Goal: Information Seeking & Learning: Find specific fact

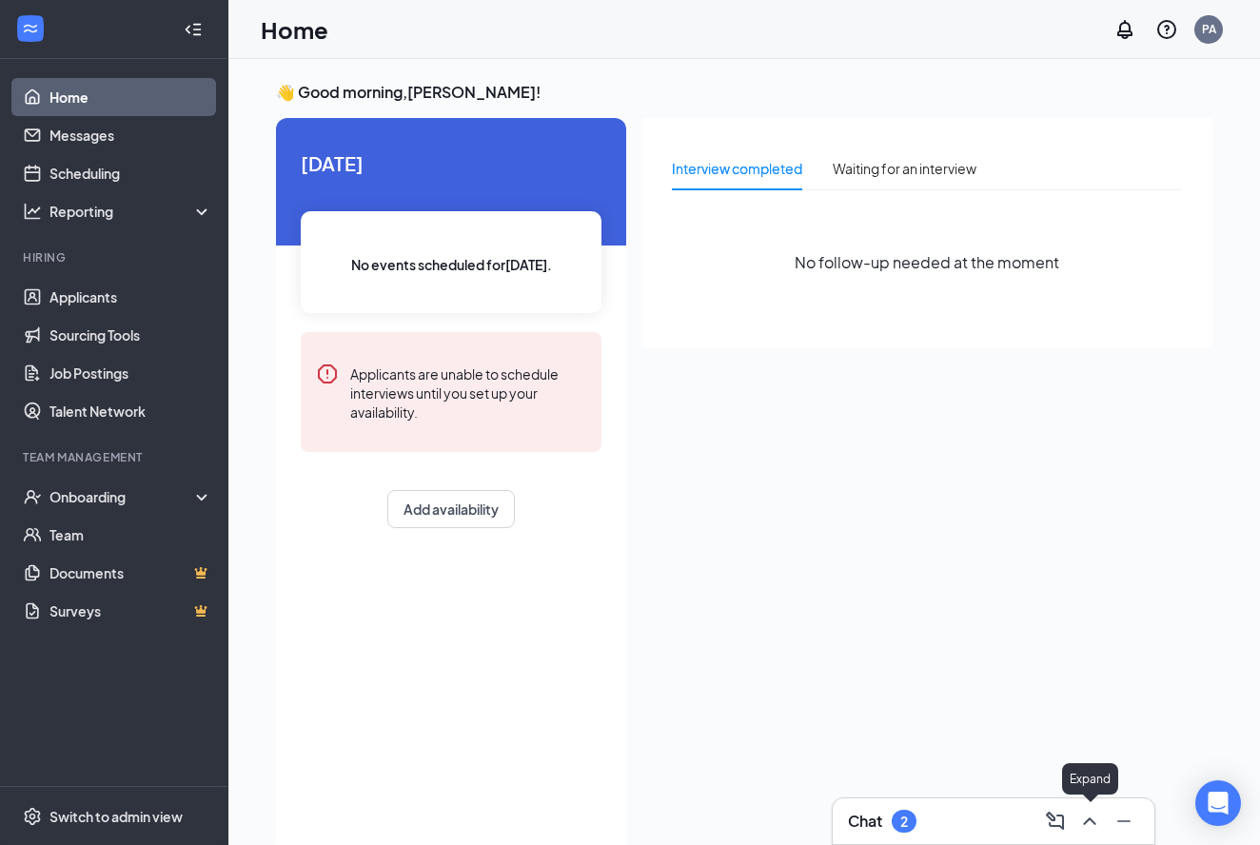
click at [1075, 811] on div at bounding box center [1088, 821] width 34 height 30
click at [1078, 815] on icon "ChevronUp" at bounding box center [1089, 821] width 23 height 23
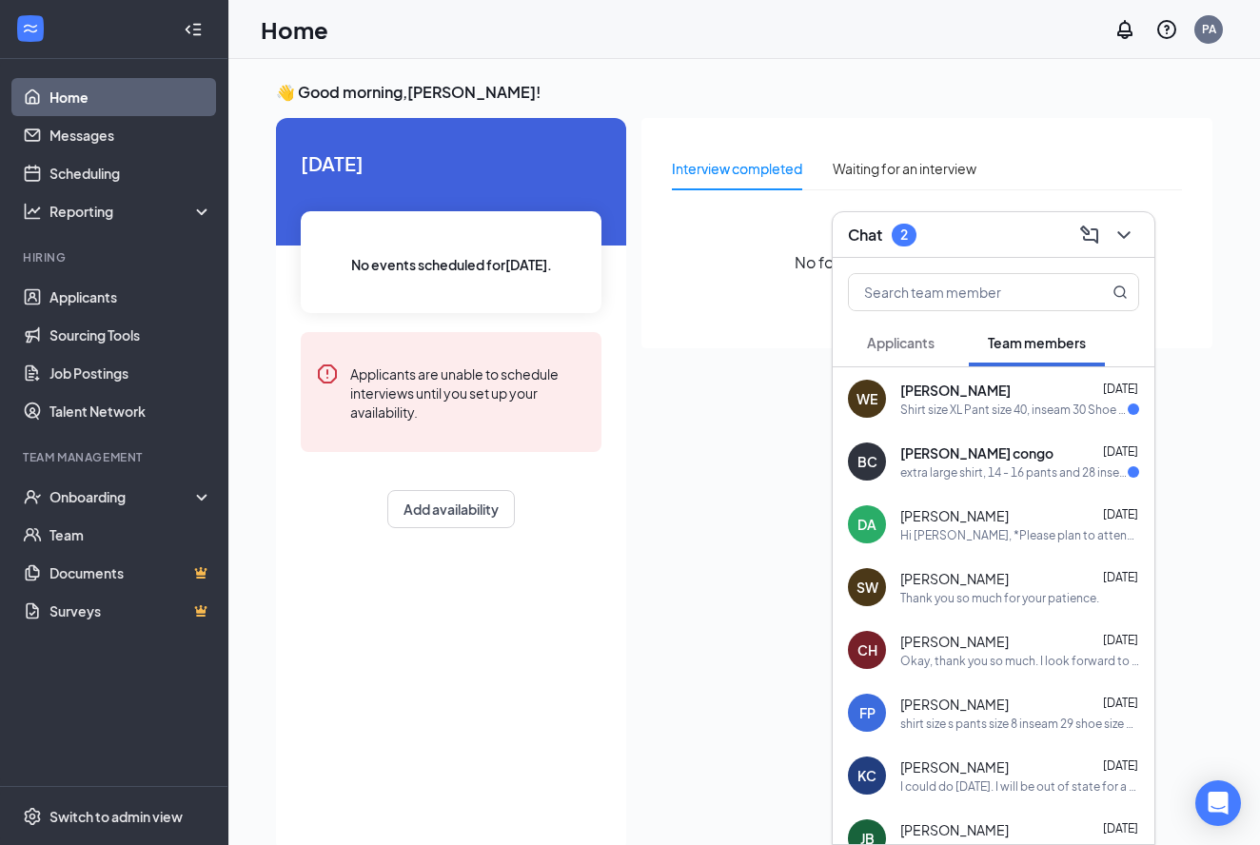
click at [727, 323] on div "Interview completed Waiting for an interview No follow-up needed at the moment" at bounding box center [926, 233] width 571 height 230
click at [92, 505] on div "Onboarding" at bounding box center [122, 496] width 147 height 19
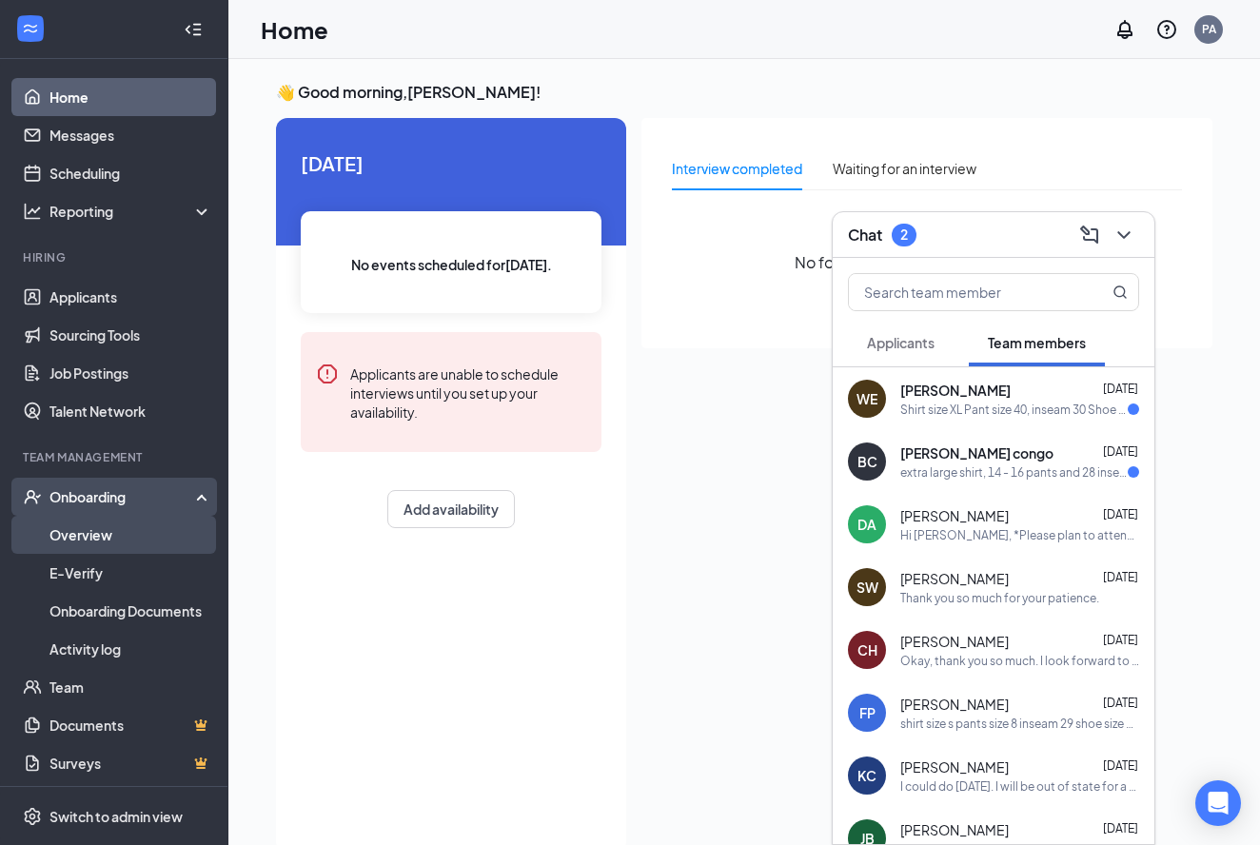
click at [95, 533] on link "Overview" at bounding box center [130, 535] width 163 height 38
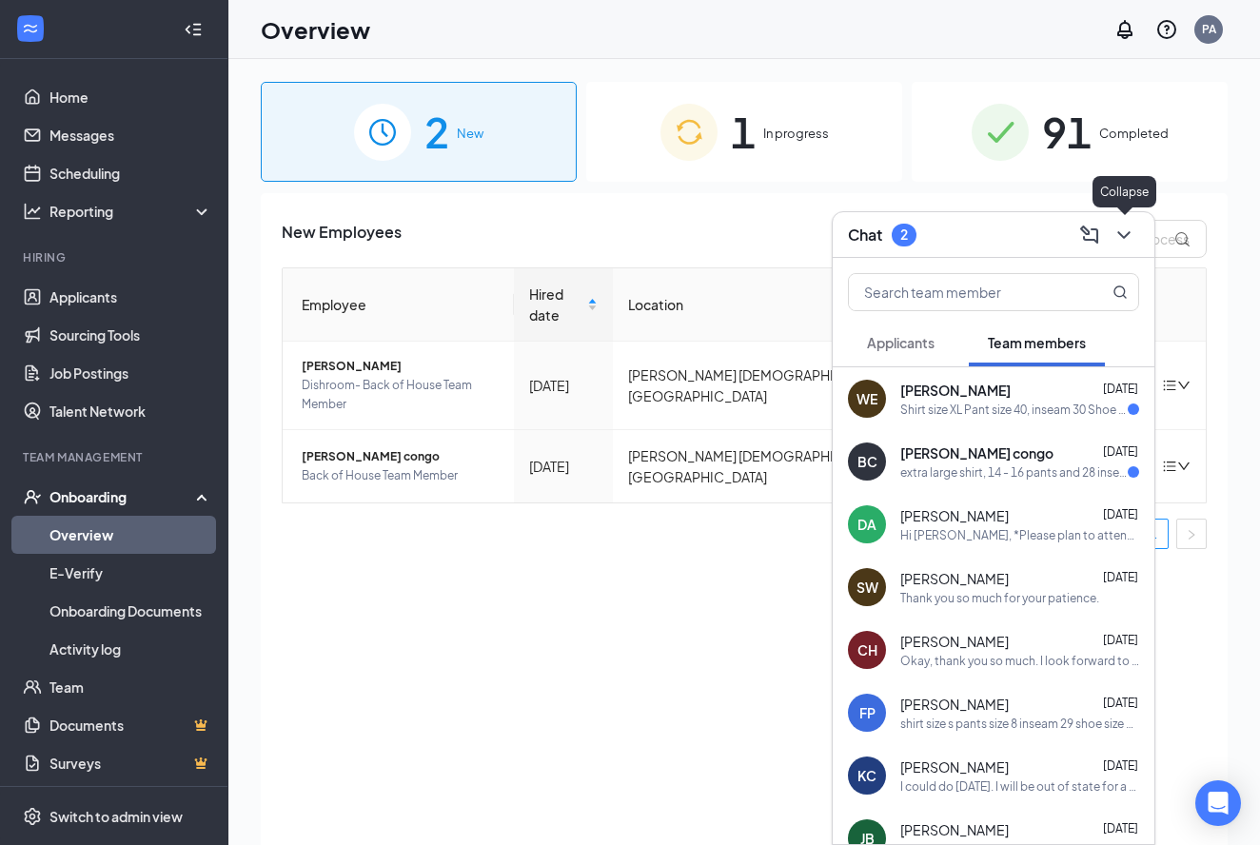
click at [1123, 237] on icon "ChevronDown" at bounding box center [1123, 235] width 12 height 8
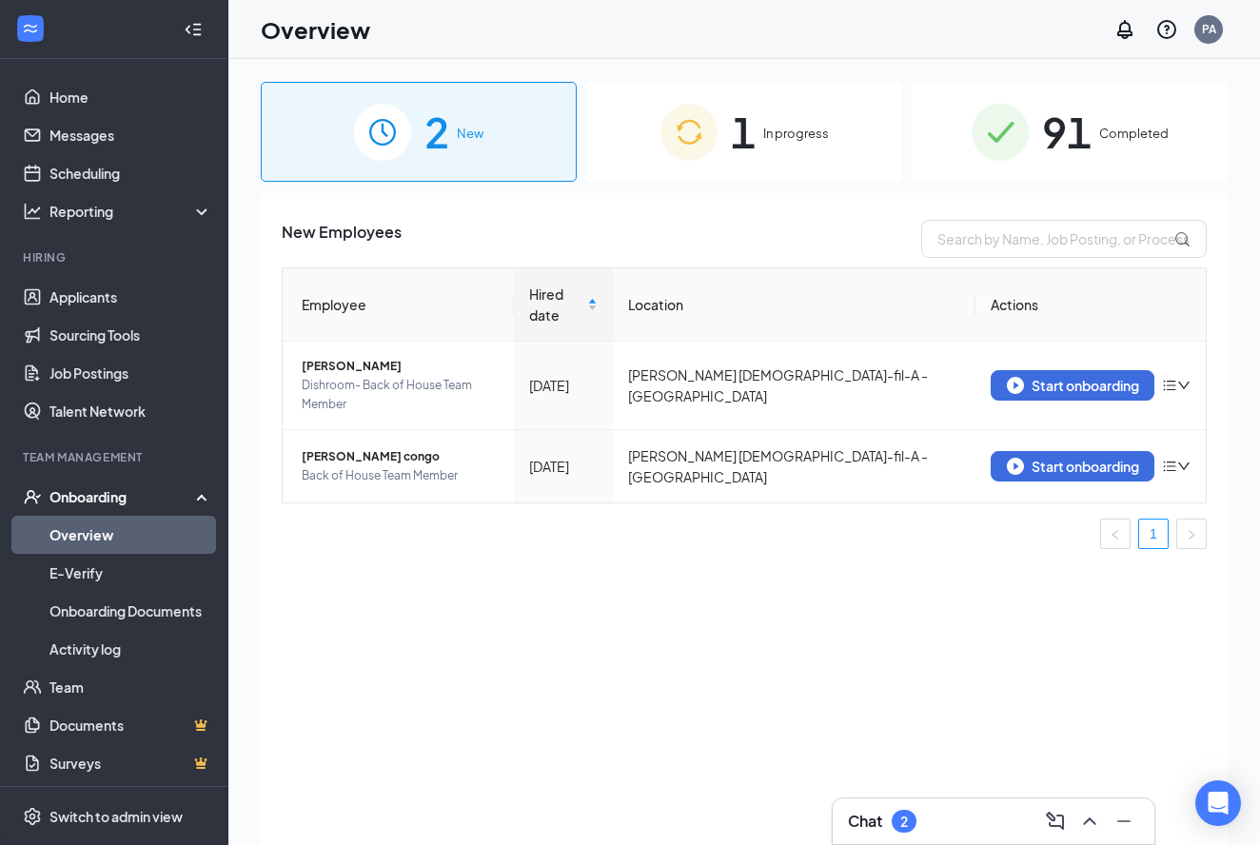
click at [828, 146] on div "1 In progress" at bounding box center [744, 132] width 316 height 100
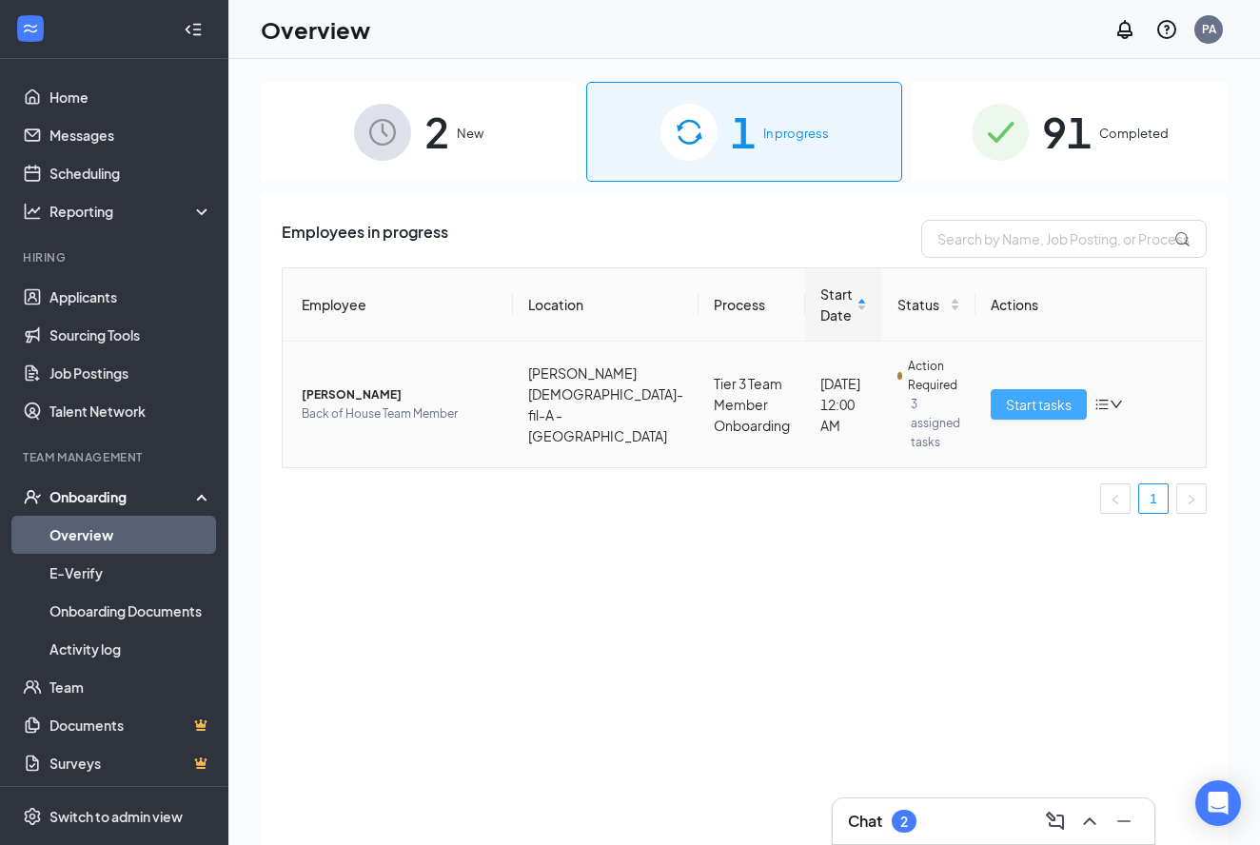
click at [1050, 408] on span "Start tasks" at bounding box center [1039, 404] width 66 height 21
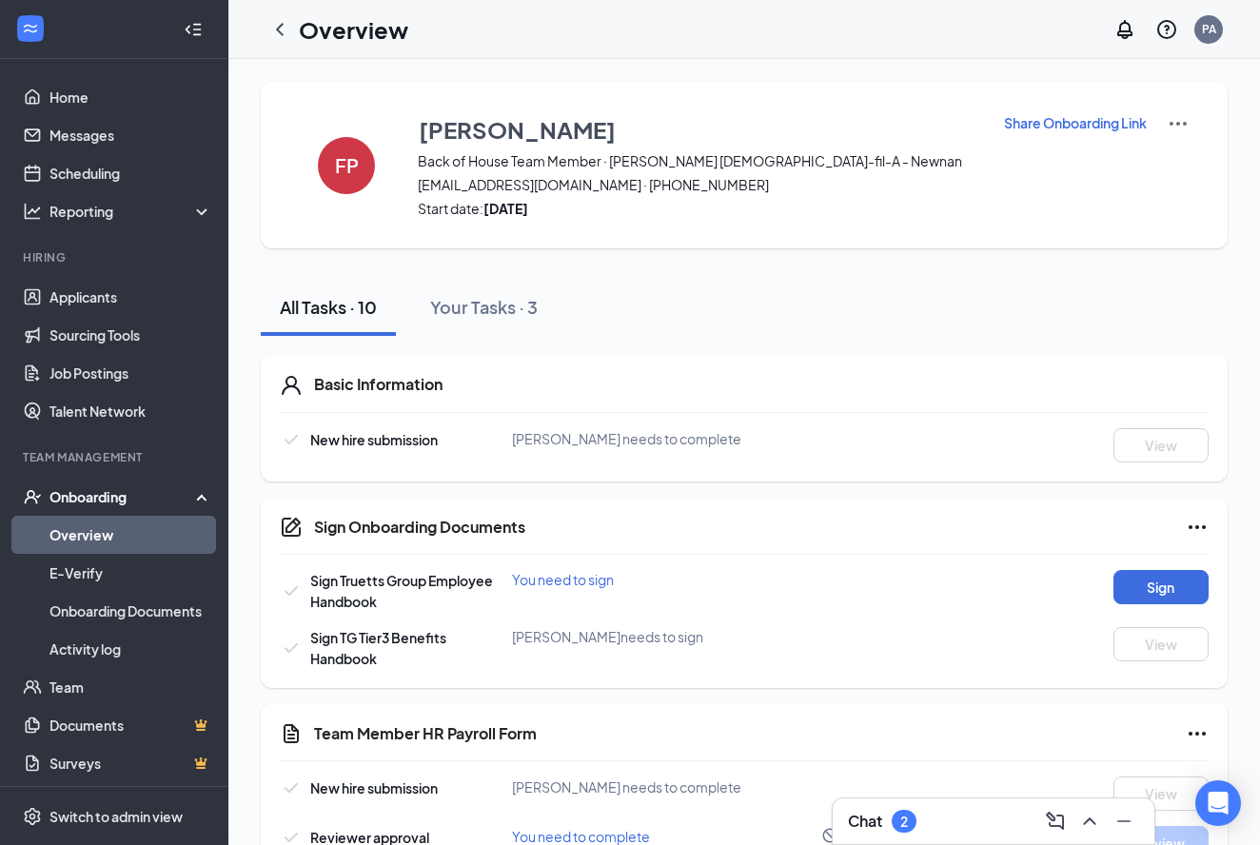
click at [1095, 118] on p "Share Onboarding Link" at bounding box center [1075, 122] width 143 height 19
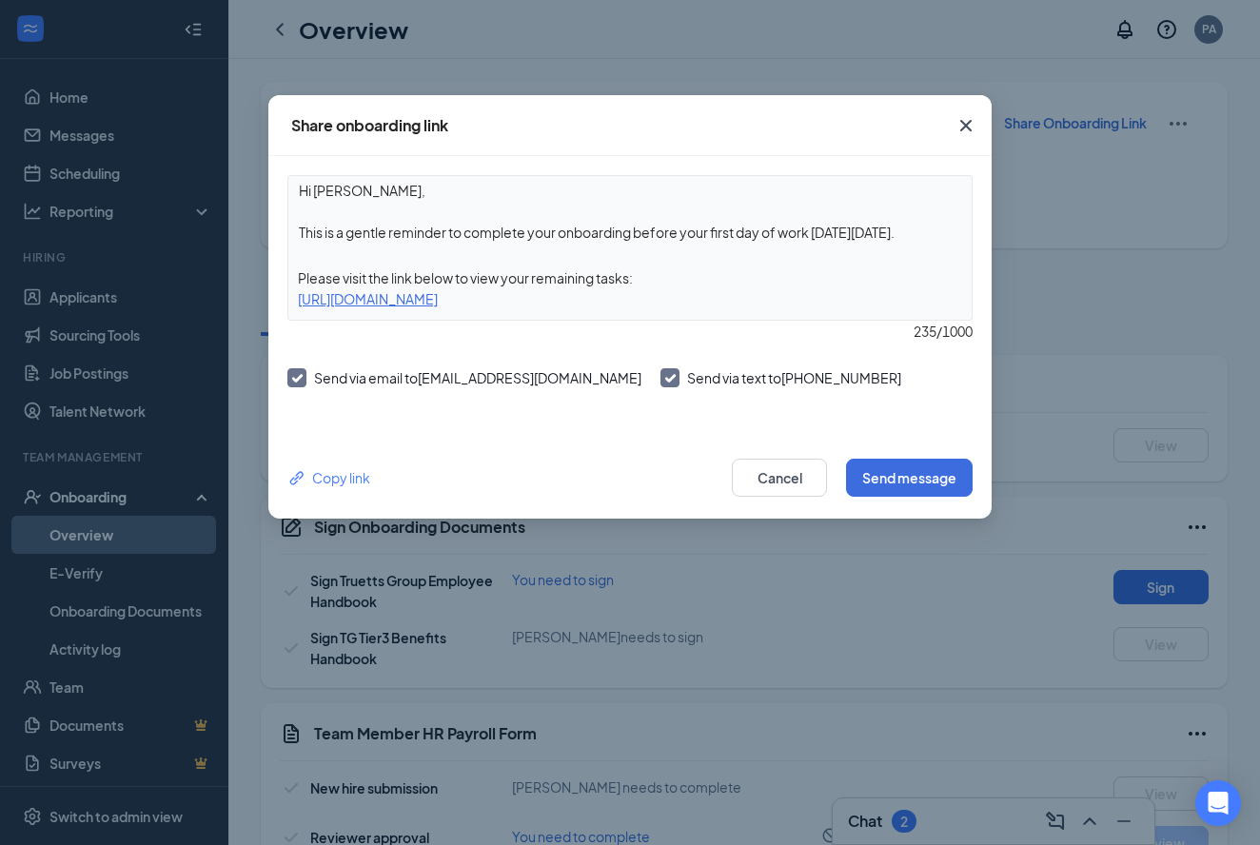
drag, startPoint x: 913, startPoint y: 238, endPoint x: 518, endPoint y: 246, distance: 395.1
click at [518, 246] on textarea "Hi Fatima, This is a gentle reminder to complete your onboarding before your fi…" at bounding box center [629, 211] width 683 height 70
drag, startPoint x: 923, startPoint y: 229, endPoint x: 639, endPoint y: 232, distance: 284.6
click at [638, 232] on textarea "Hi Fatima, This is a gentle reminder to complete your onboarding before your fi…" at bounding box center [629, 211] width 683 height 70
type textarea "Hi Fatima, This is a gentle reminder to complete your onboarding!"
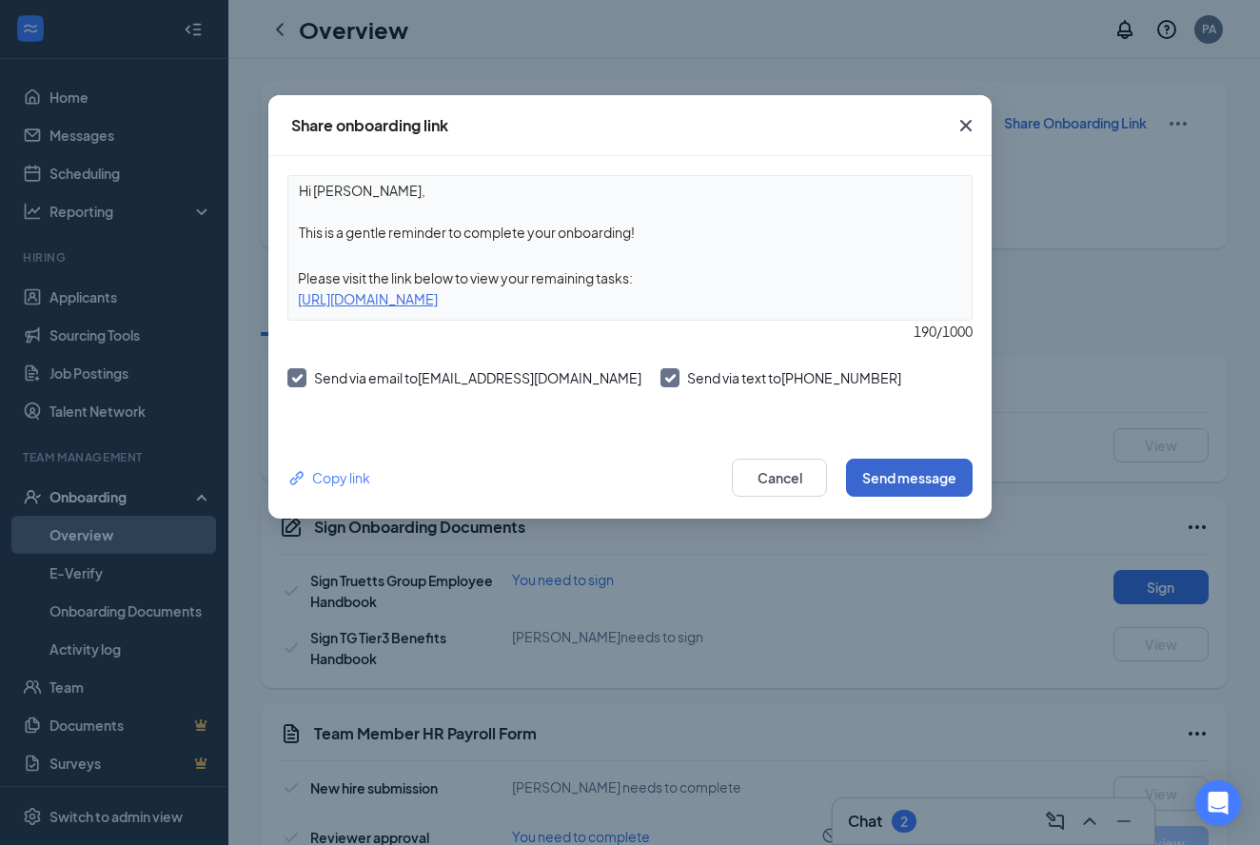
click at [904, 469] on button "Send message" at bounding box center [909, 478] width 127 height 38
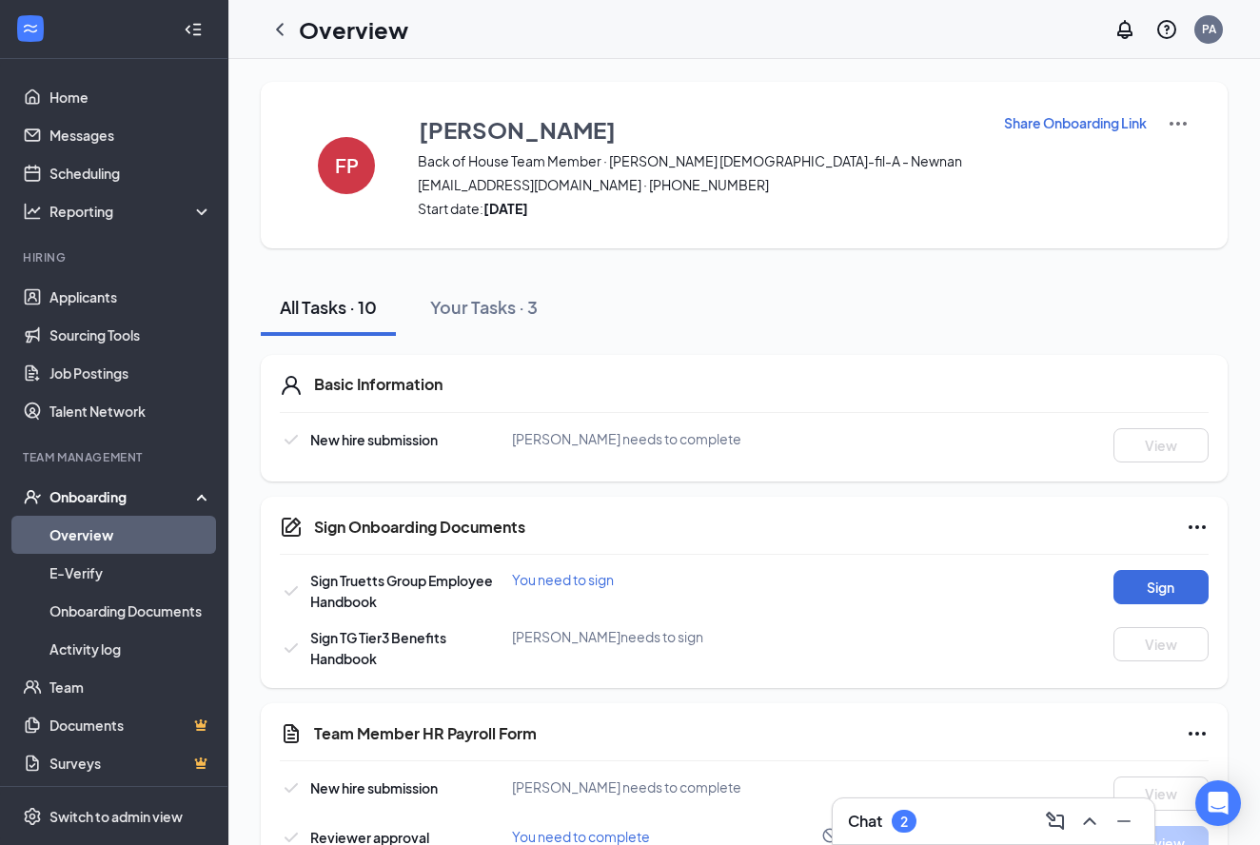
click at [652, 311] on div "All Tasks · 10 Your Tasks · 3" at bounding box center [744, 307] width 967 height 57
click at [62, 133] on link "Messages" at bounding box center [130, 135] width 163 height 38
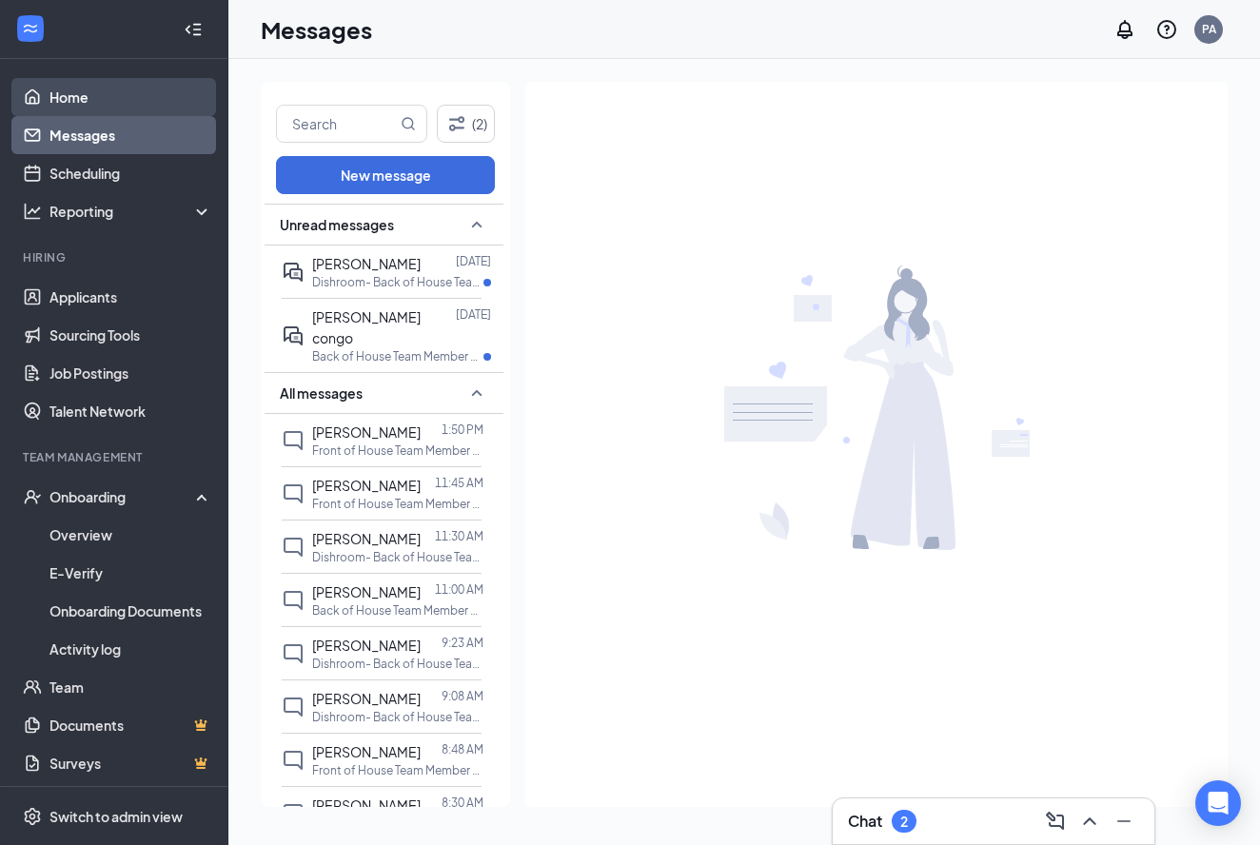
click at [49, 113] on link "Home" at bounding box center [130, 97] width 163 height 38
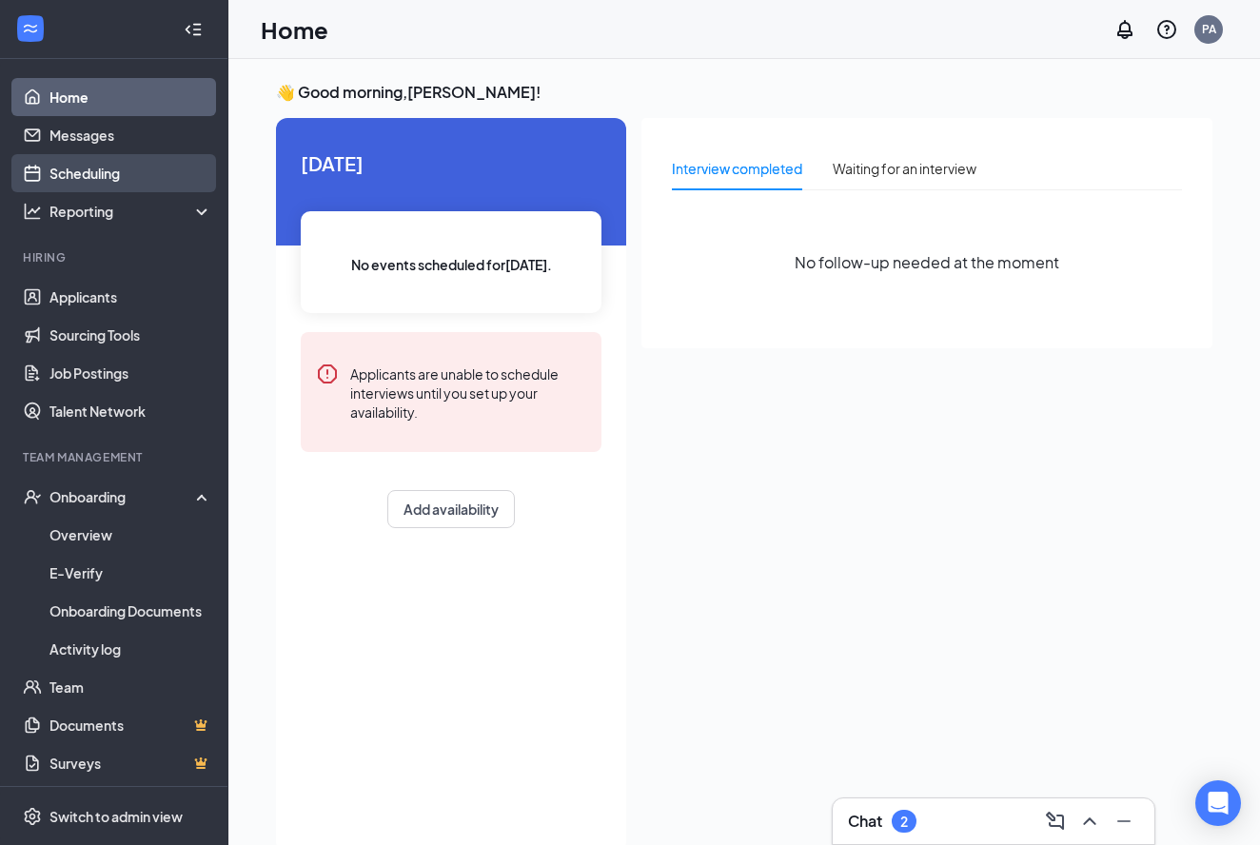
click at [80, 174] on link "Scheduling" at bounding box center [130, 173] width 163 height 38
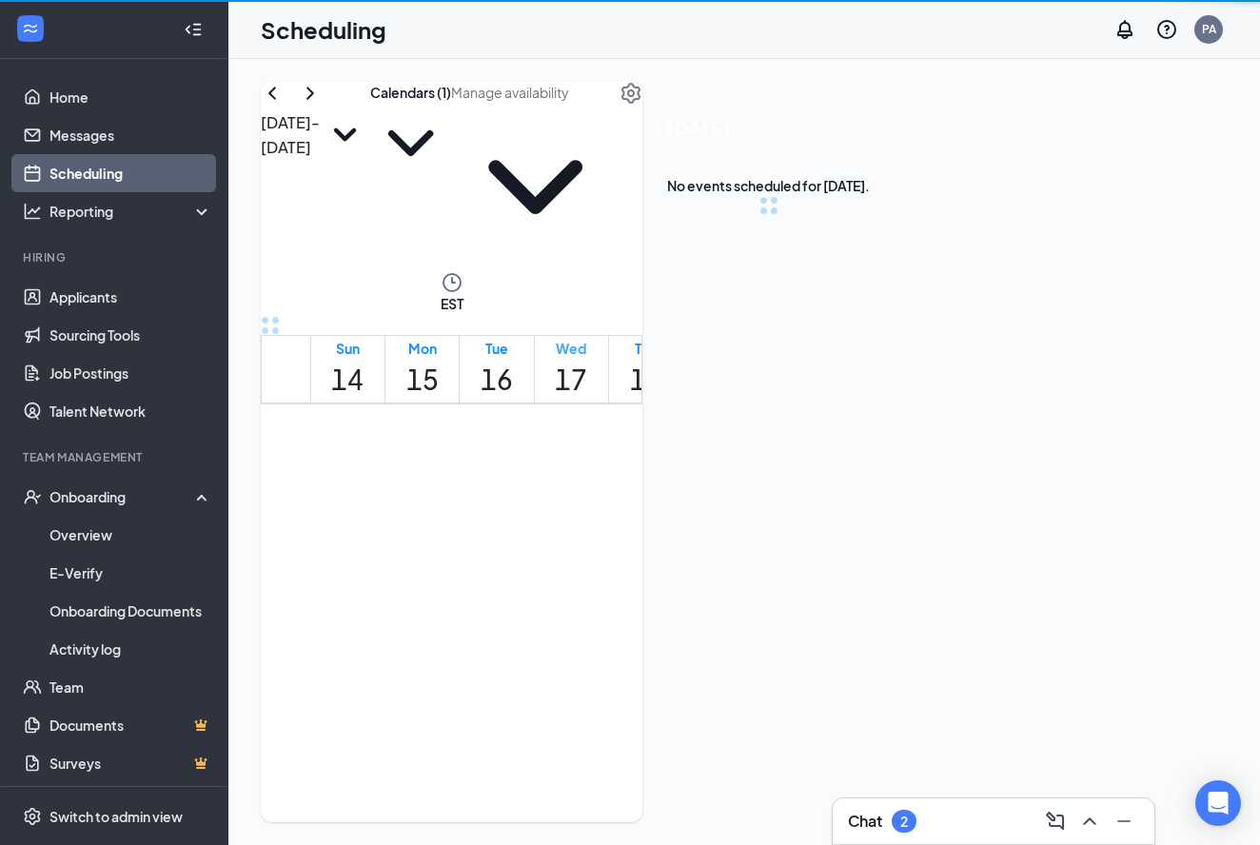
scroll to position [936, 0]
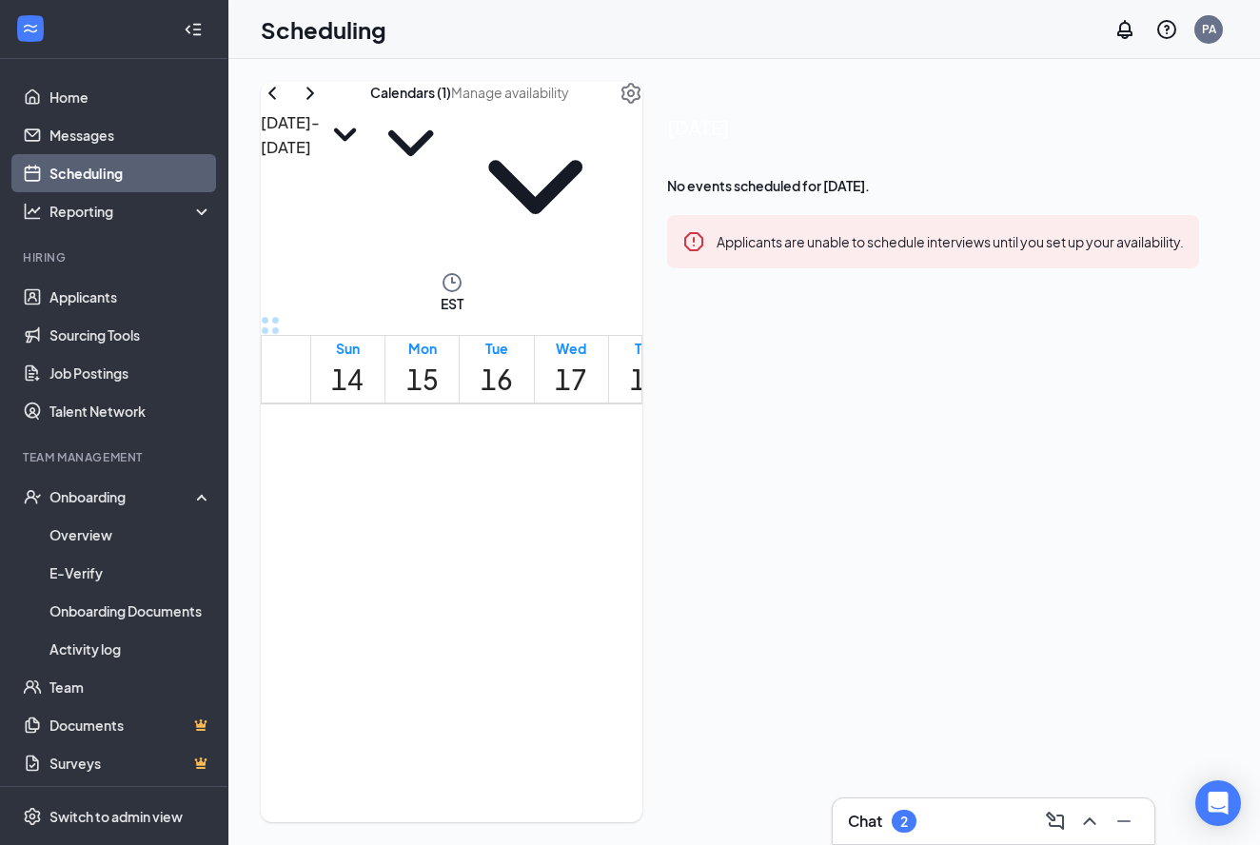
click at [620, 119] on span at bounding box center [535, 177] width 168 height 187
click at [620, 103] on input "text" at bounding box center [535, 92] width 168 height 21
click at [451, 166] on div "Calendars (1)" at bounding box center [410, 176] width 81 height 189
click at [451, 127] on icon "ChevronDown" at bounding box center [410, 143] width 81 height 81
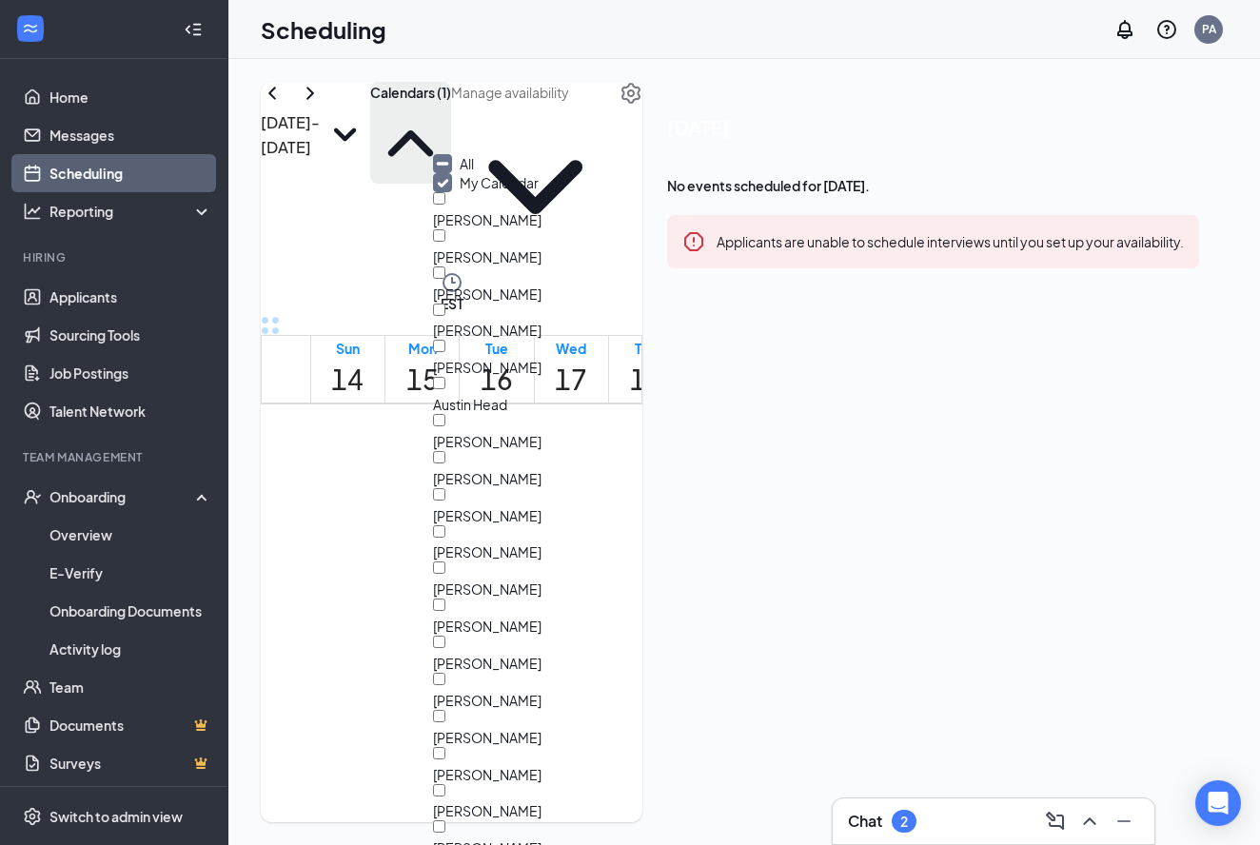
scroll to position [3639, 0]
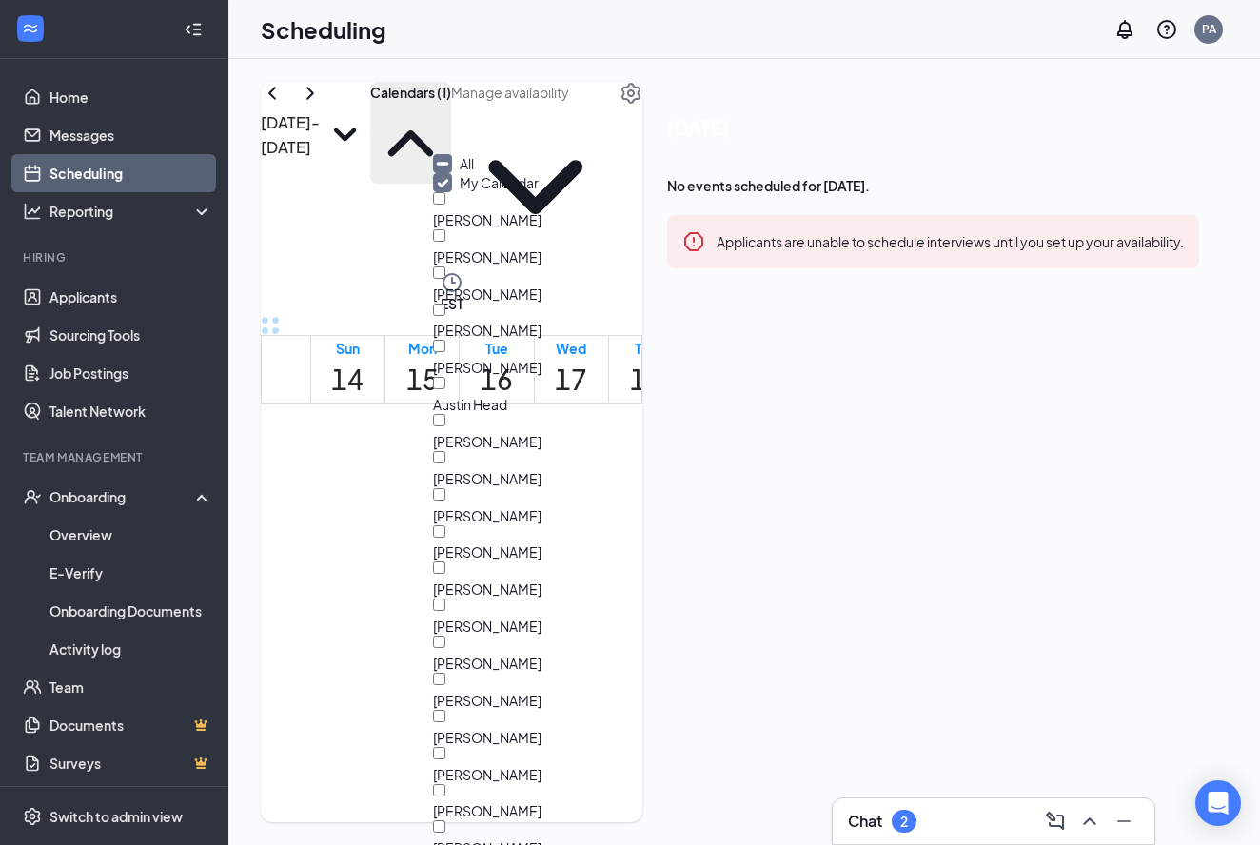
checkbox input "false"
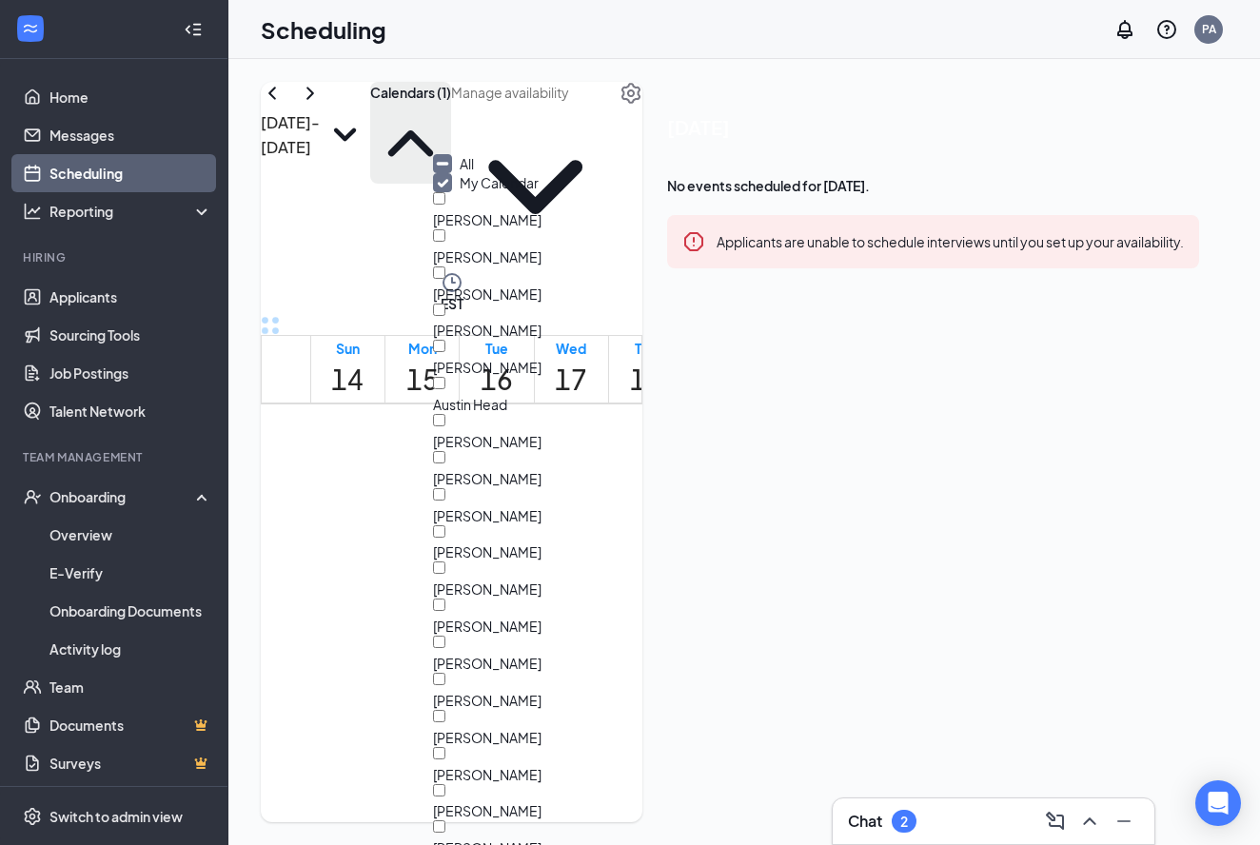
checkbox input "false"
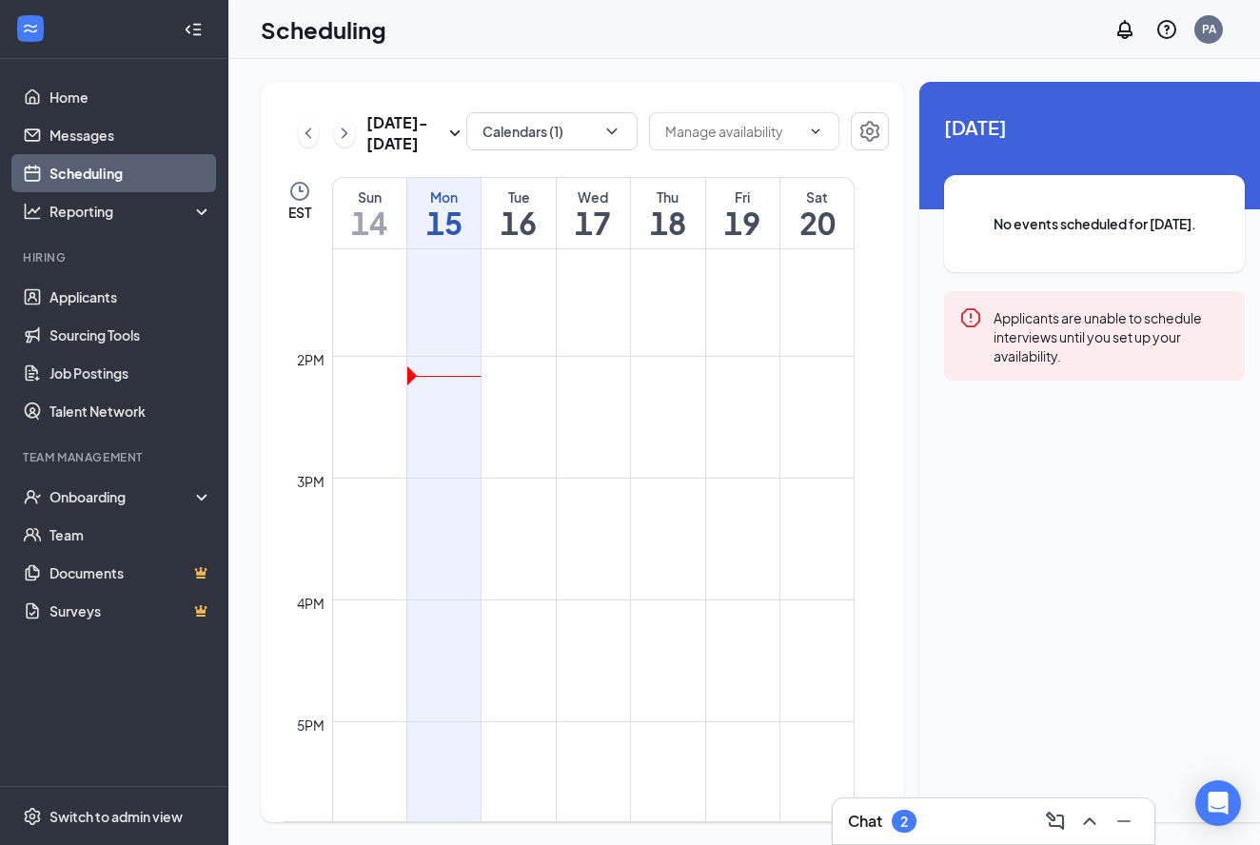
scroll to position [1603, 0]
click at [532, 133] on button "Calendars (1)" at bounding box center [551, 131] width 171 height 38
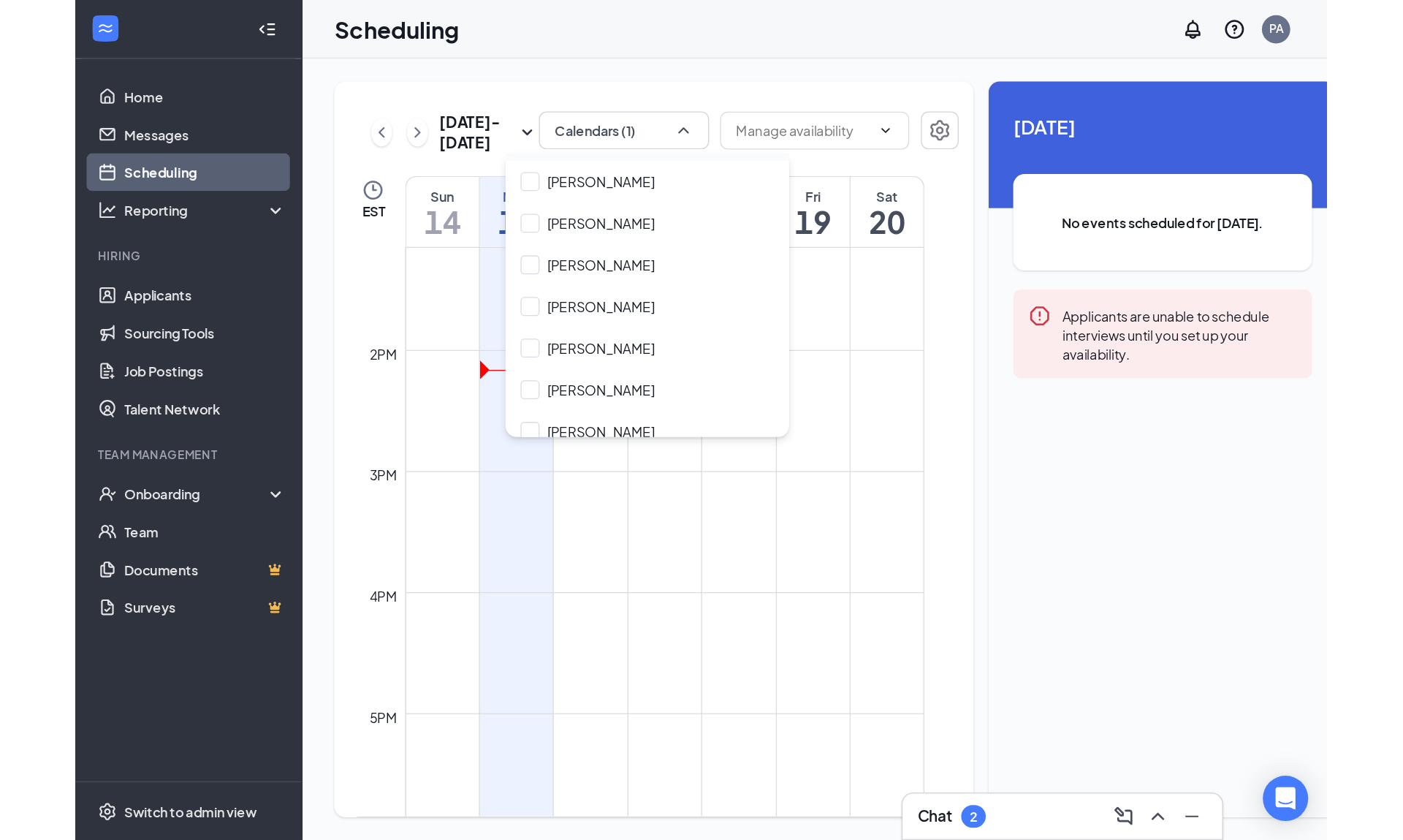
scroll to position [2758, 0]
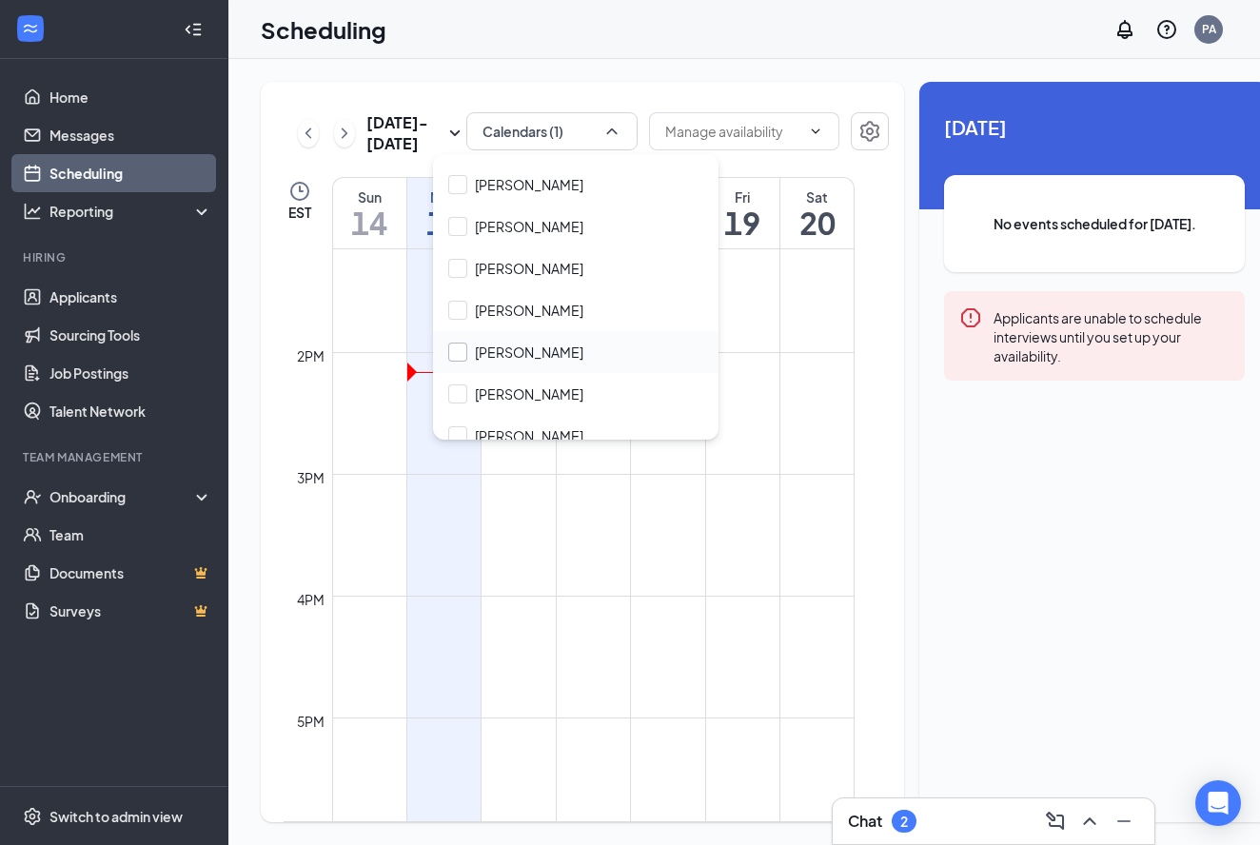
click at [464, 350] on div at bounding box center [457, 352] width 19 height 19
click at [464, 350] on input "[PERSON_NAME]" at bounding box center [515, 352] width 135 height 19
click at [466, 354] on div at bounding box center [457, 352] width 19 height 19
click at [466, 354] on input "[PERSON_NAME]" at bounding box center [515, 352] width 135 height 19
click at [466, 354] on div at bounding box center [457, 352] width 19 height 19
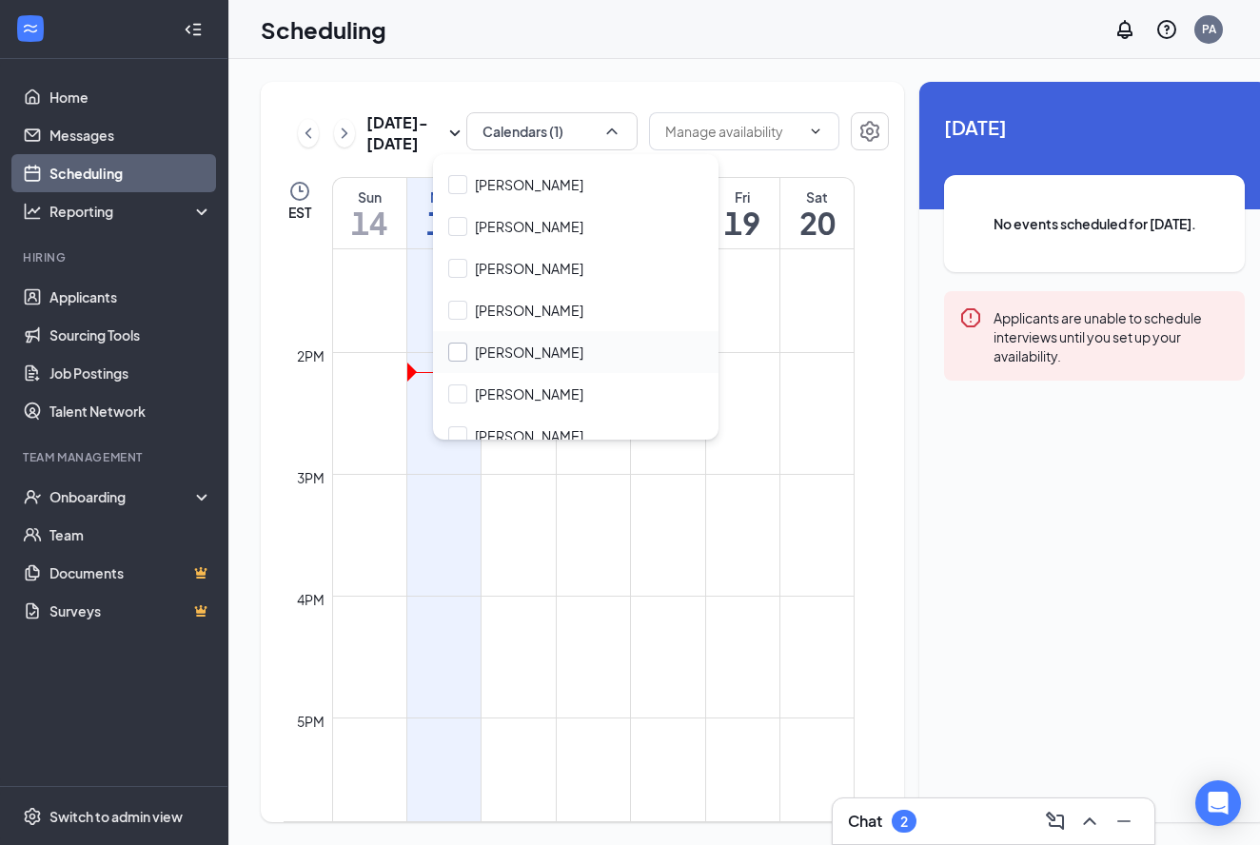
click at [466, 354] on input "[PERSON_NAME]" at bounding box center [515, 352] width 135 height 19
click at [466, 354] on div at bounding box center [457, 352] width 19 height 19
click at [466, 354] on input "[PERSON_NAME]" at bounding box center [515, 352] width 135 height 19
checkbox input "false"
click at [272, 176] on div "[DATE] - [DATE] Calendars (1) EST Sun 14 Mon 15 Tue 16 Wed 17 Thu 18 Fri 19 Sat…" at bounding box center [582, 452] width 643 height 740
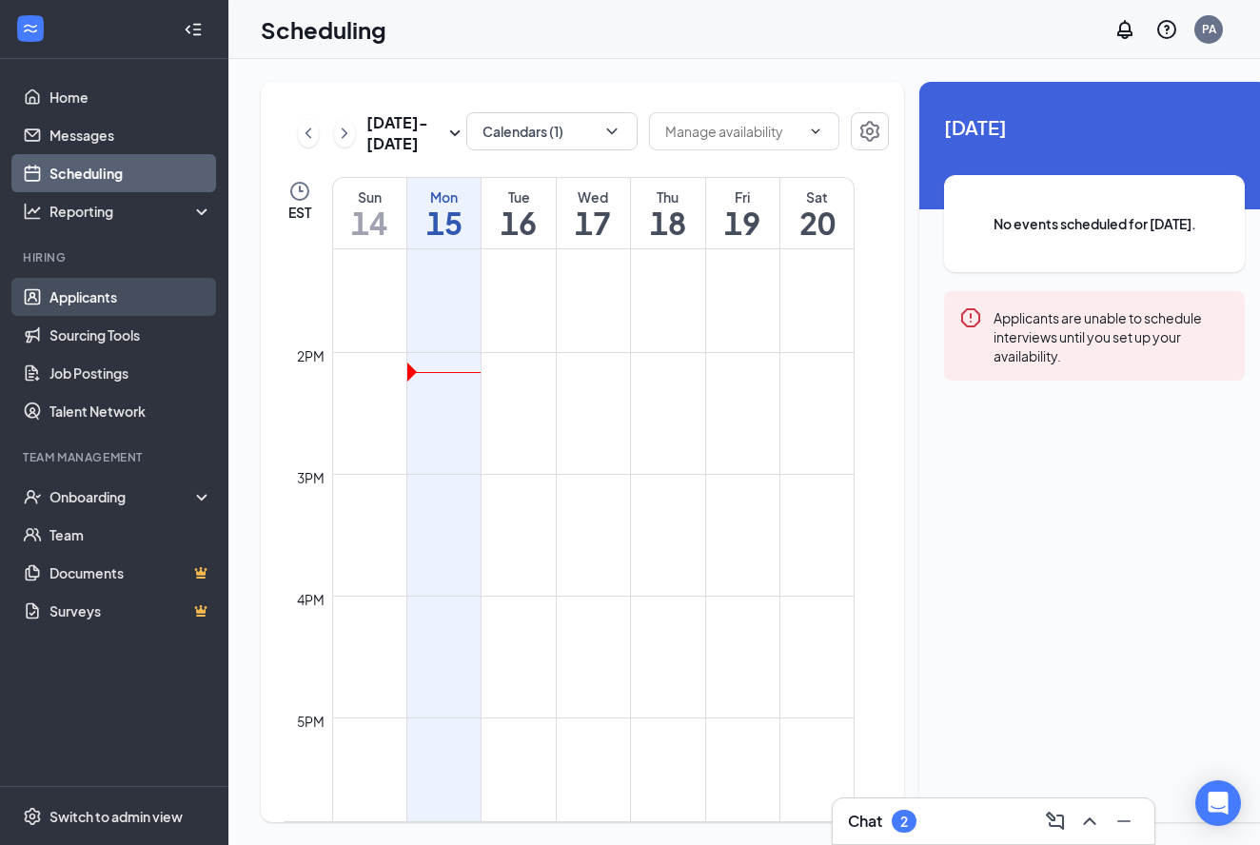
click at [75, 307] on link "Applicants" at bounding box center [130, 297] width 163 height 38
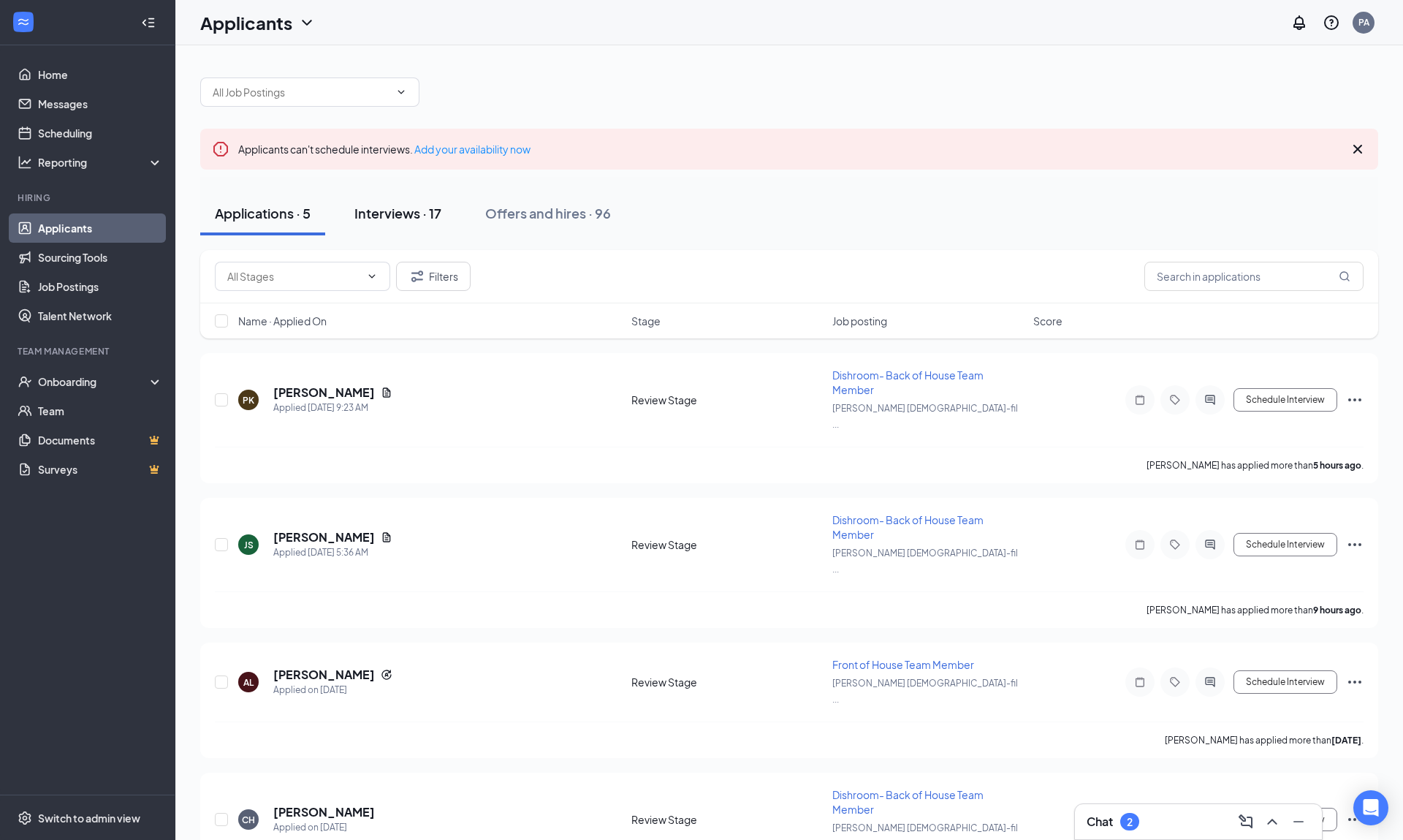
click at [392, 217] on div "Interviews · 17" at bounding box center [398, 213] width 87 height 18
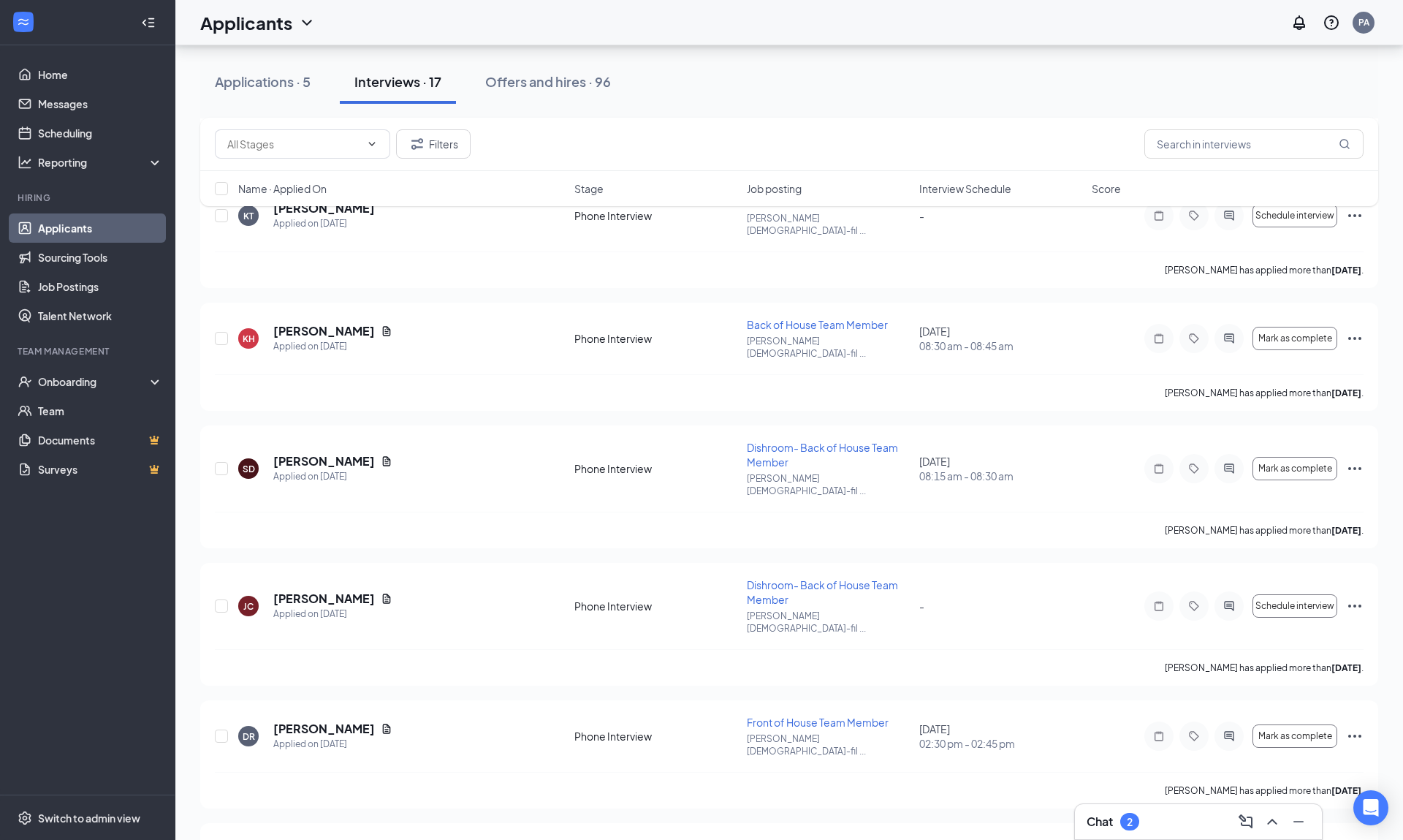
scroll to position [544, 0]
click at [341, 587] on h5 "[PERSON_NAME]" at bounding box center [324, 595] width 101 height 16
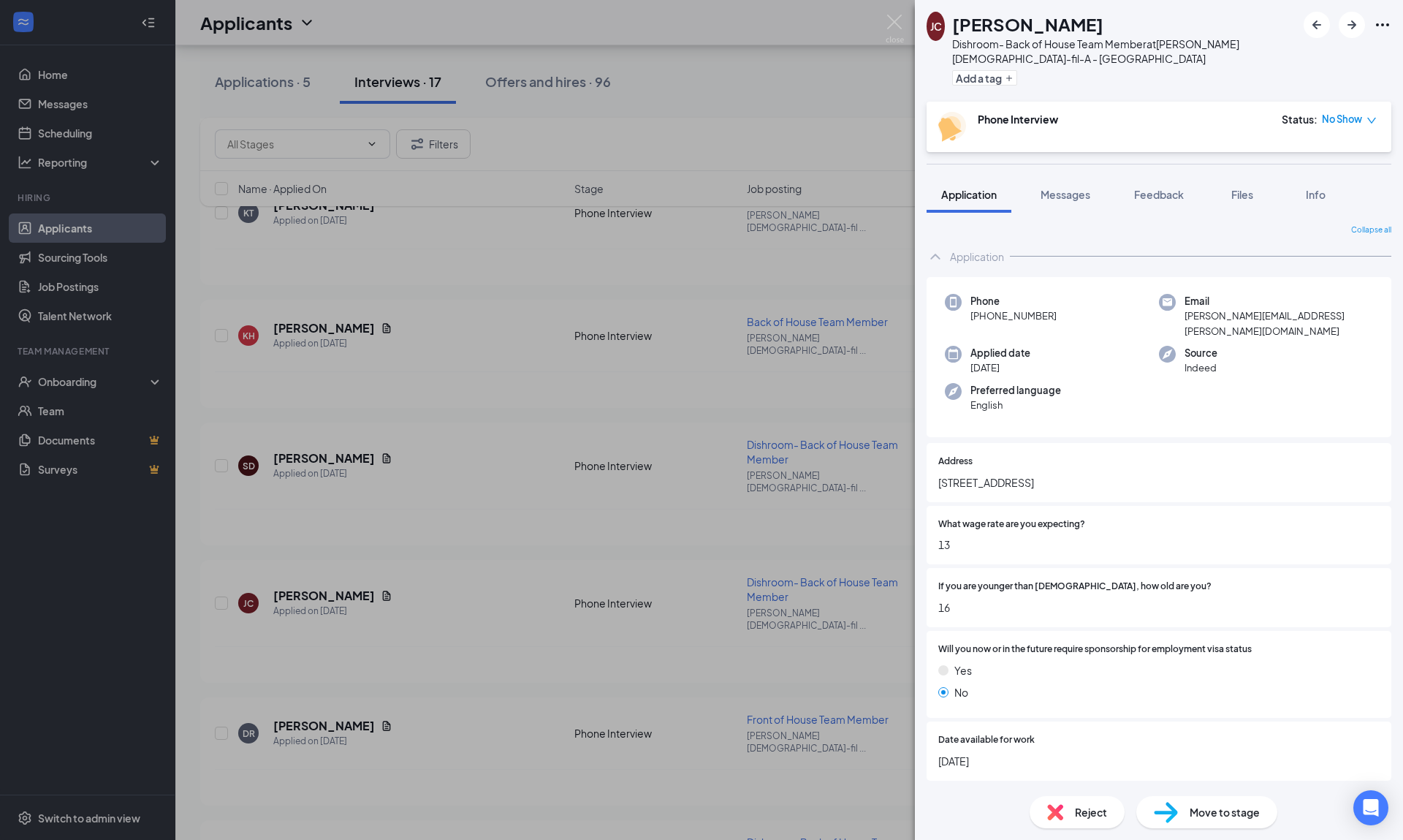
click at [967, 119] on icon "down" at bounding box center [1372, 120] width 10 height 10
click at [967, 89] on div "Add a tag" at bounding box center [1124, 78] width 344 height 24
click at [887, 20] on img at bounding box center [895, 28] width 18 height 28
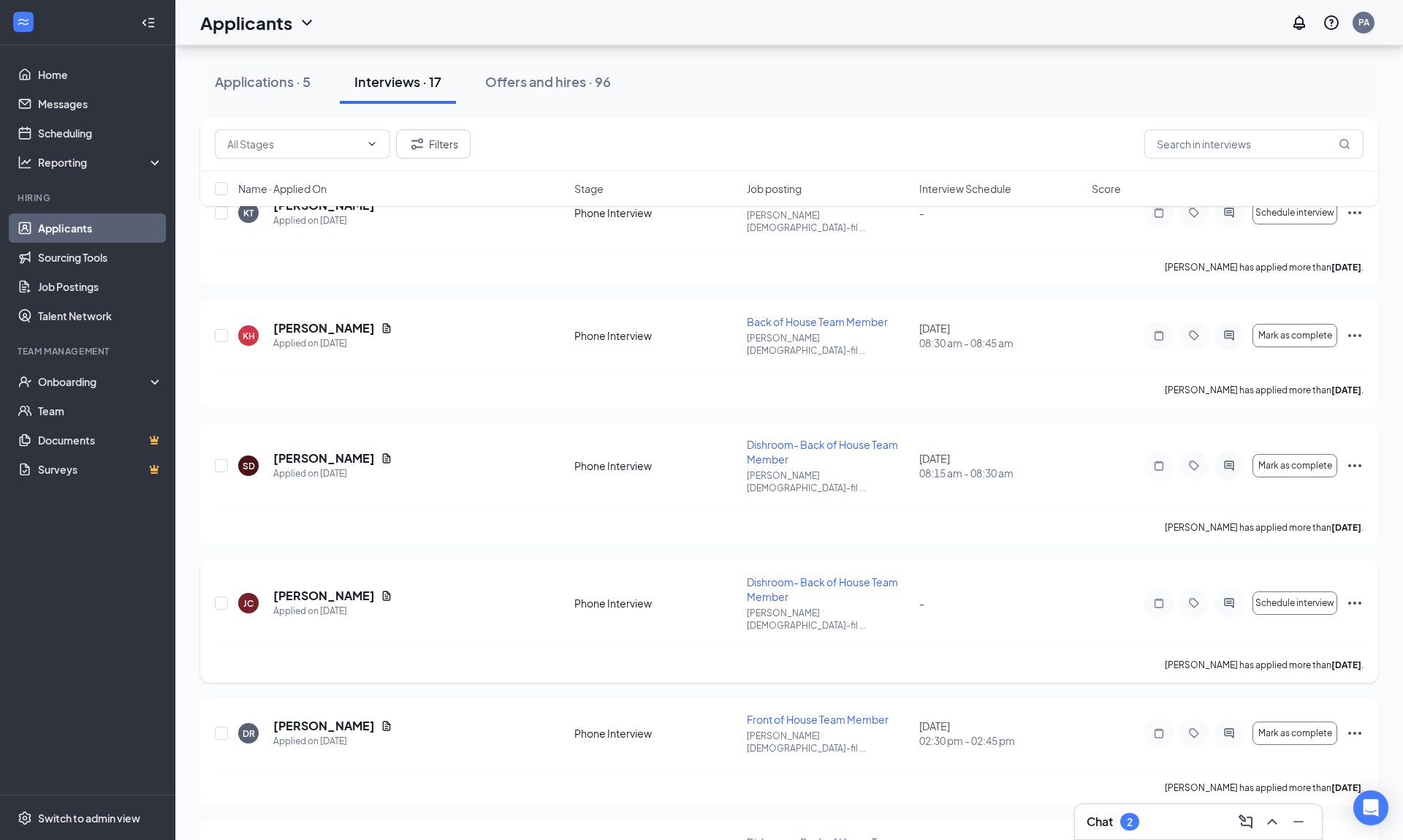
click at [490, 587] on div "[PERSON_NAME] Applied on [DATE]" at bounding box center [402, 603] width 327 height 31
click at [326, 587] on h5 "[PERSON_NAME]" at bounding box center [324, 595] width 101 height 16
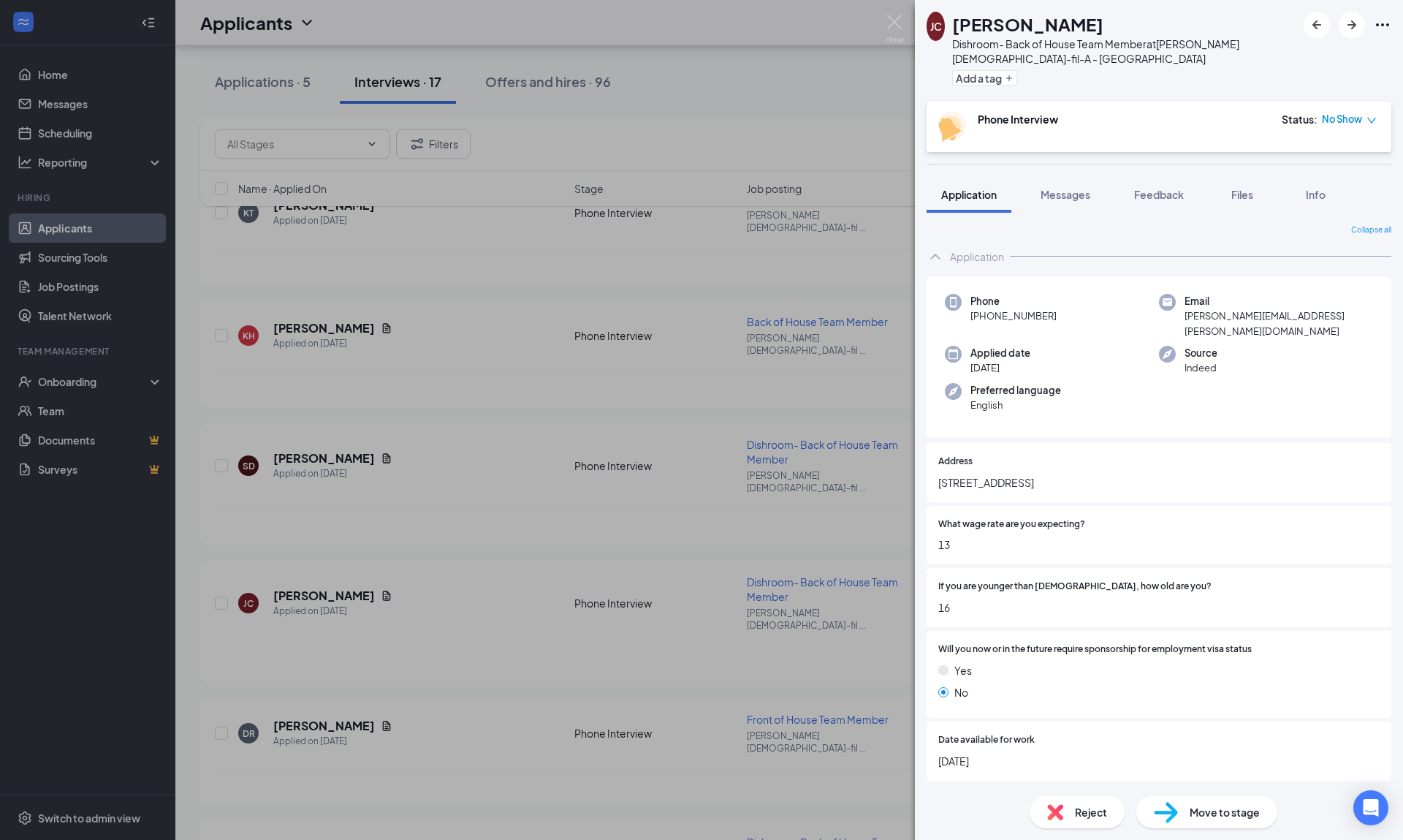
click at [967, 118] on icon "down" at bounding box center [1372, 120] width 10 height 10
click at [967, 82] on div "Add a tag" at bounding box center [1124, 78] width 344 height 24
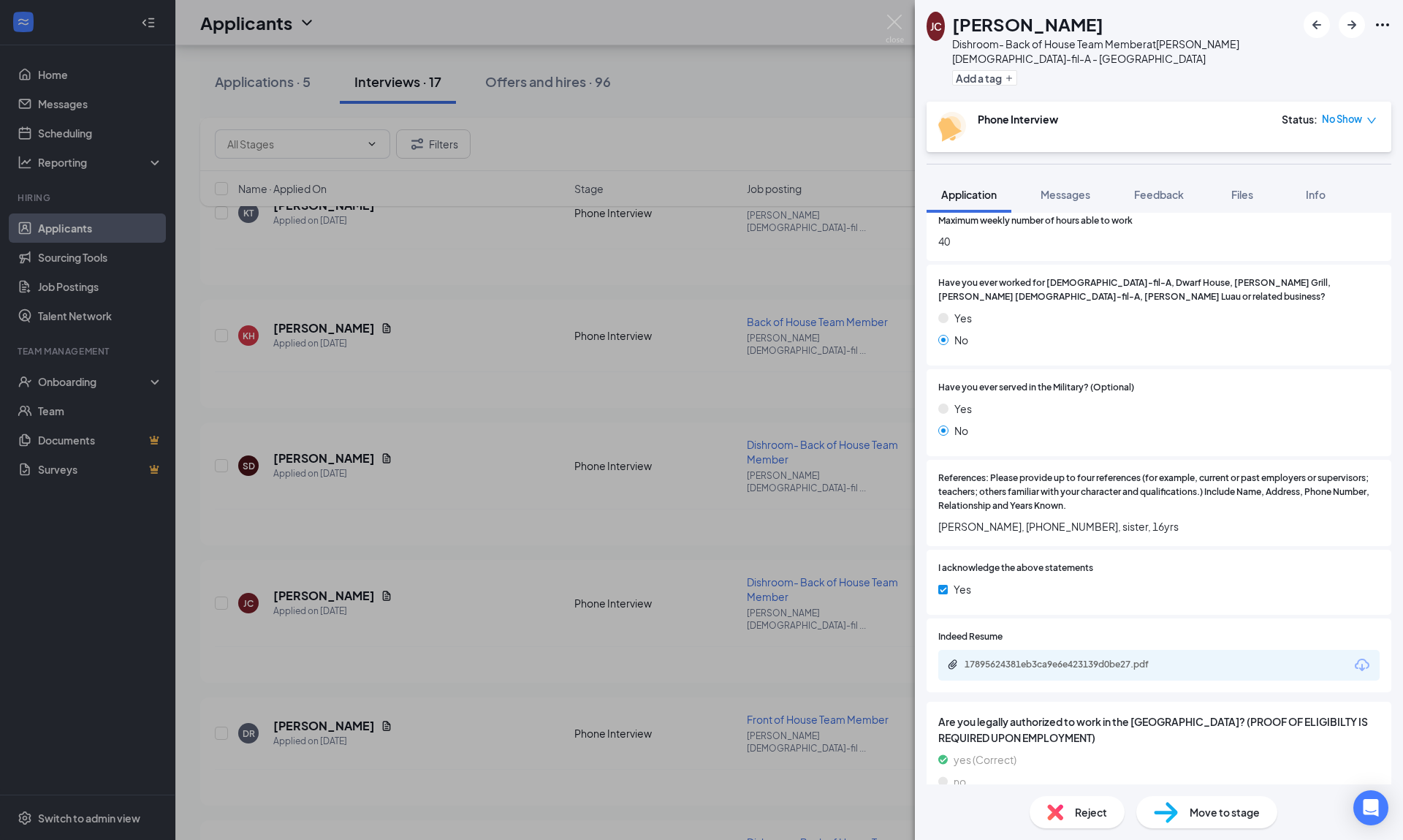
scroll to position [835, 0]
click at [892, 21] on img at bounding box center [895, 28] width 18 height 28
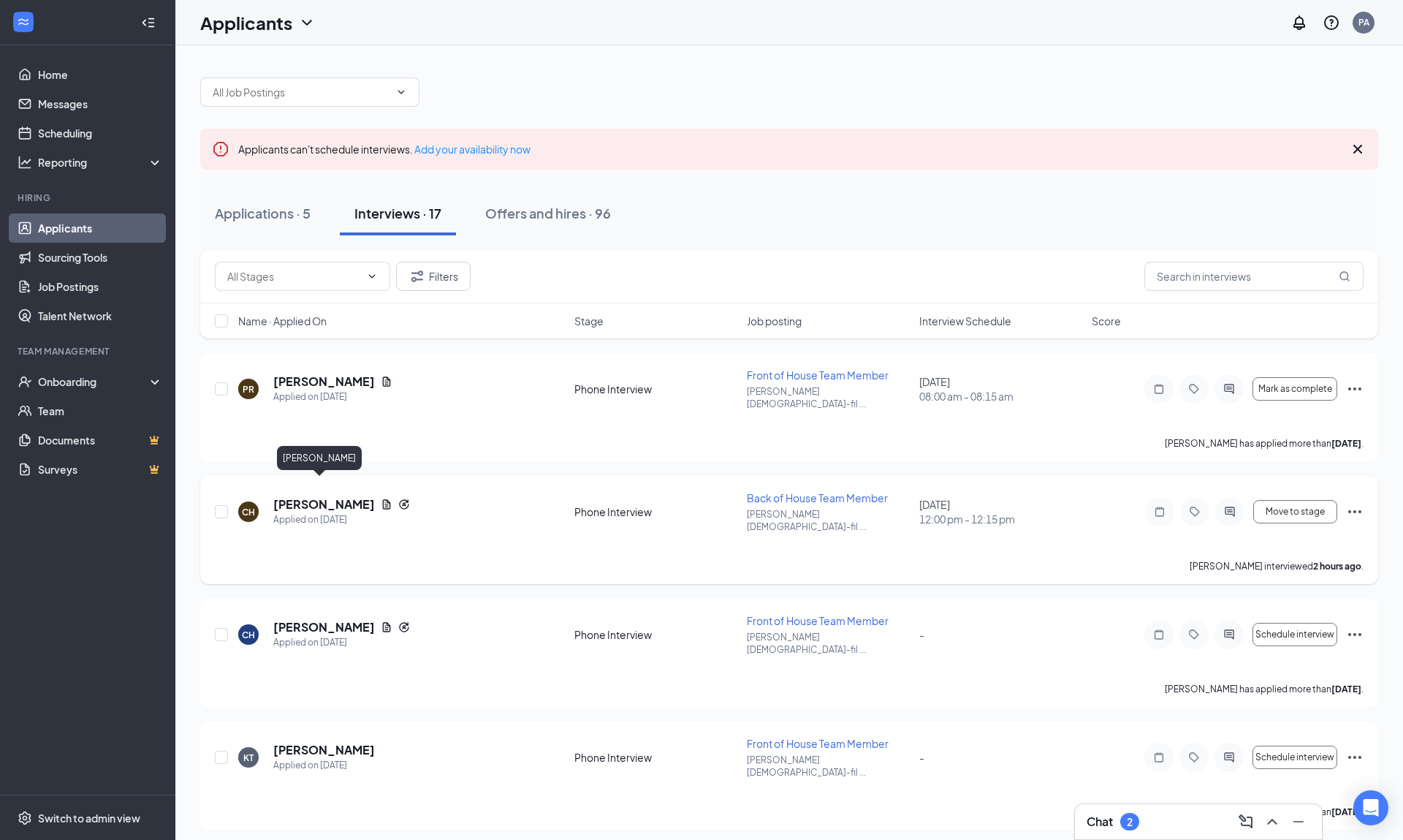
click at [314, 496] on h5 "[PERSON_NAME]" at bounding box center [324, 504] width 101 height 16
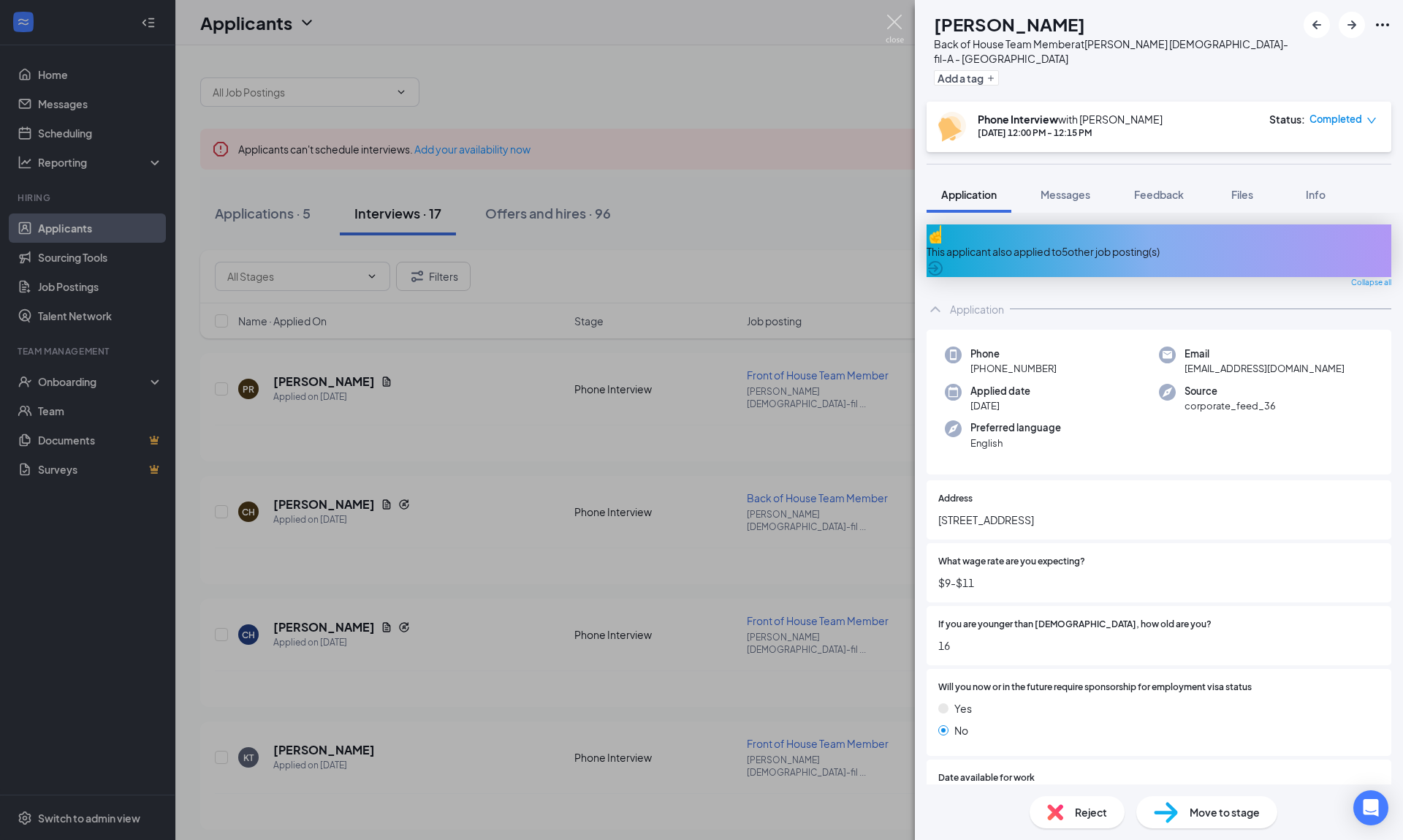
click at [890, 25] on img at bounding box center [895, 28] width 18 height 28
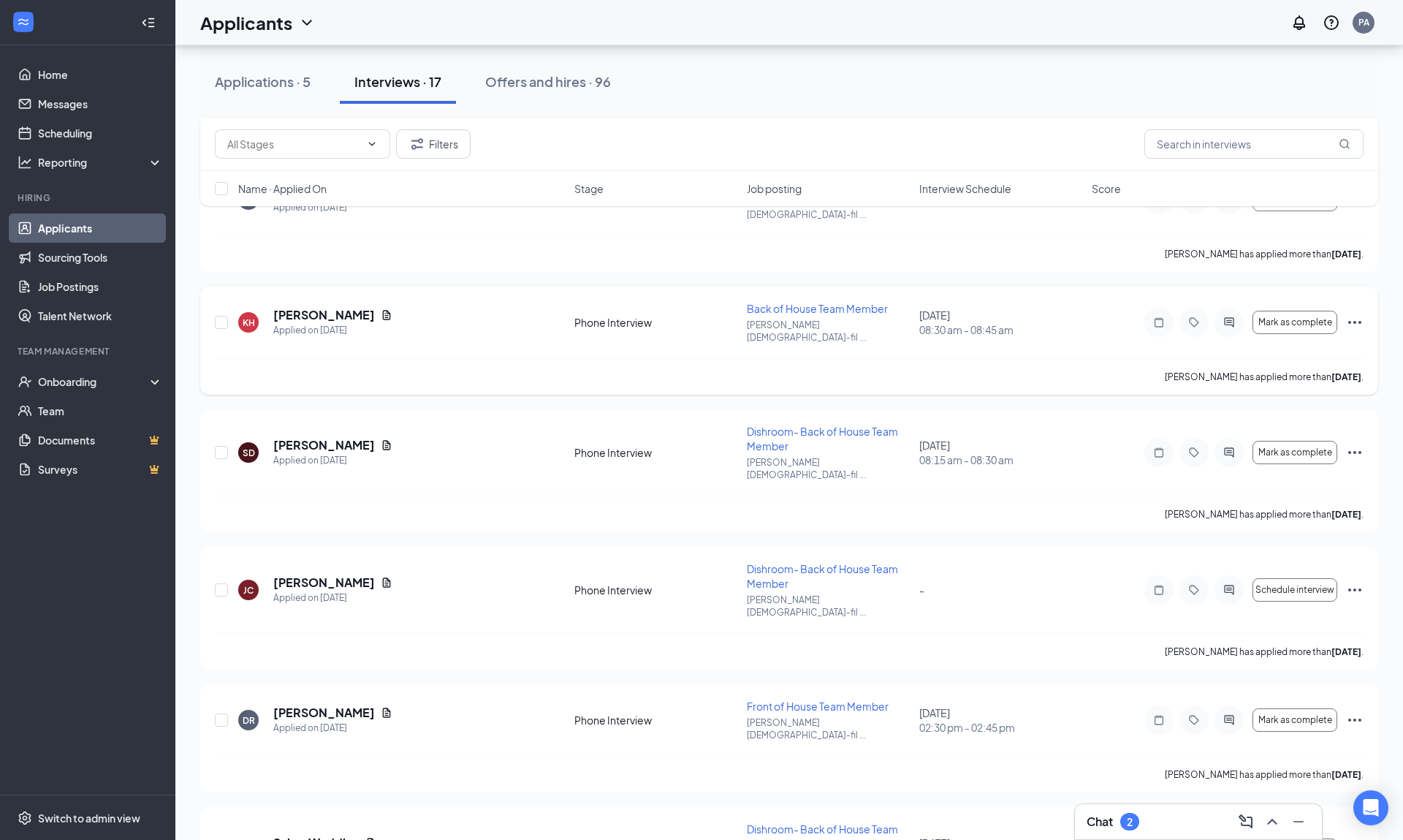
scroll to position [573, 0]
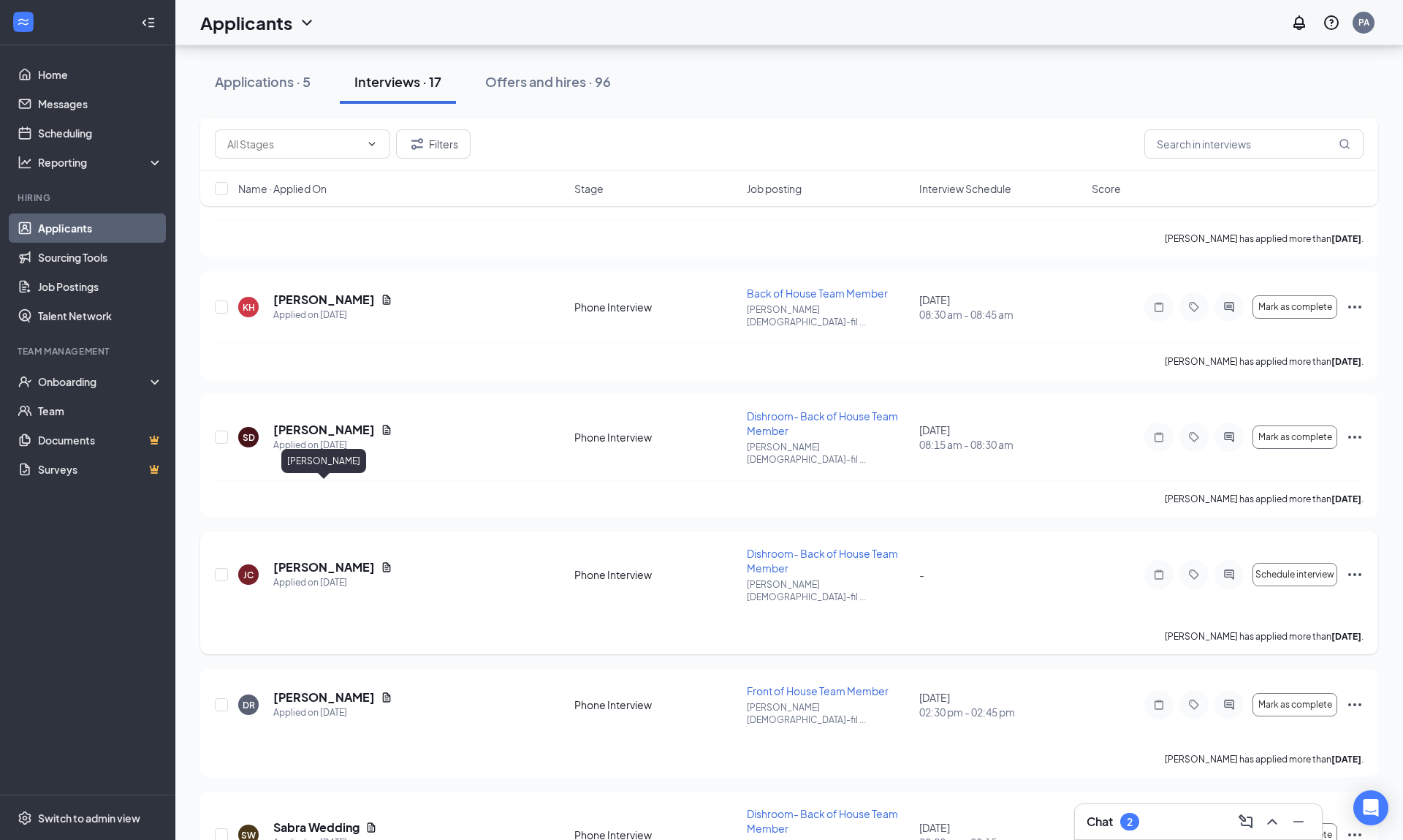
click at [333, 559] on h5 "[PERSON_NAME]" at bounding box center [324, 567] width 101 height 16
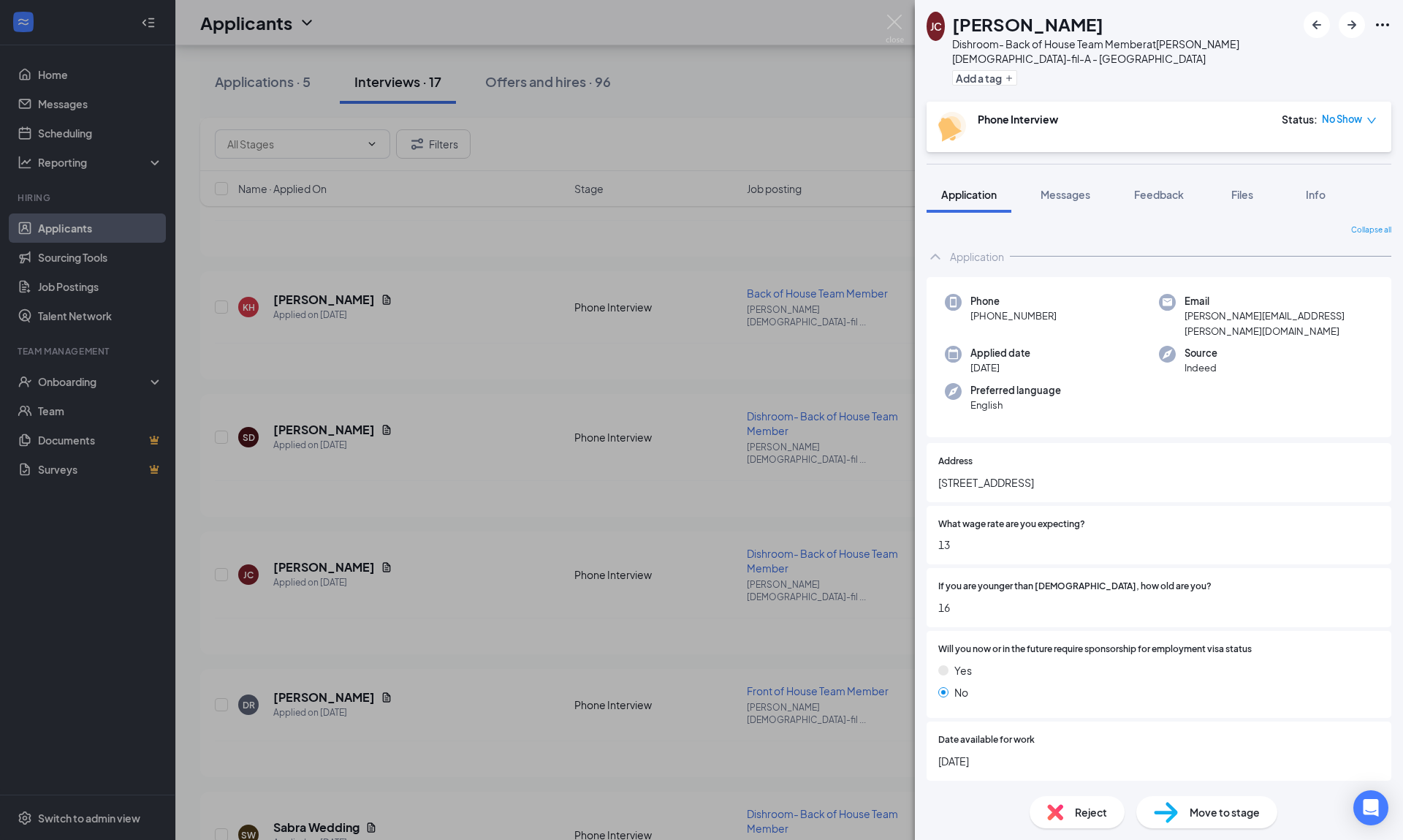
click at [967, 120] on div "No Show" at bounding box center [1349, 119] width 55 height 15
click at [967, 648] on img at bounding box center [1166, 812] width 24 height 21
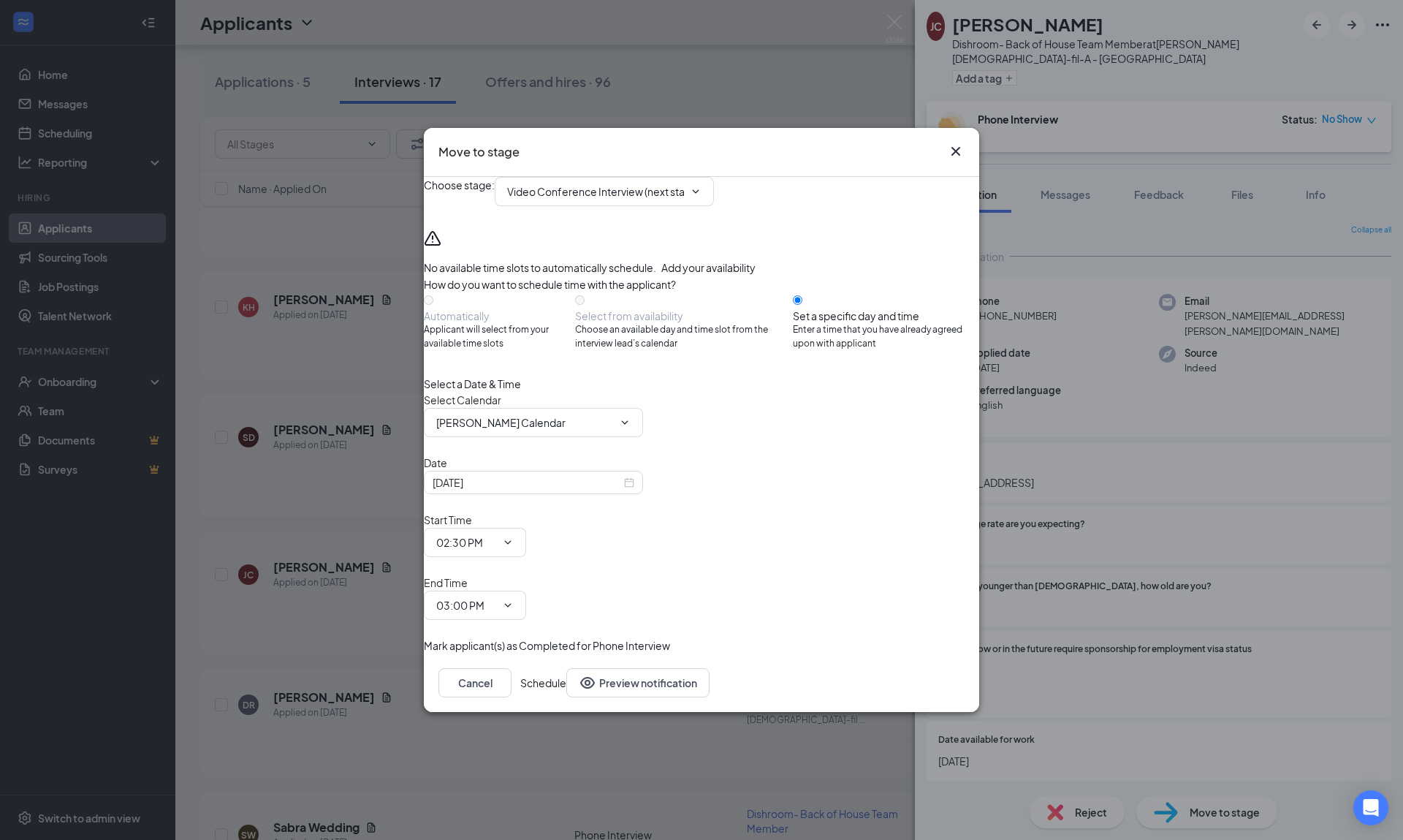
click at [720, 351] on span "Choose an available day and time slot from the interview lead’s calendar" at bounding box center [684, 337] width 218 height 28
click at [657, 200] on input "Video Conference Interview (next stage)" at bounding box center [596, 191] width 177 height 16
click at [597, 297] on div "Onsite Interview" at bounding box center [558, 289] width 78 height 16
type input "Onsite Interview"
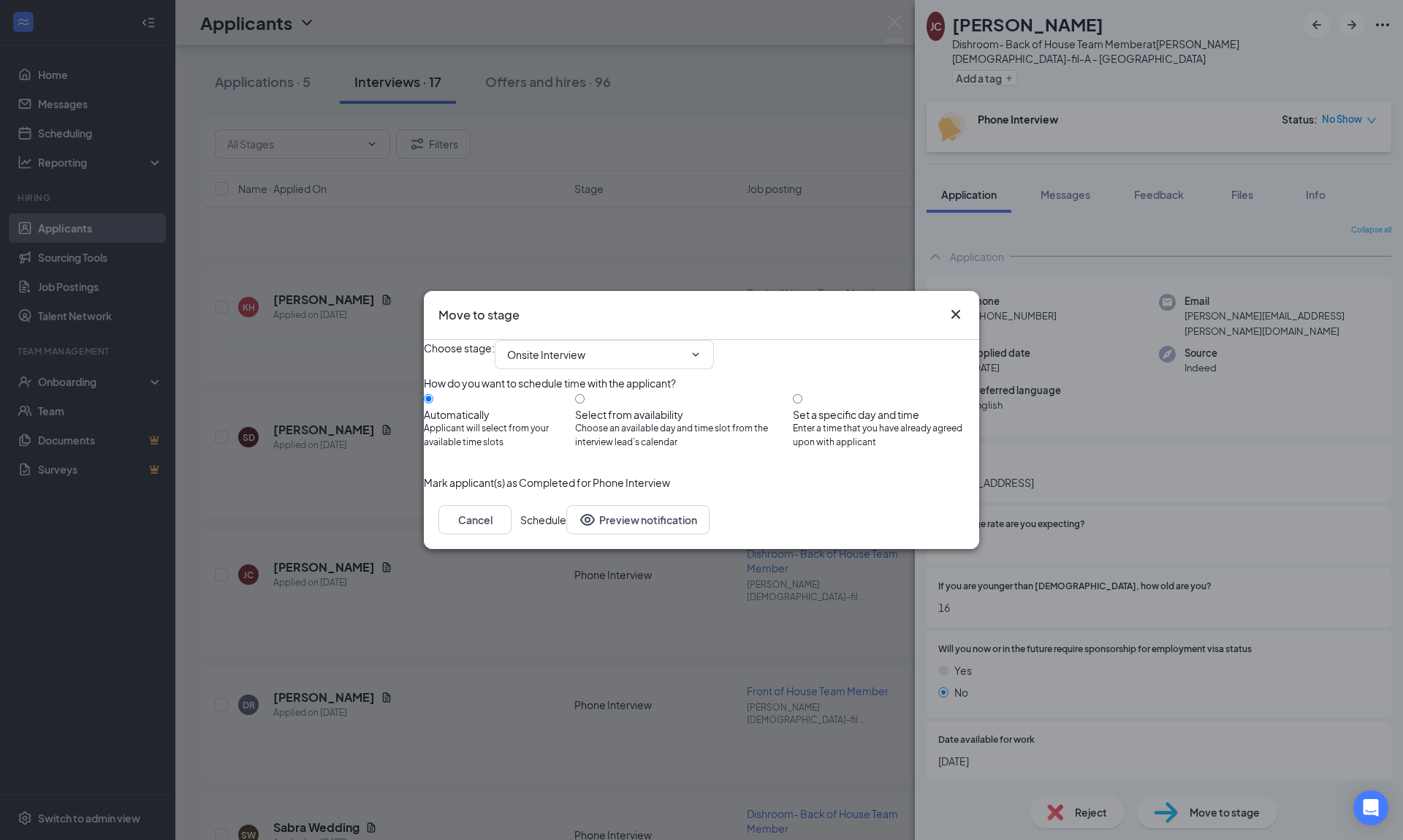
click at [958, 306] on icon "Cross" at bounding box center [955, 314] width 18 height 18
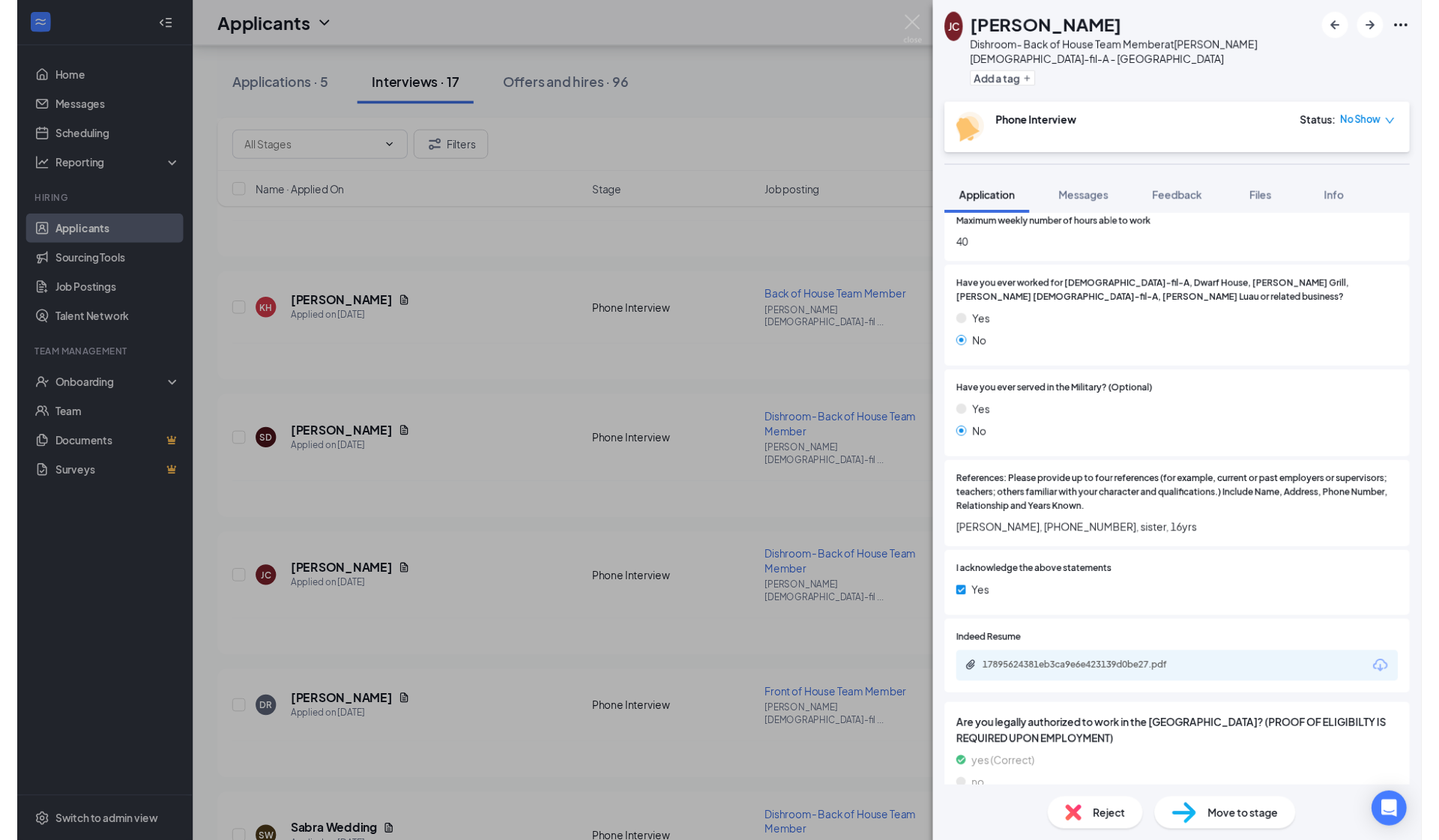
scroll to position [856, 0]
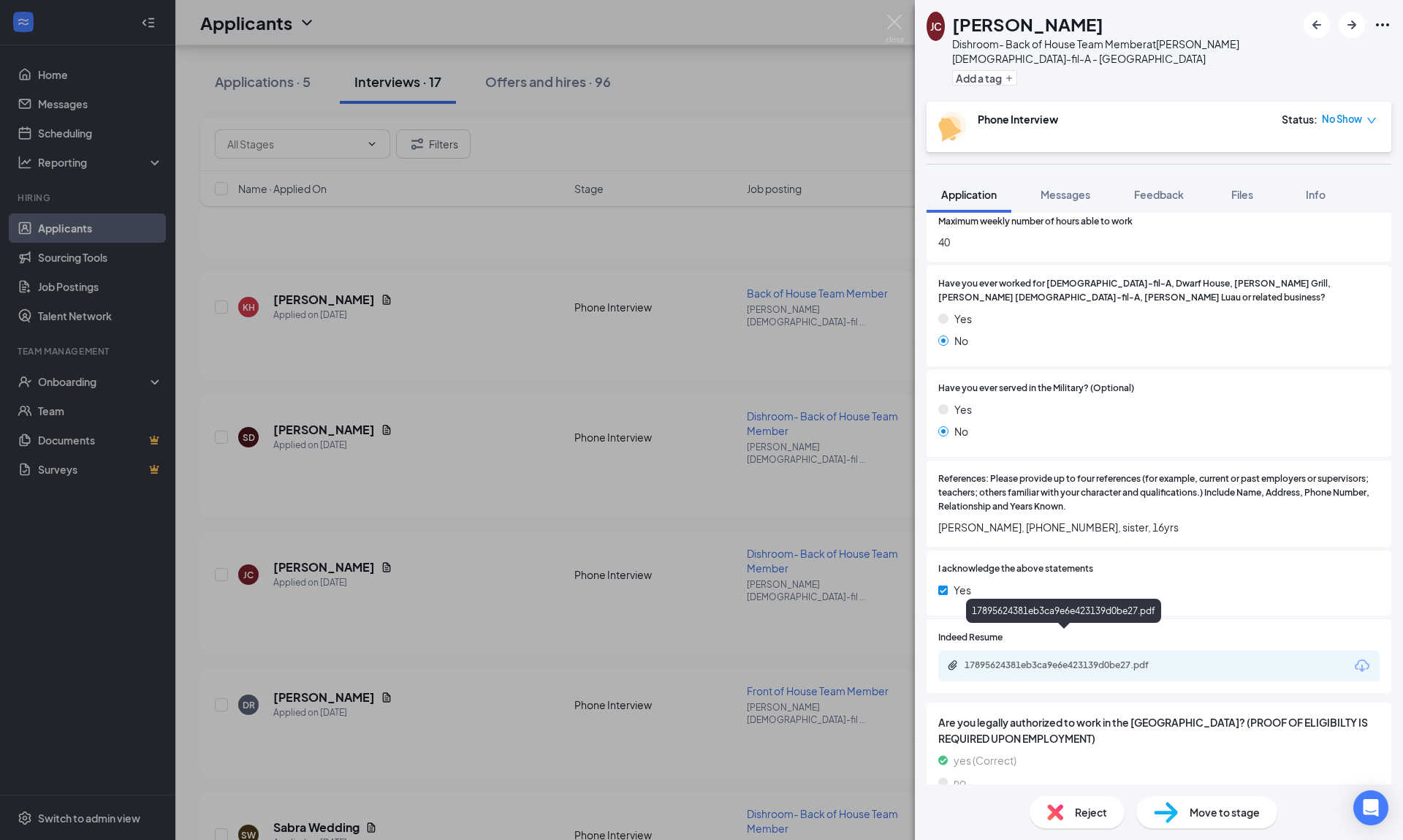
click at [967, 648] on div "17895624381eb3ca9e6e423139d0be27.pdf" at bounding box center [1067, 664] width 204 height 12
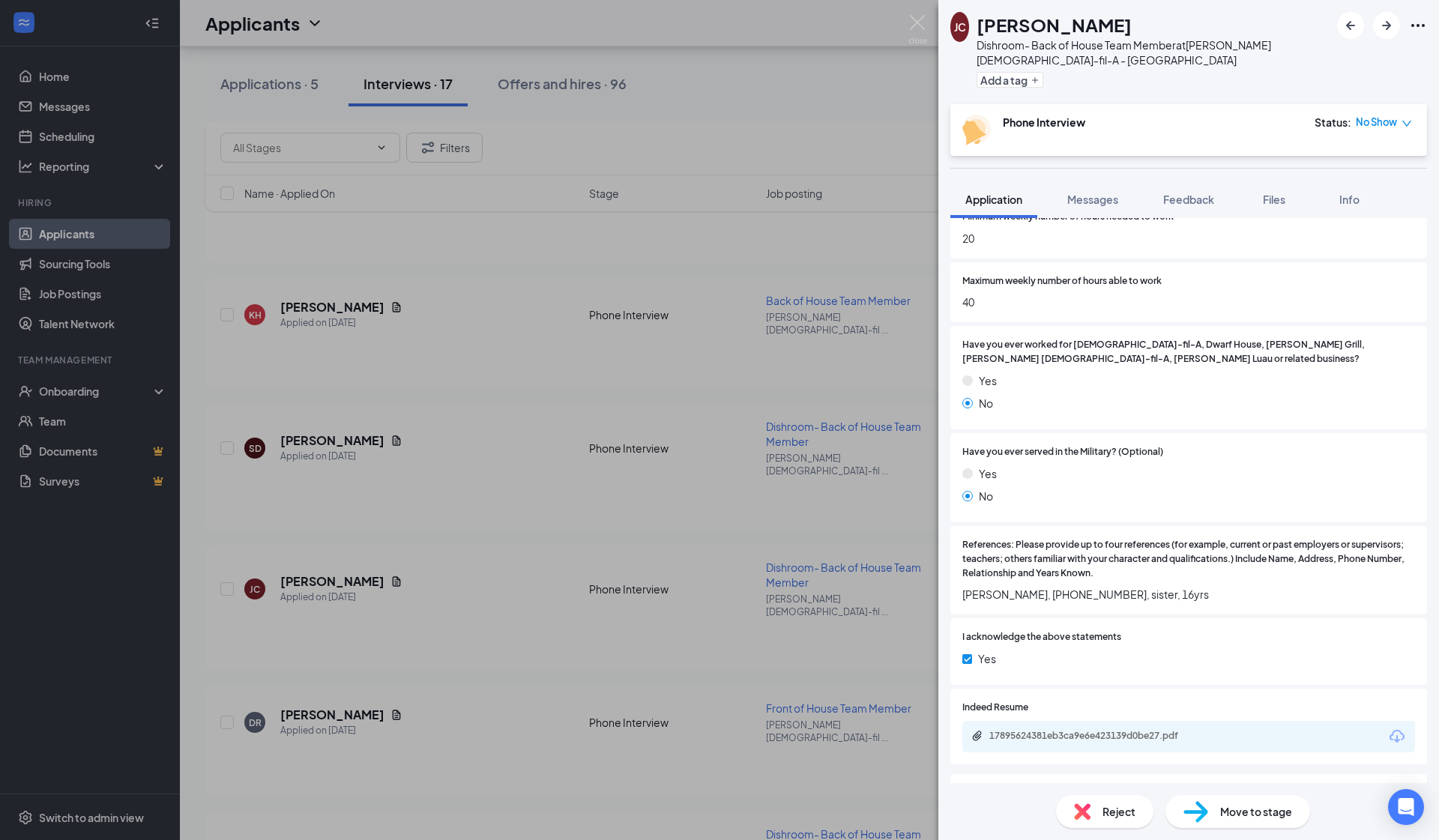
scroll to position [802, 0]
click at [710, 76] on div "[PERSON_NAME] Dishroom- Back of House Team Member at [PERSON_NAME] [DEMOGRAPHIC…" at bounding box center [719, 420] width 1439 height 840
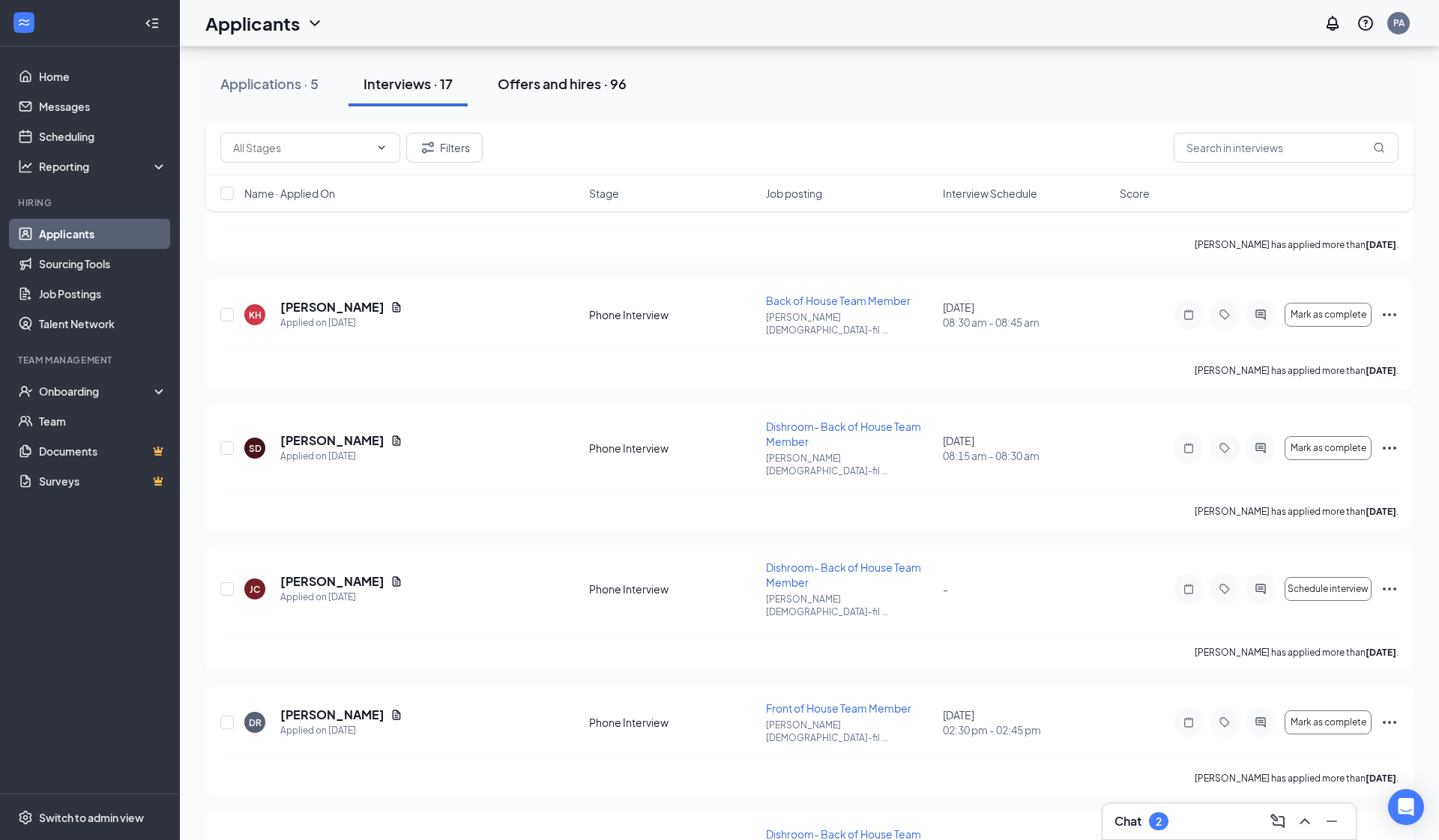
click at [580, 86] on div "Offers and hires · 96" at bounding box center [562, 83] width 129 height 19
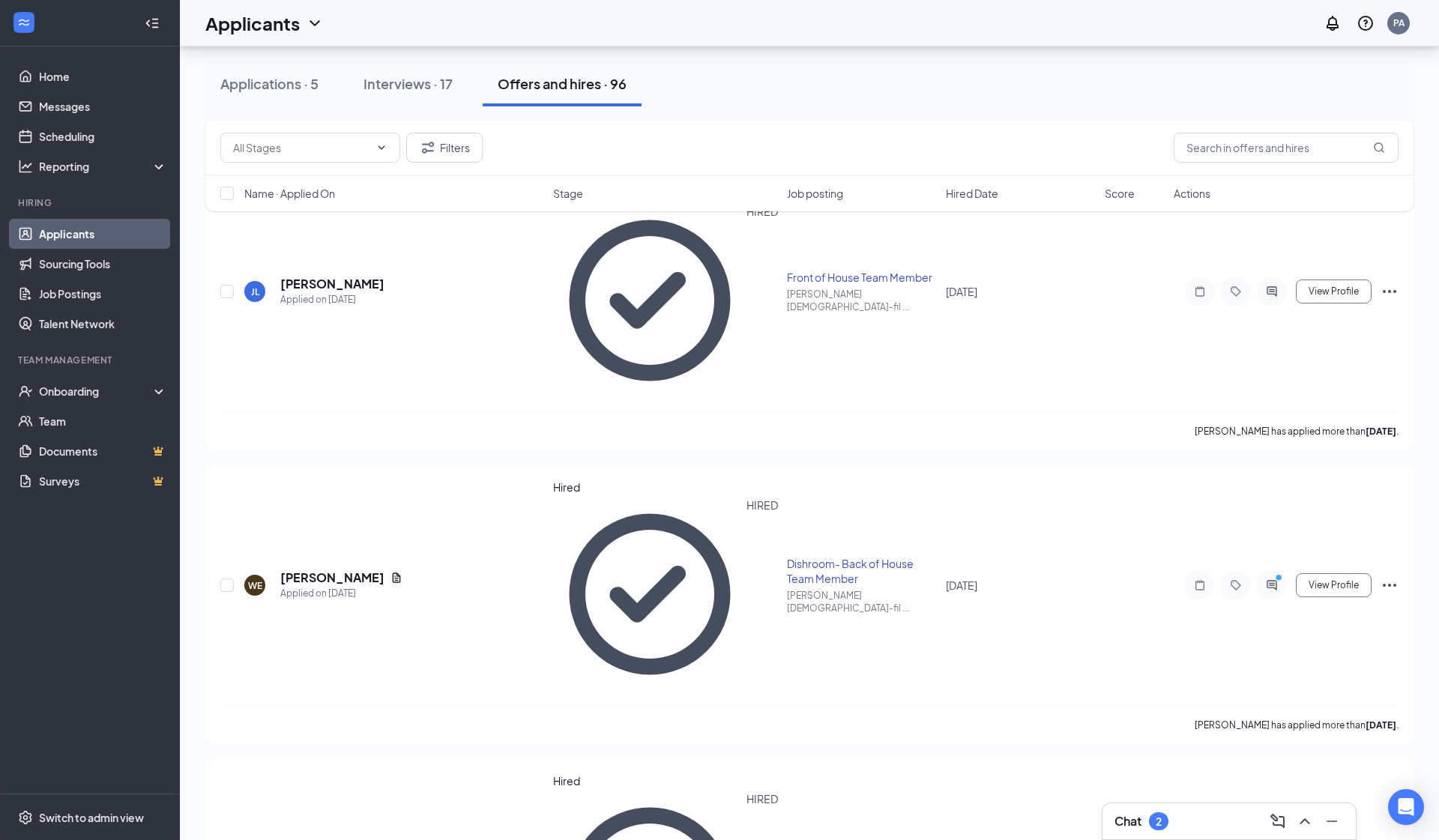
scroll to position [194, 0]
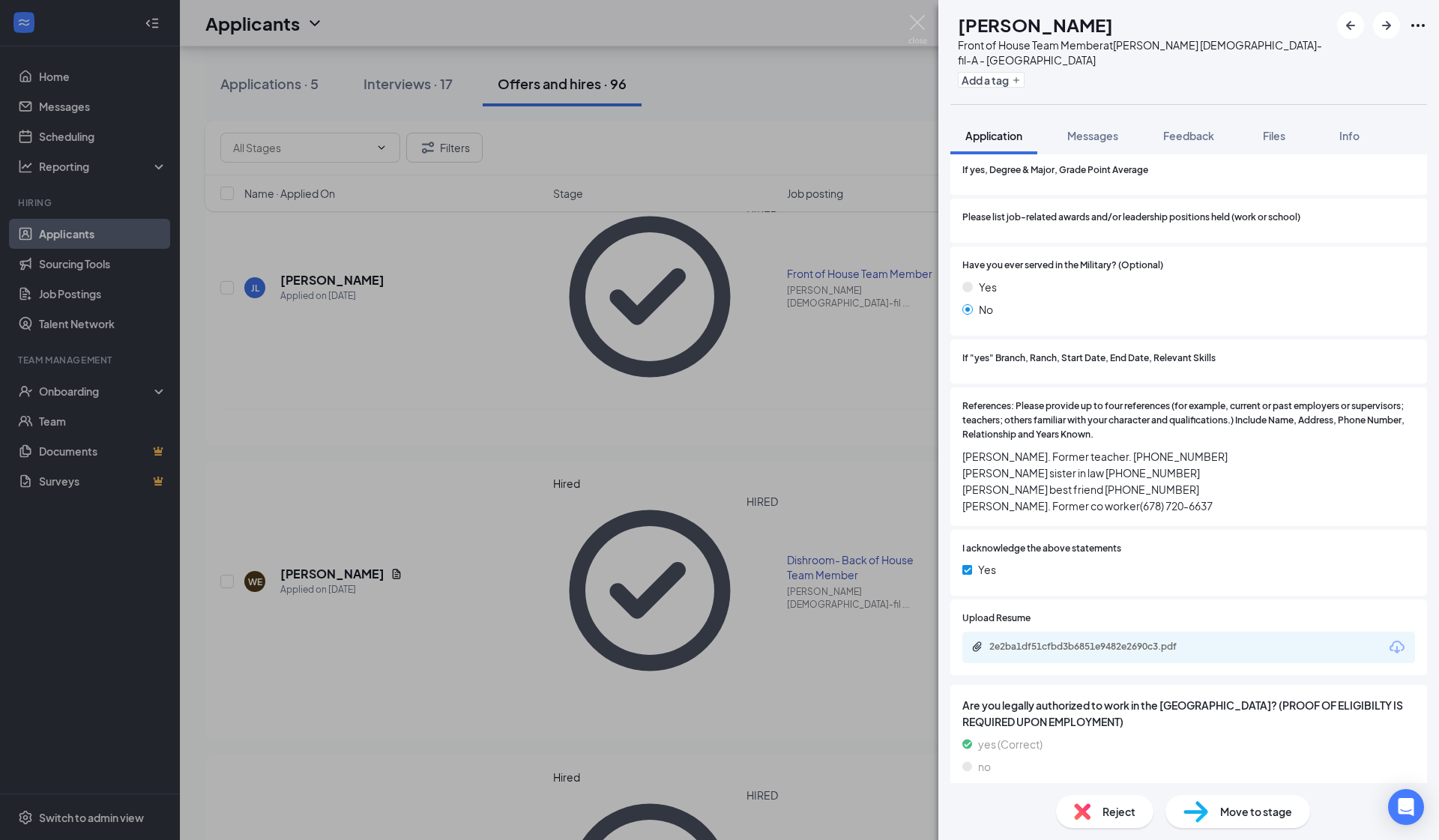
scroll to position [1587, 0]
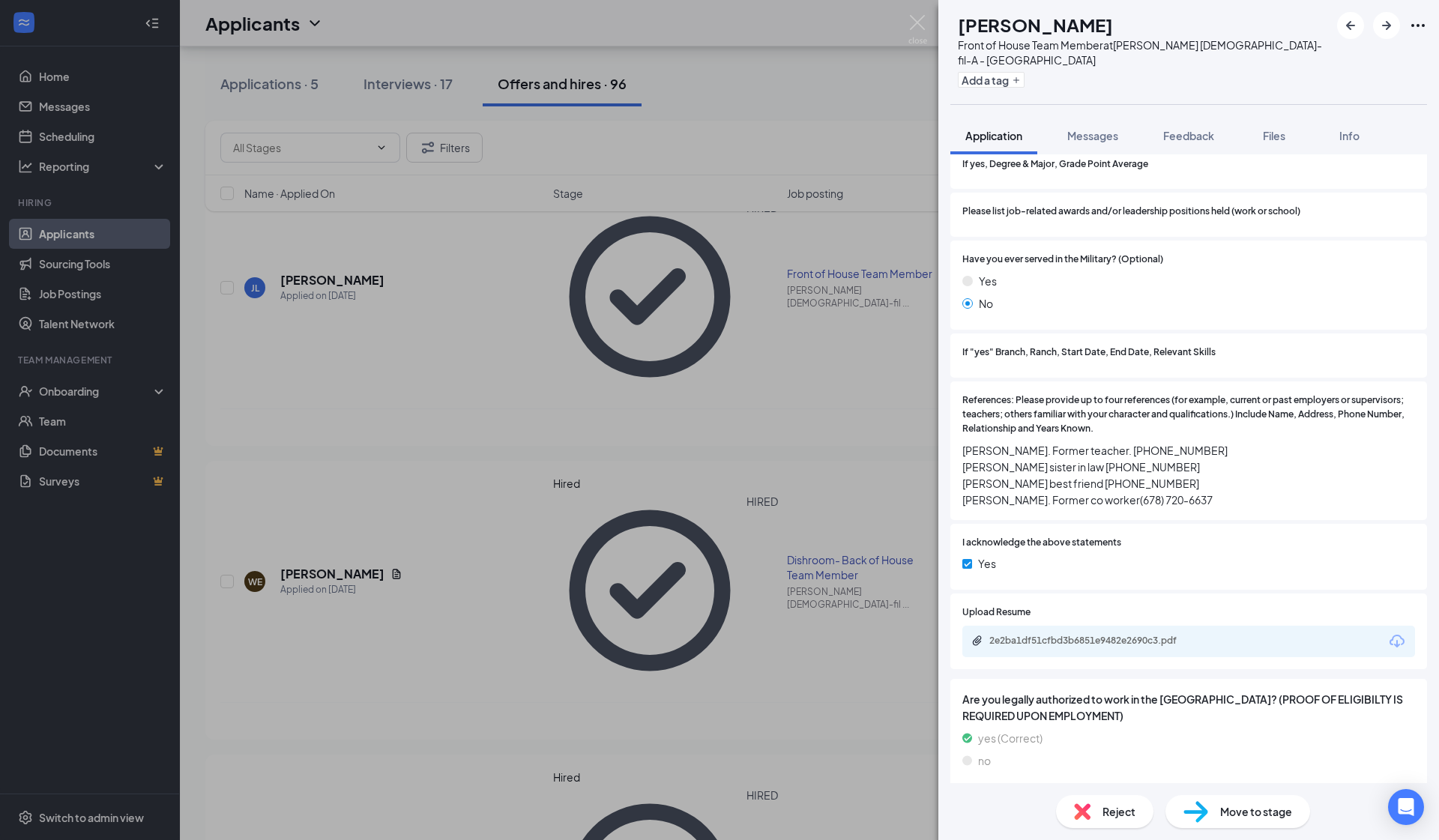
click at [971, 664] on div "Conditional Offer Letter and Post Offer Criminal History Version 1 of 1" at bounding box center [1189, 840] width 477 height 100
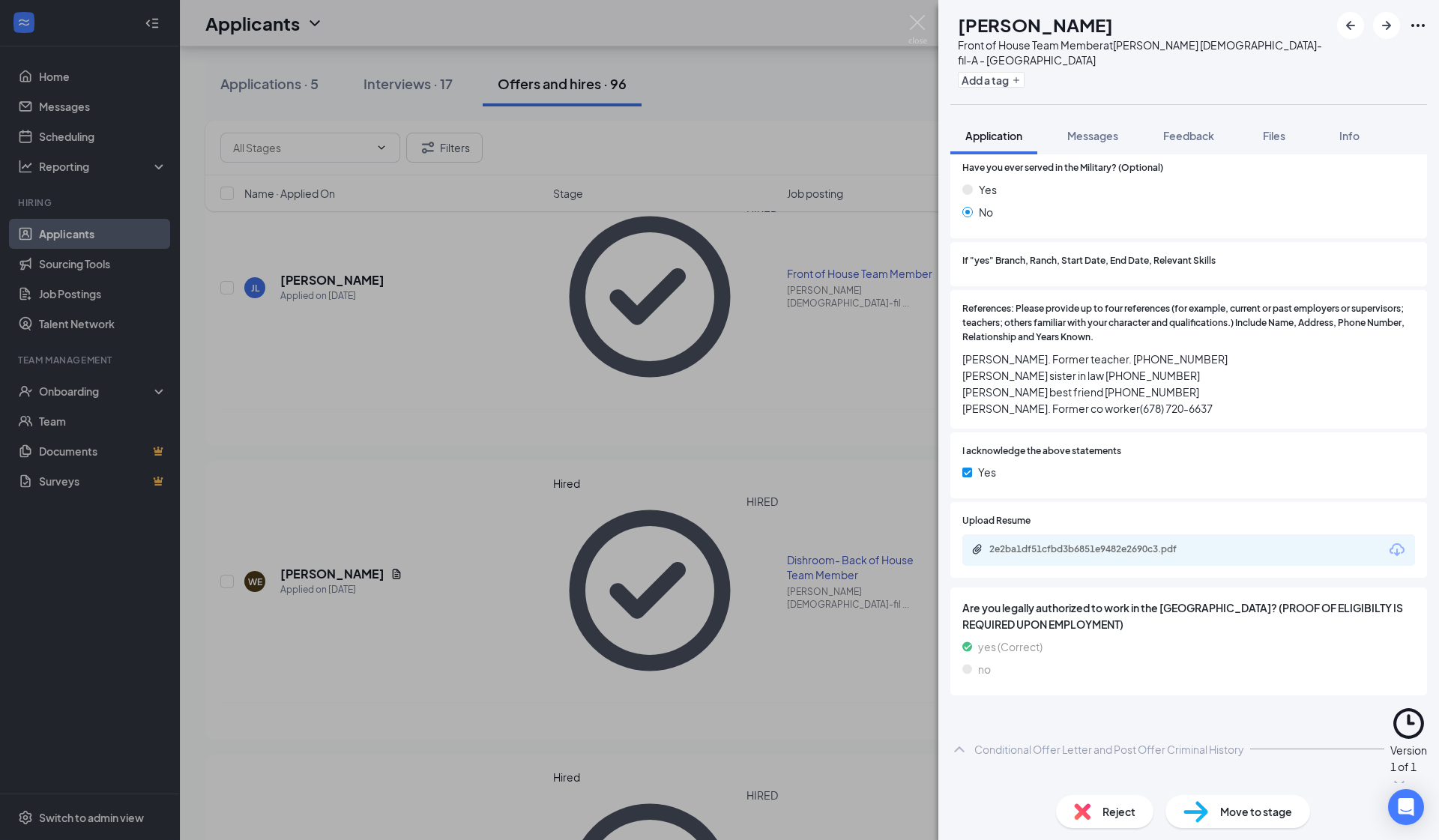
scroll to position [1678, 0]
click at [992, 664] on div "Cancel signing request" at bounding box center [1404, 832] width 46 height 50
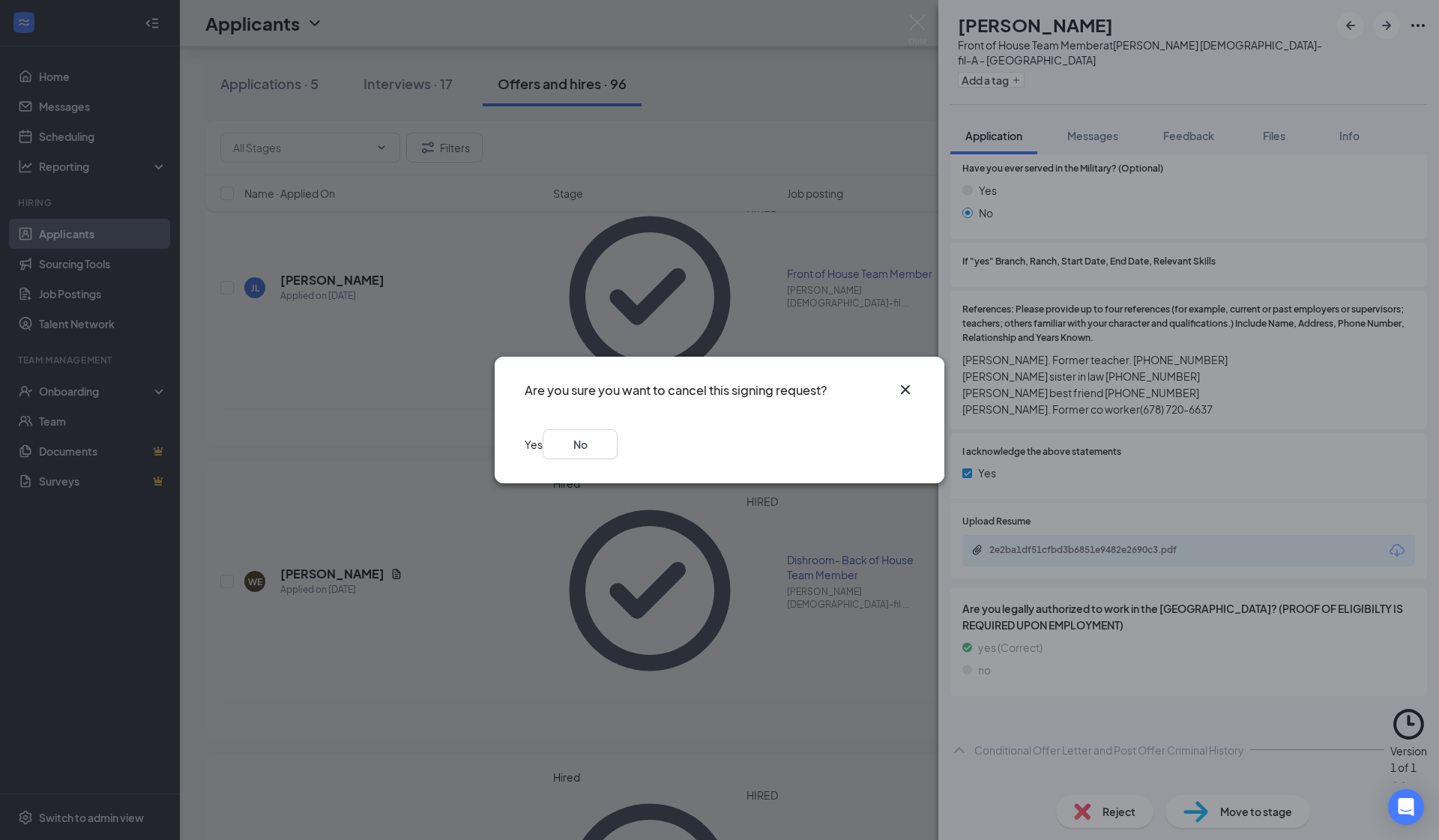
click at [543, 455] on button "Yes" at bounding box center [533, 444] width 18 height 30
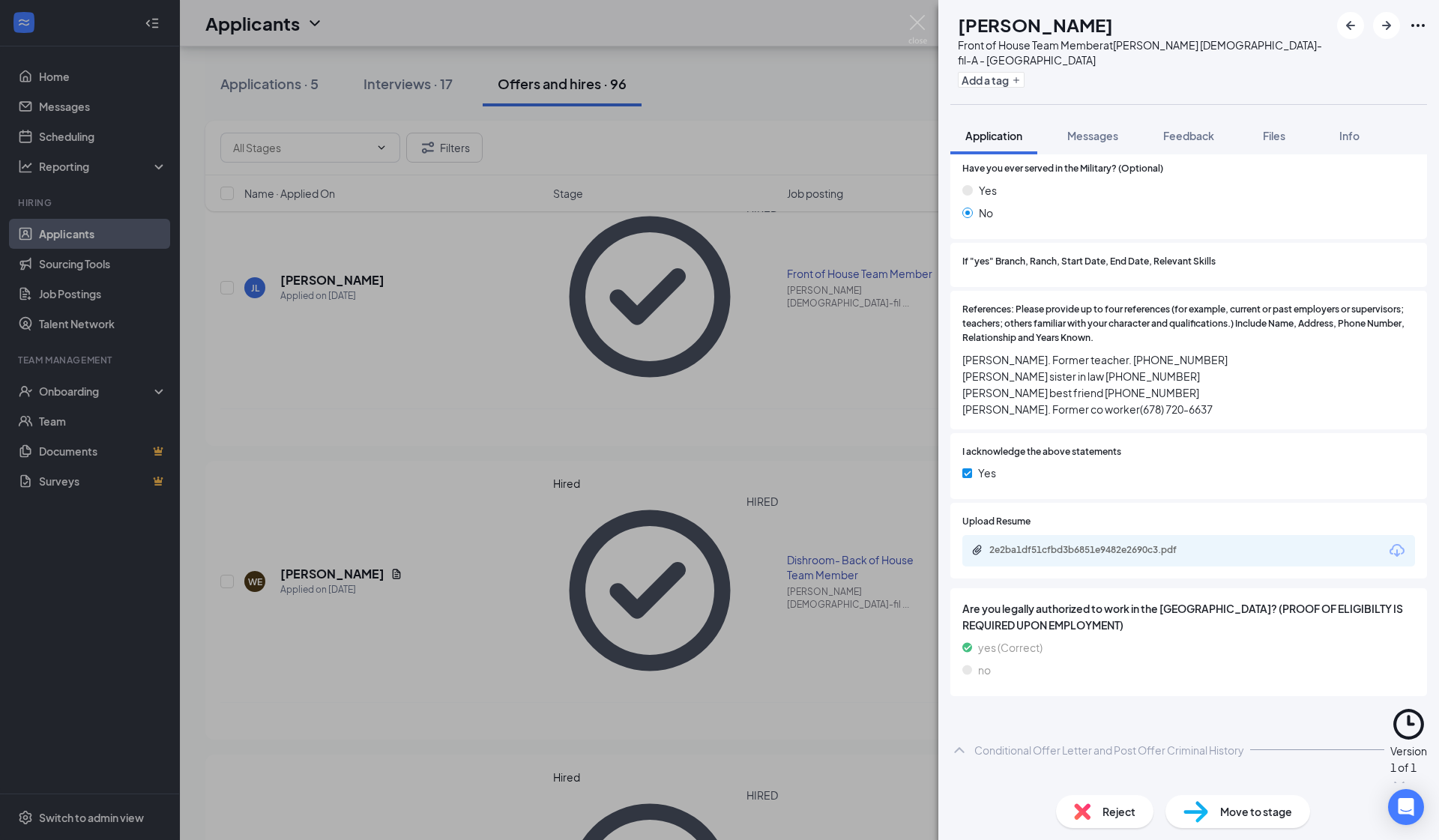
click at [992, 664] on img at bounding box center [1082, 811] width 17 height 17
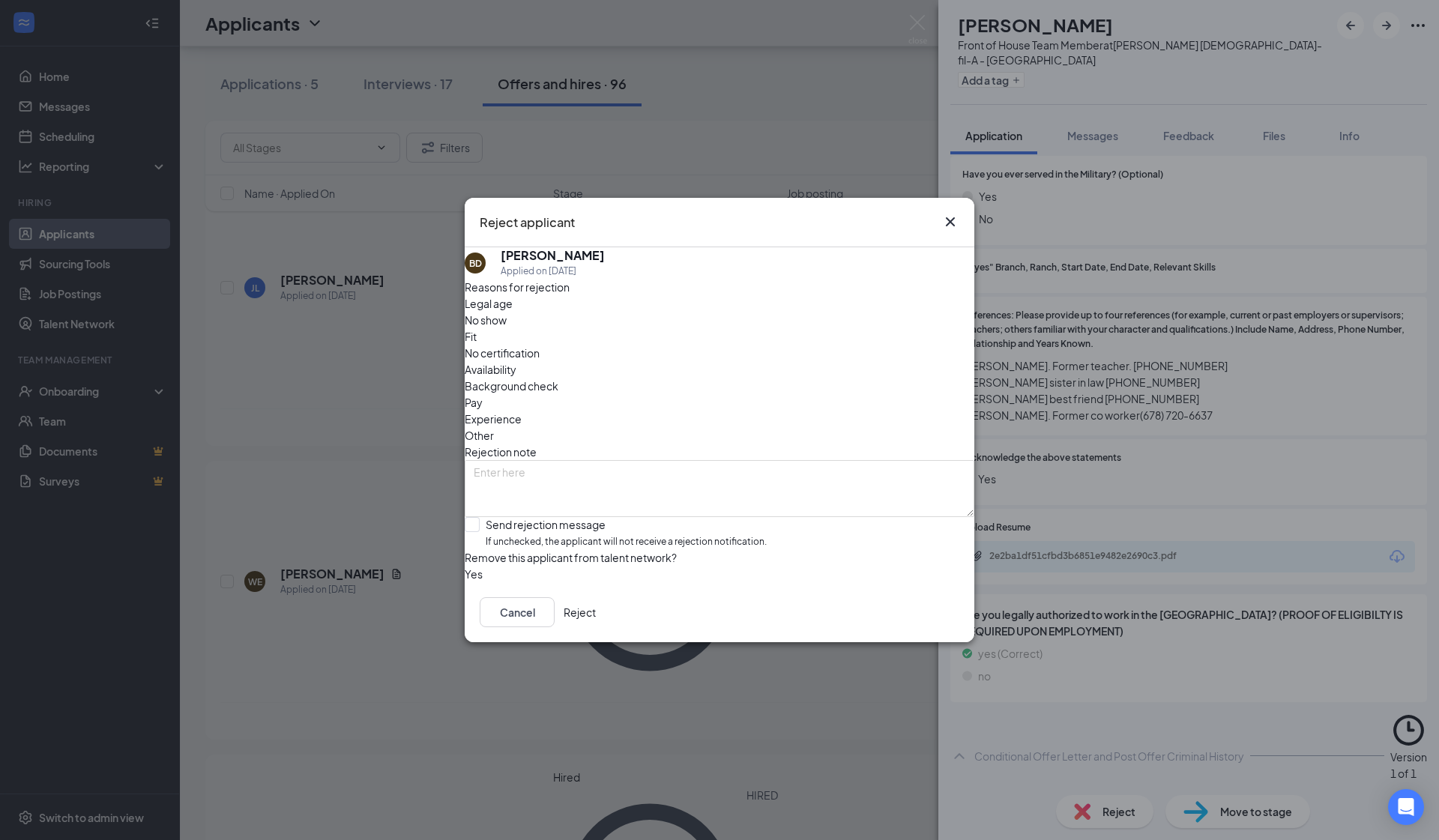
click at [494, 427] on span "Other" at bounding box center [479, 435] width 29 height 17
click at [484, 517] on input "Send rejection message If unchecked, the applicant will not receive a rejection…" at bounding box center [616, 533] width 302 height 32
checkbox input "true"
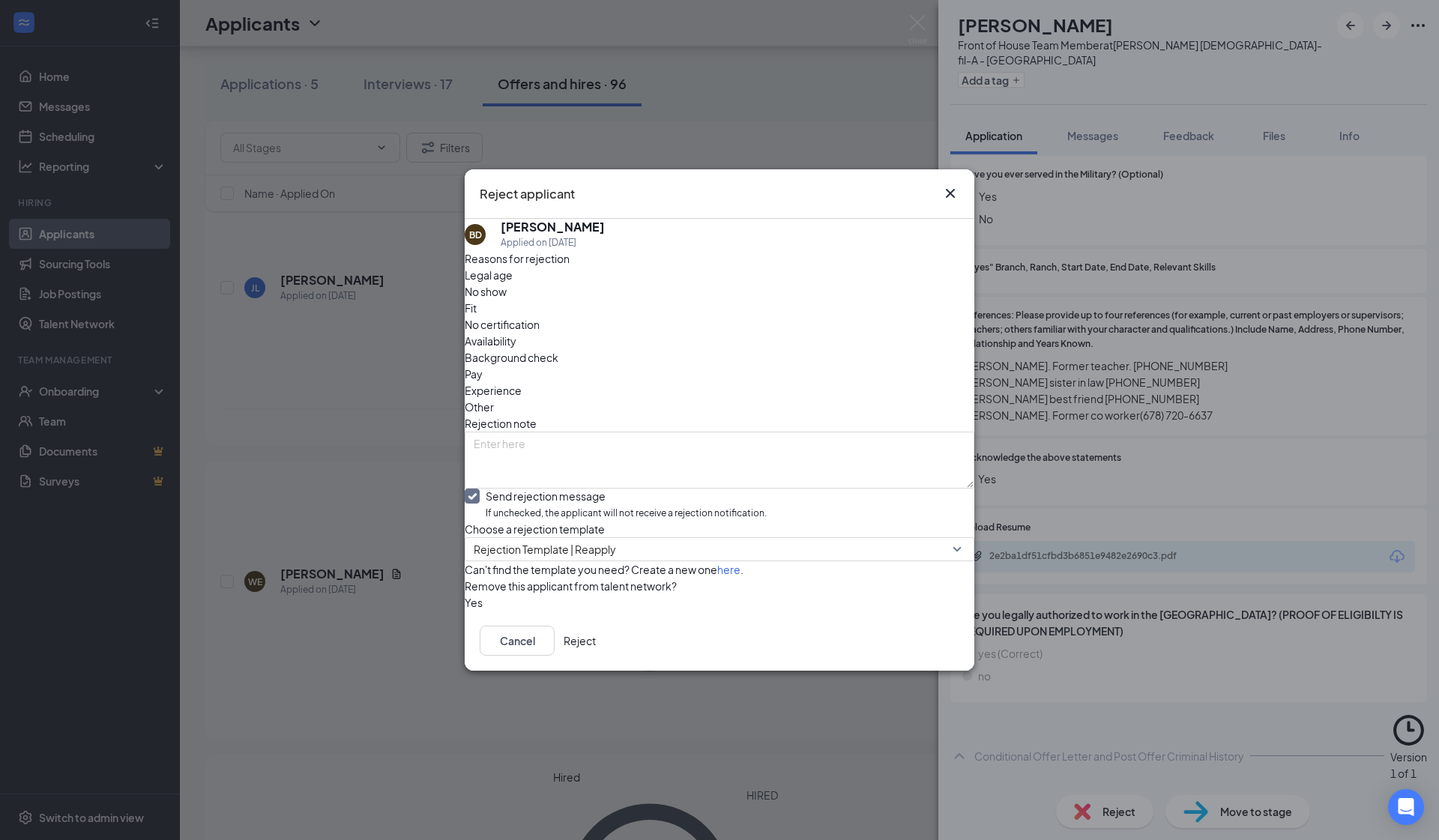
click at [596, 656] on button "Reject" at bounding box center [580, 641] width 32 height 30
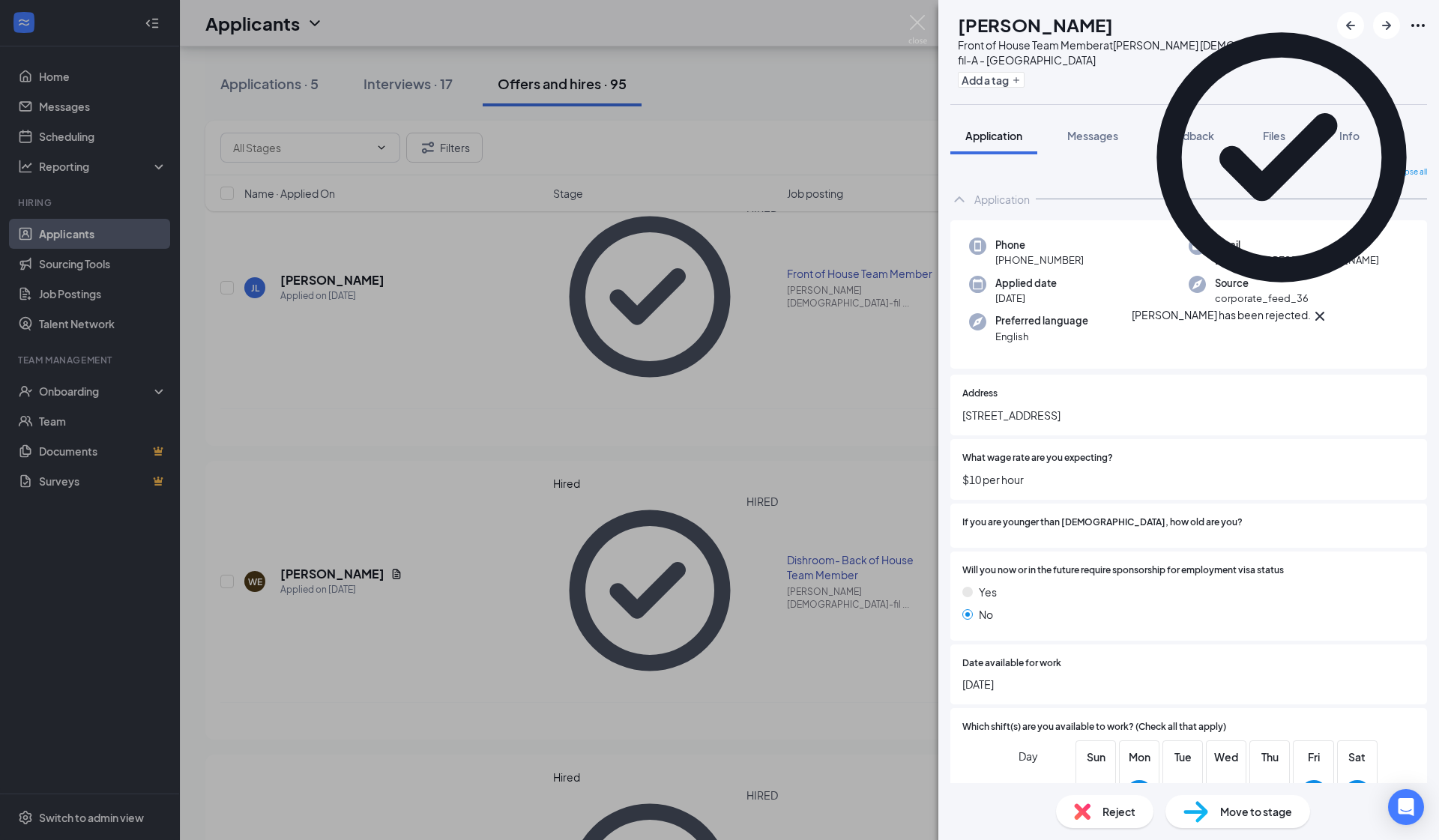
click at [992, 307] on icon "Cross" at bounding box center [1320, 316] width 18 height 18
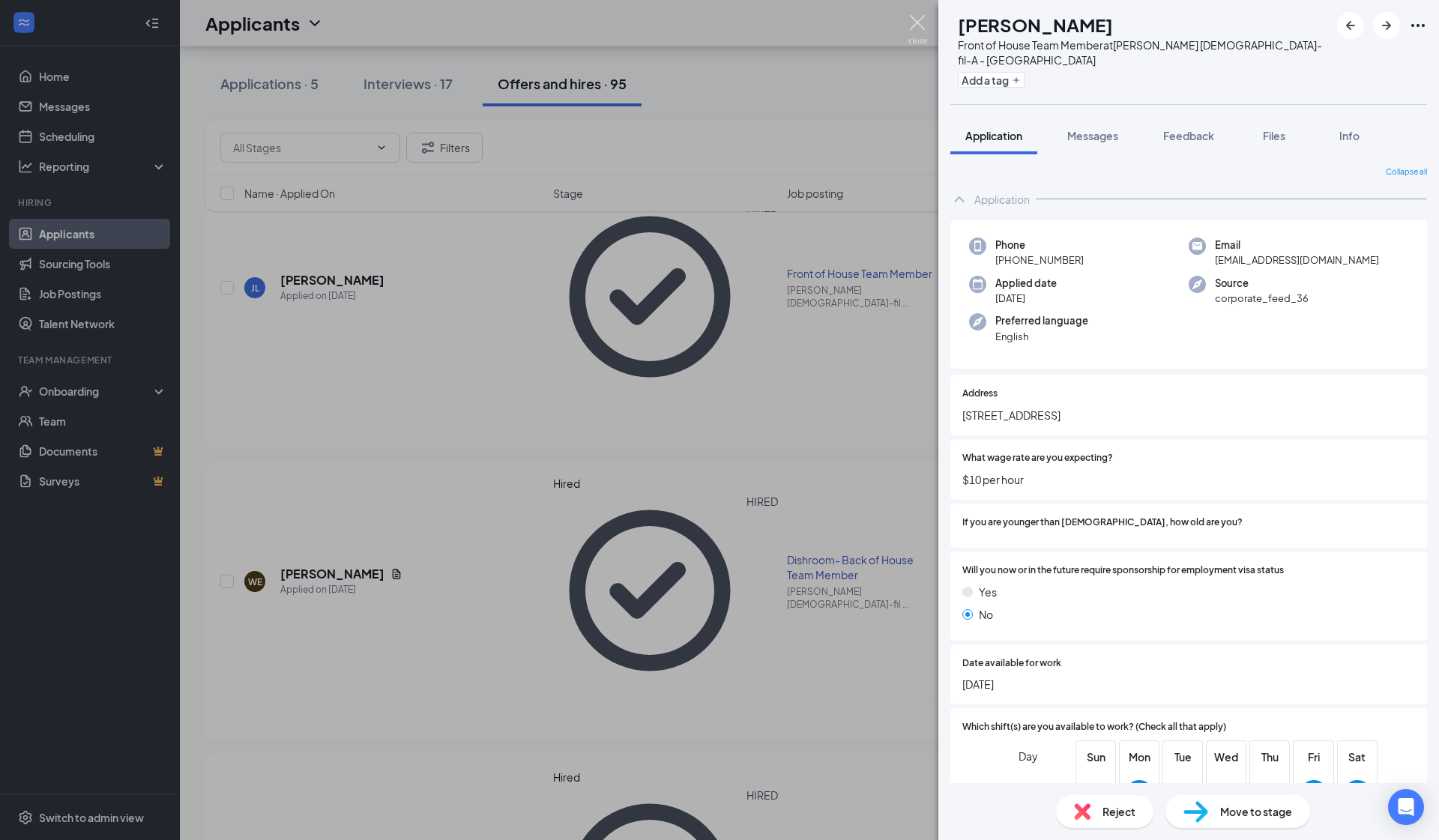
click at [919, 24] on img at bounding box center [918, 29] width 19 height 29
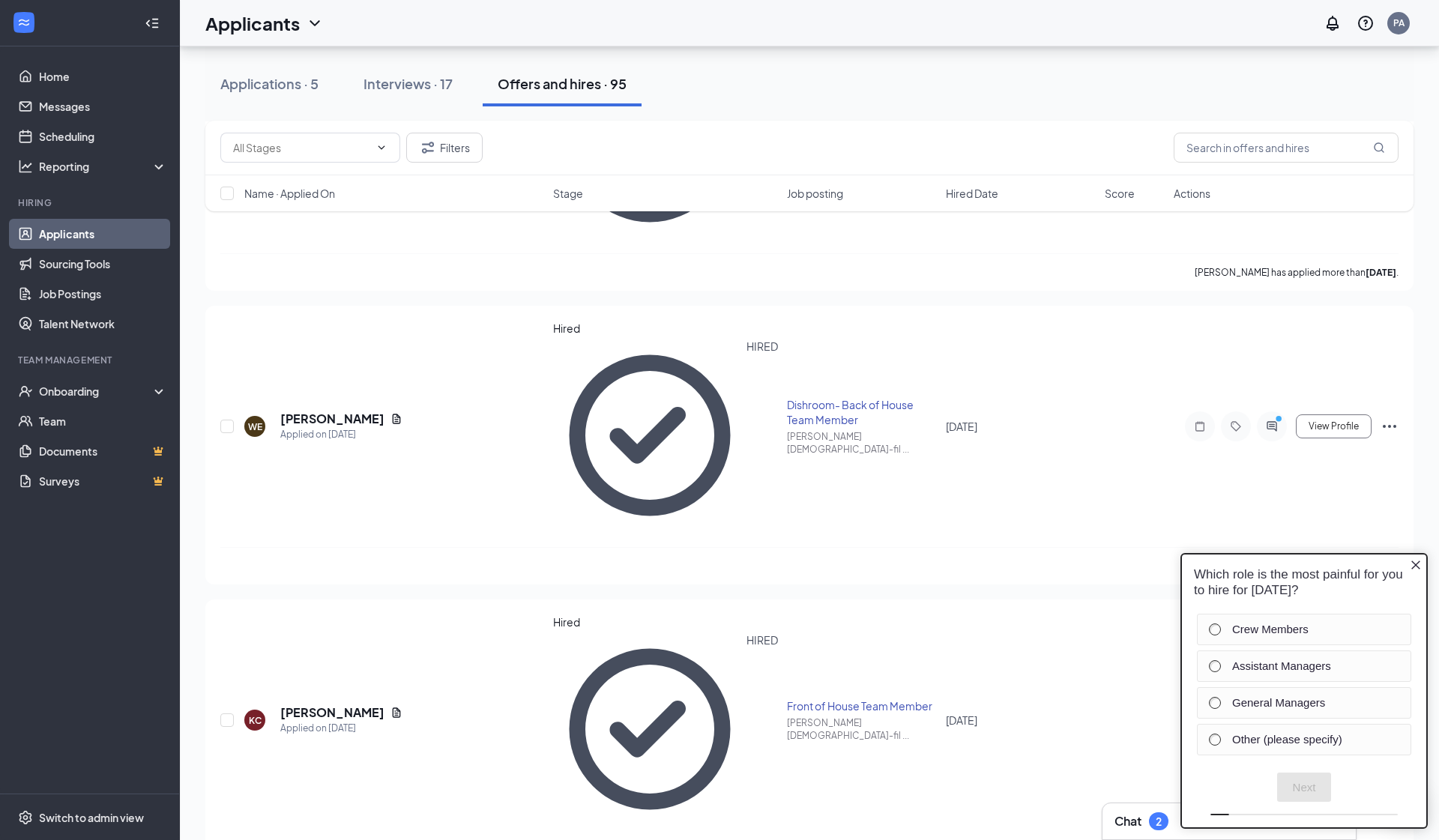
click at [992, 564] on icon "Close button" at bounding box center [1415, 564] width 12 height 12
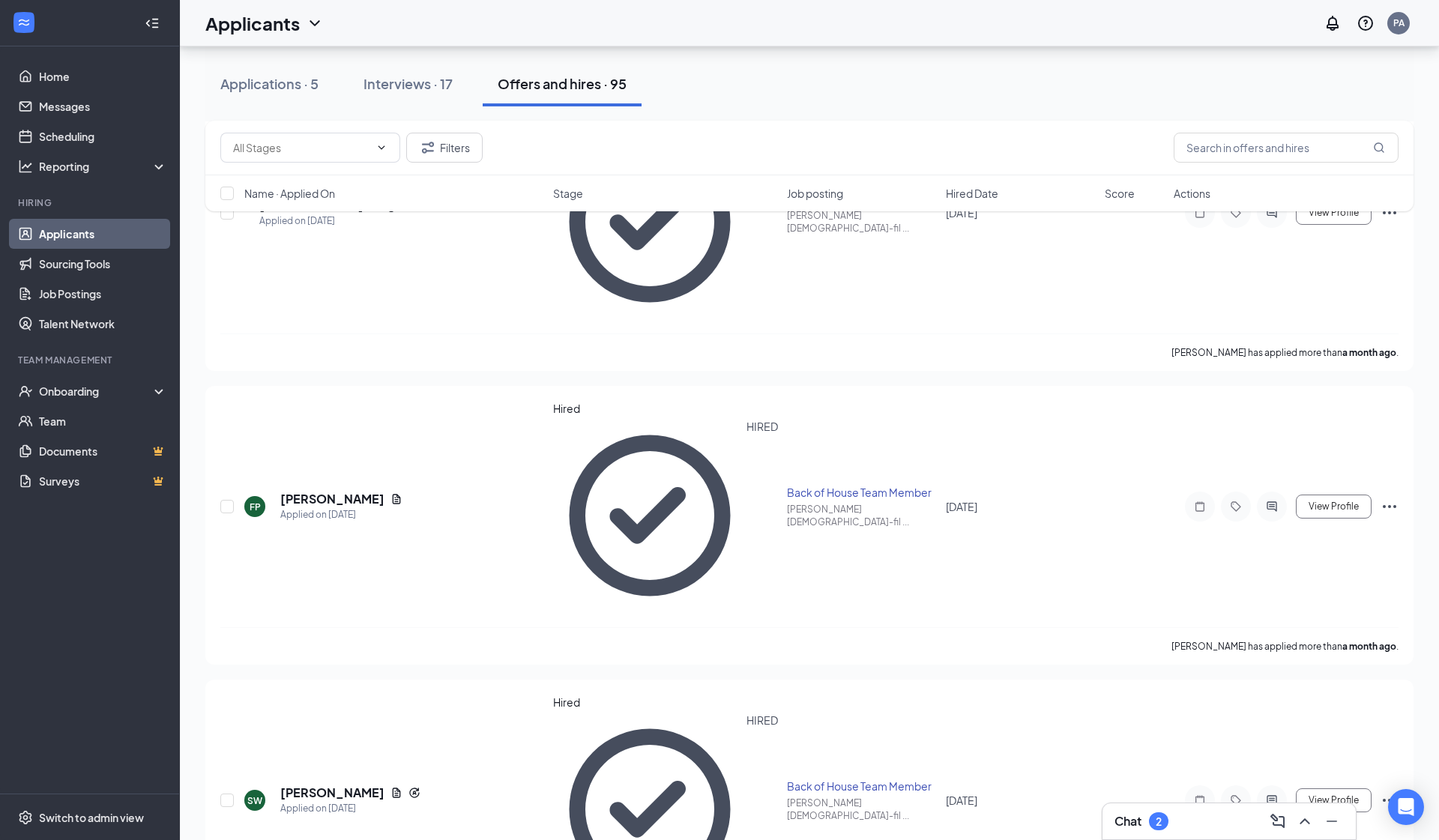
scroll to position [2033, 0]
click at [992, 147] on input "text" at bounding box center [1286, 147] width 225 height 30
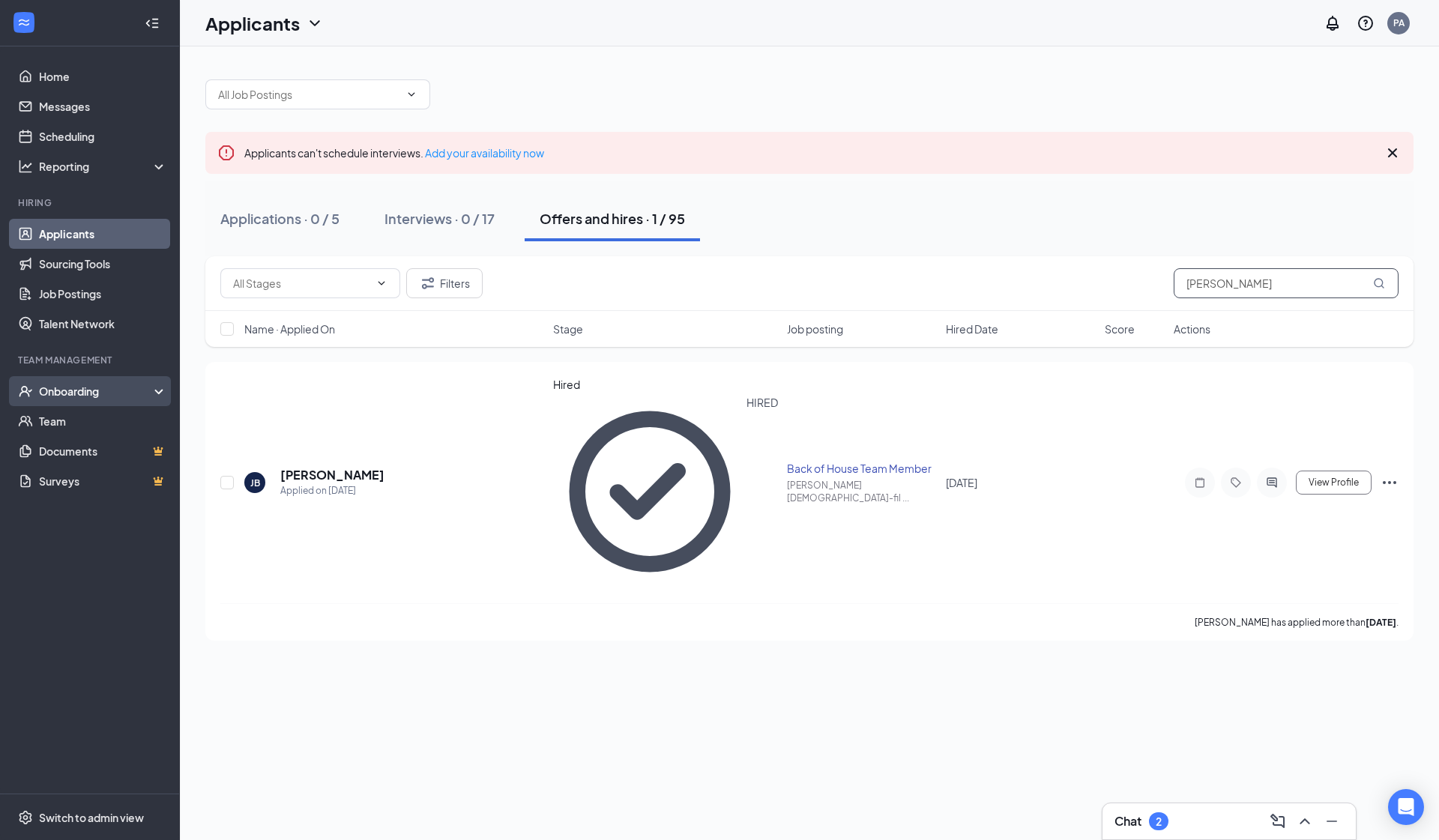
type input "[PERSON_NAME]"
click at [53, 388] on div "Onboarding" at bounding box center [96, 390] width 116 height 15
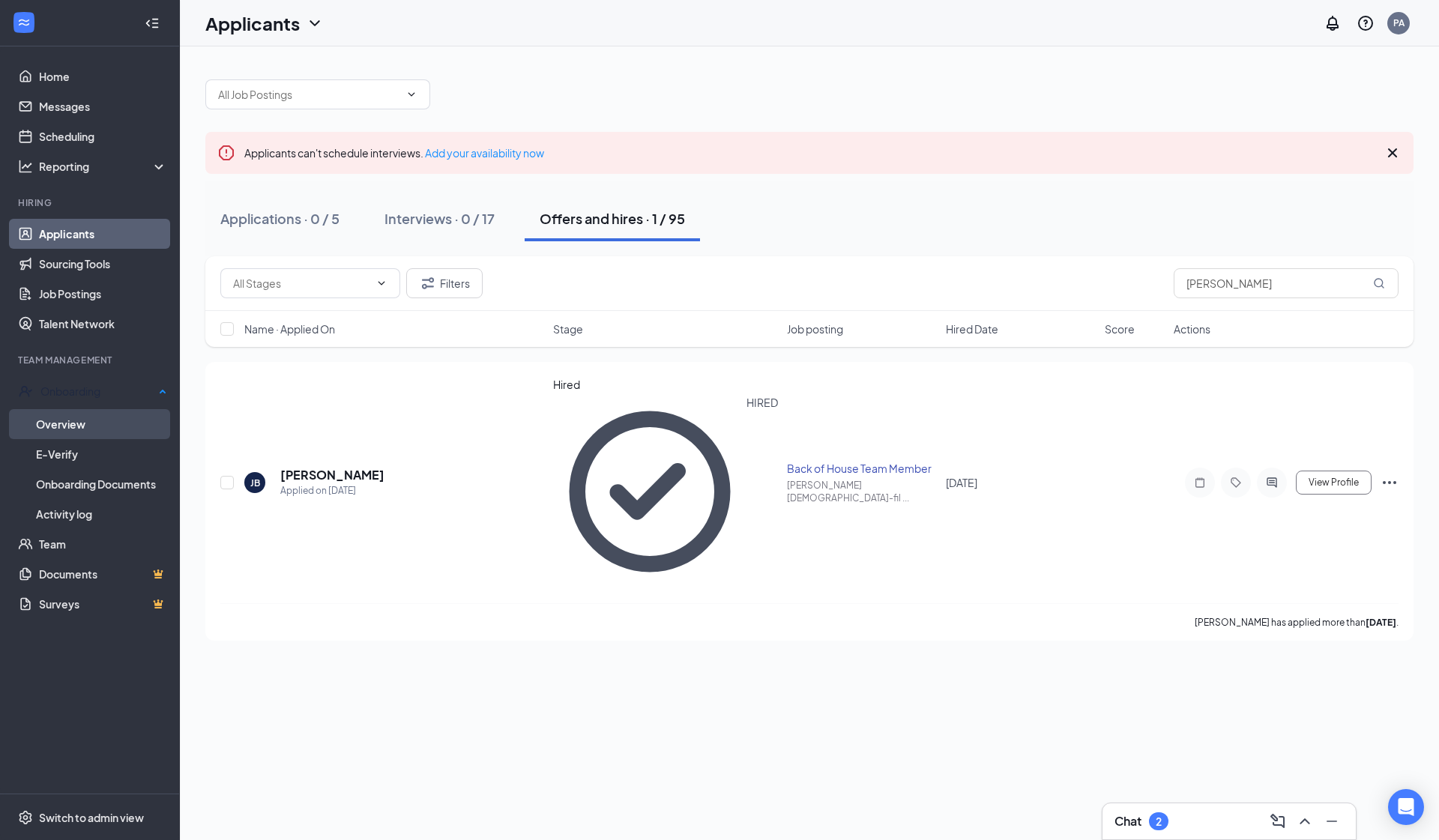
click at [50, 424] on link "Overview" at bounding box center [102, 424] width 132 height 30
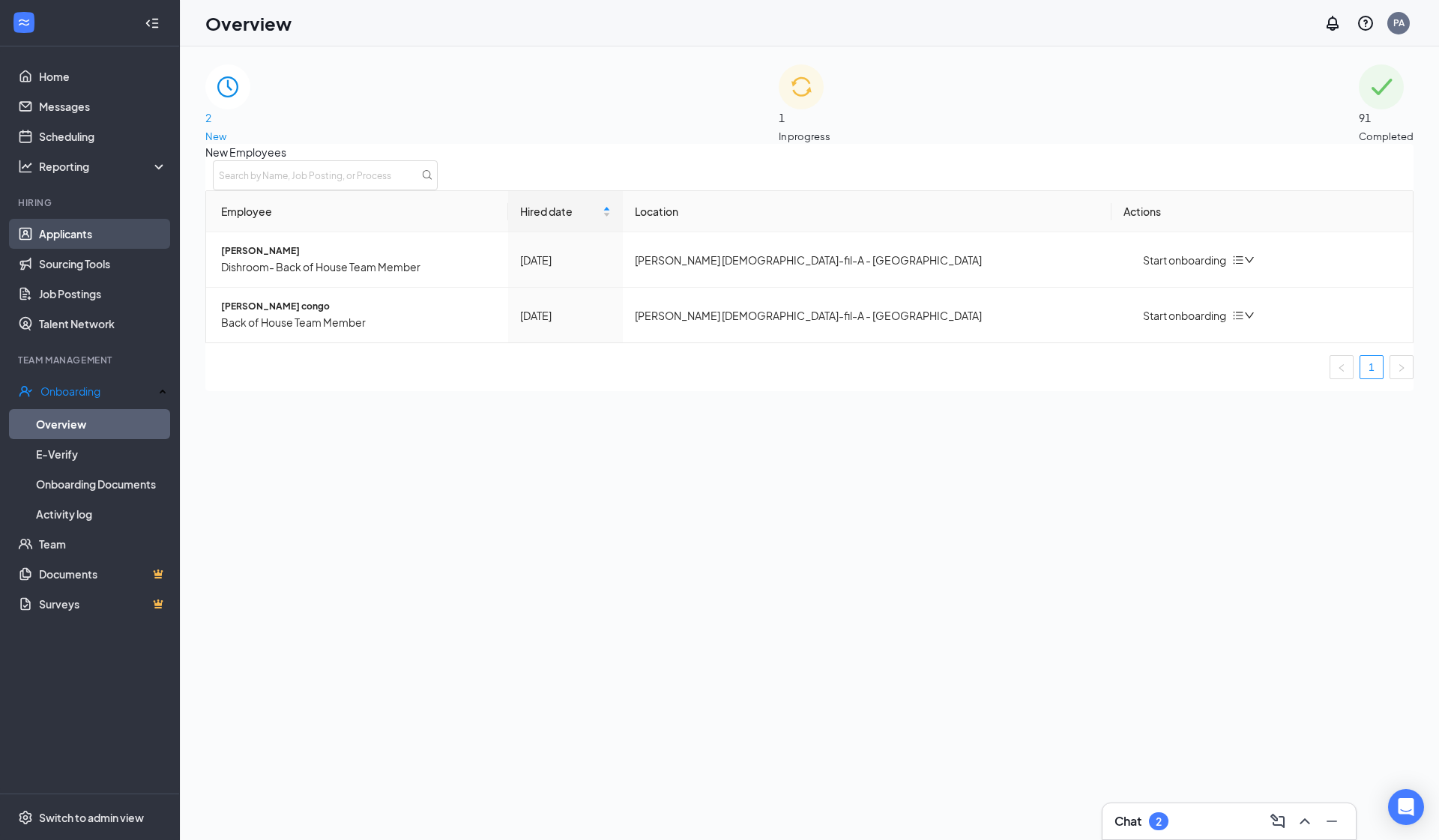
click at [96, 230] on link "Applicants" at bounding box center [102, 234] width 128 height 30
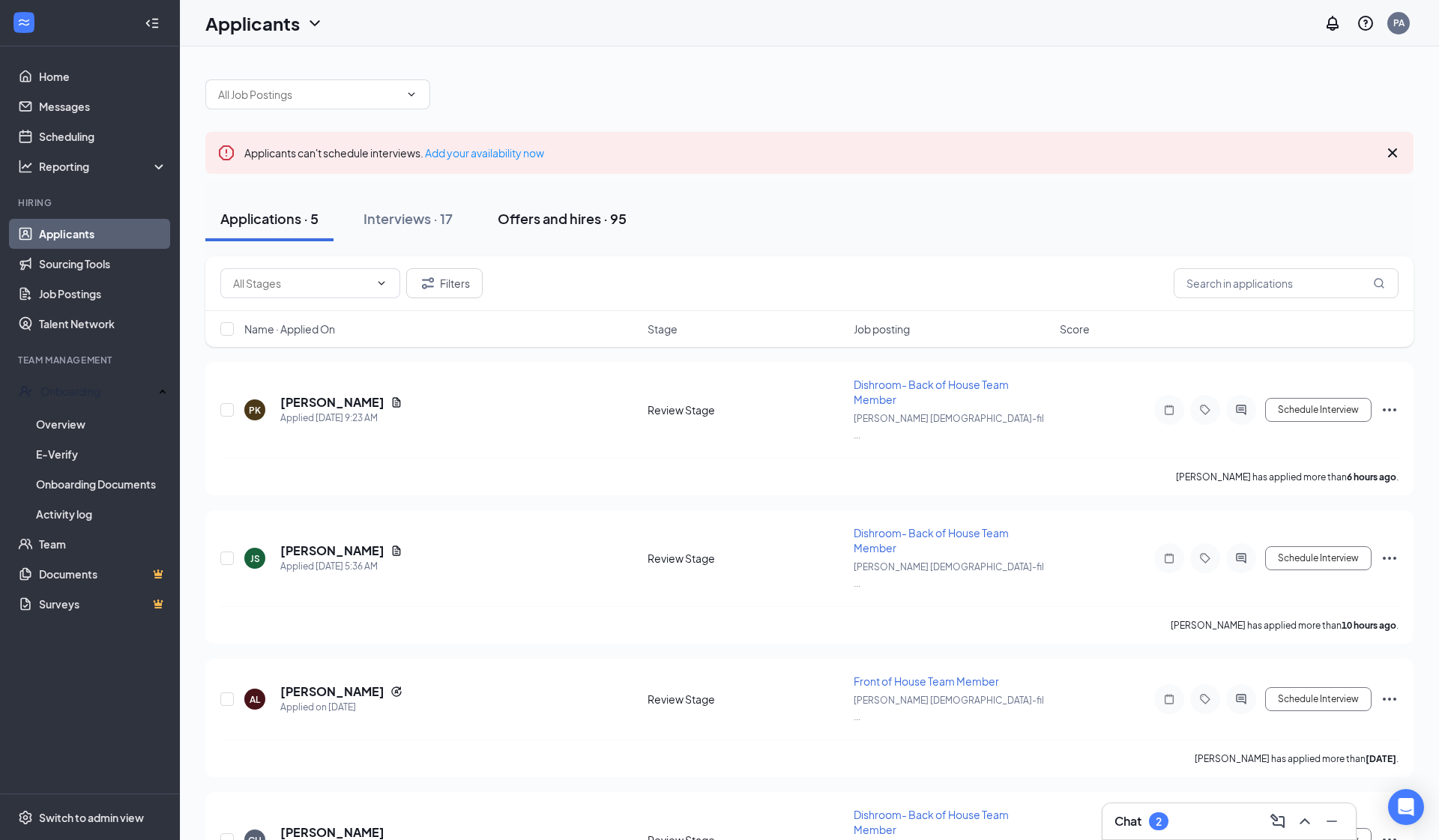
click at [585, 219] on div "Offers and hires · 95" at bounding box center [562, 219] width 129 height 19
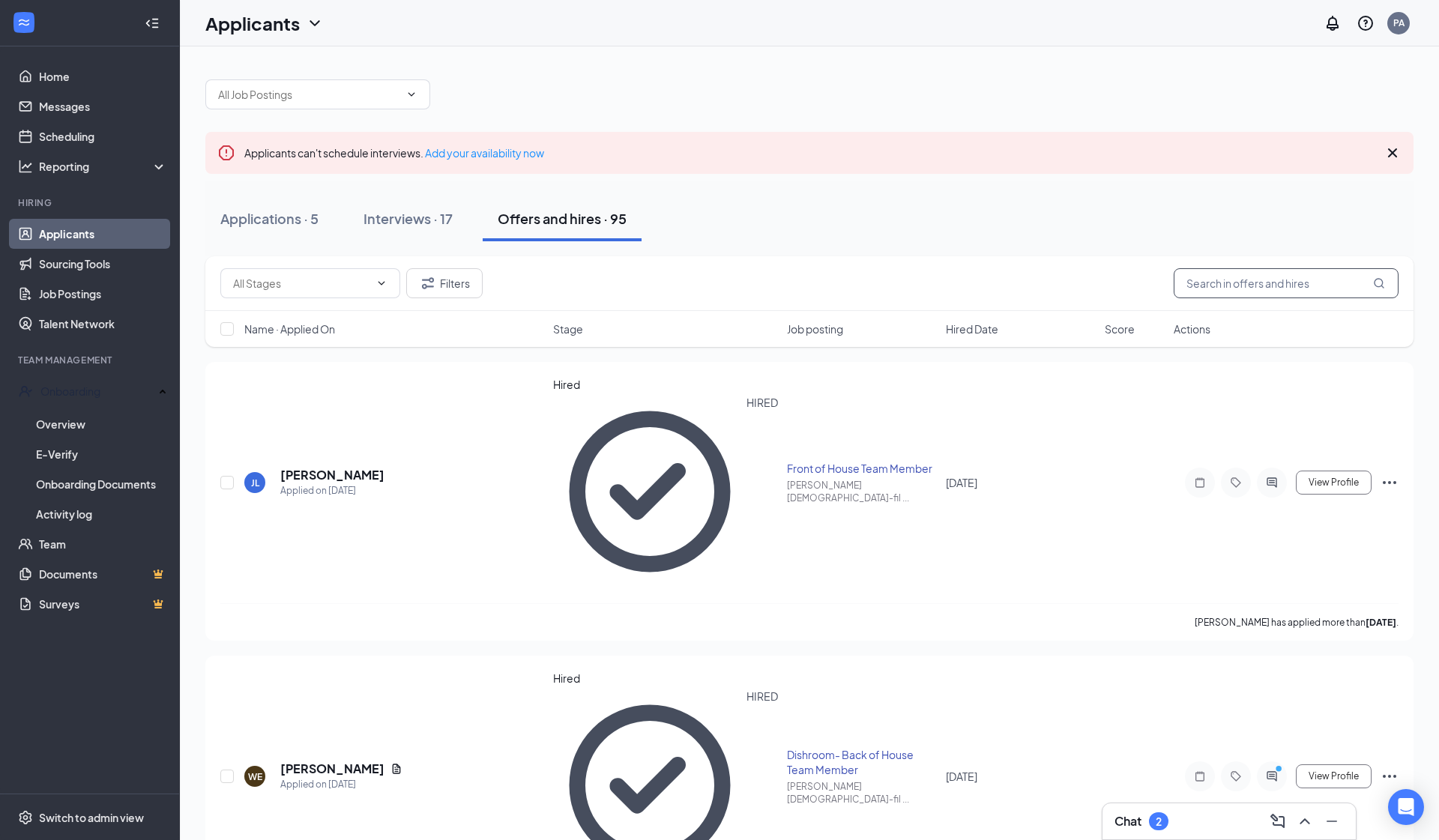
click at [992, 286] on input "text" at bounding box center [1286, 283] width 225 height 30
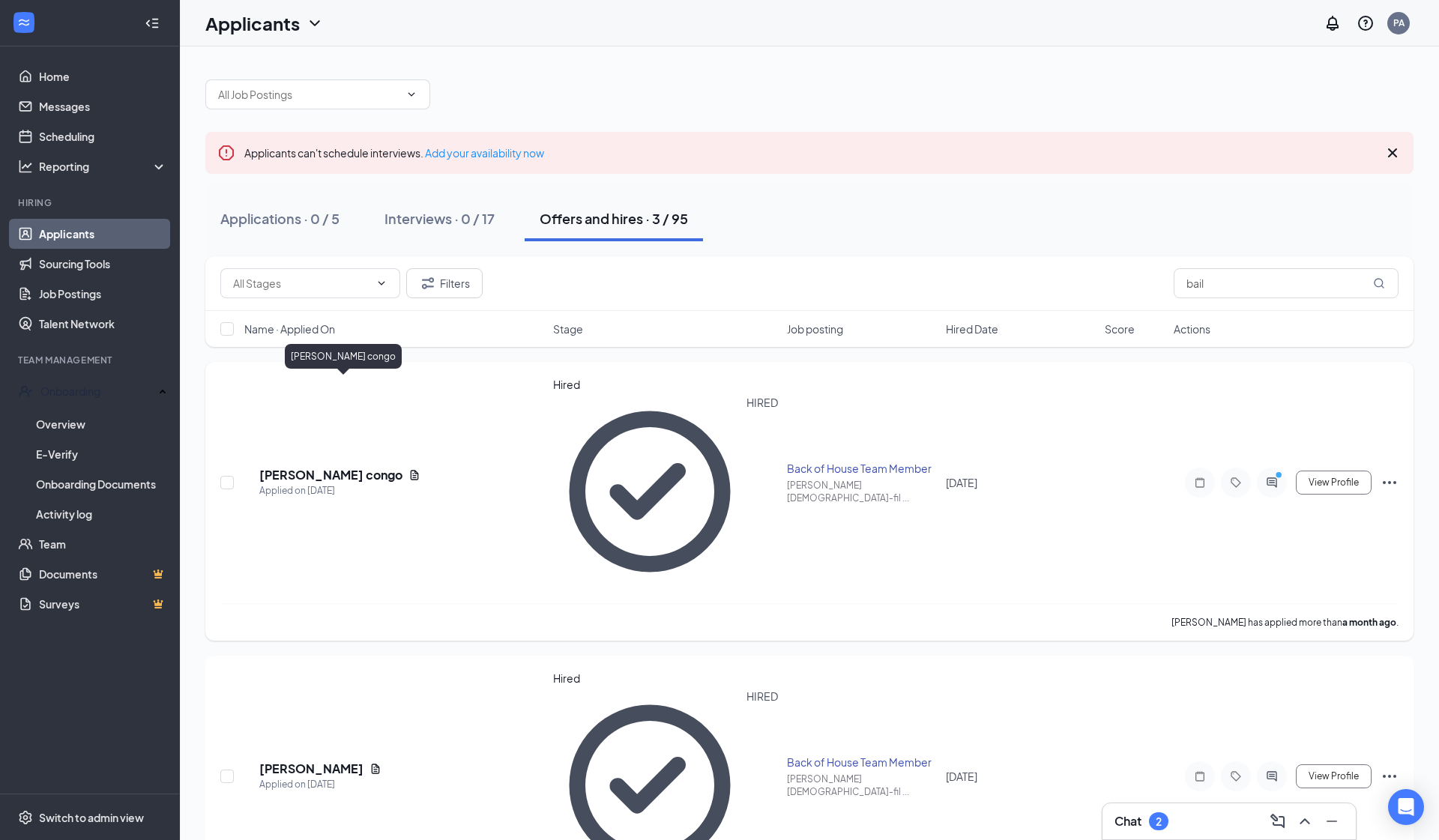
click at [303, 467] on h5 "[PERSON_NAME] congo" at bounding box center [331, 475] width 143 height 17
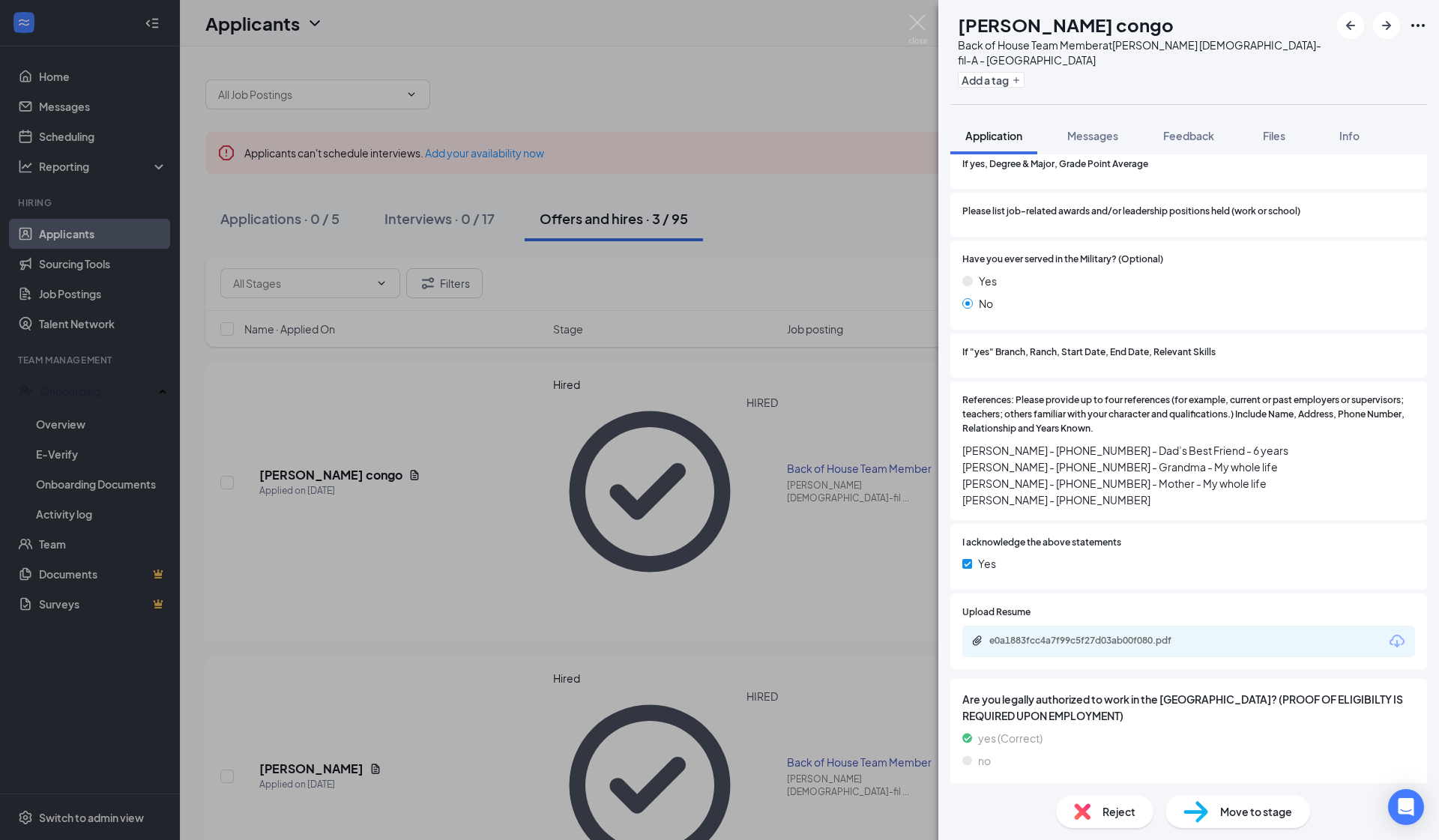
scroll to position [1571, 0]
click at [962, 664] on div "Conditional Offer Letter and Post Offer Criminal History Version 1 of 1" at bounding box center [1189, 840] width 477 height 100
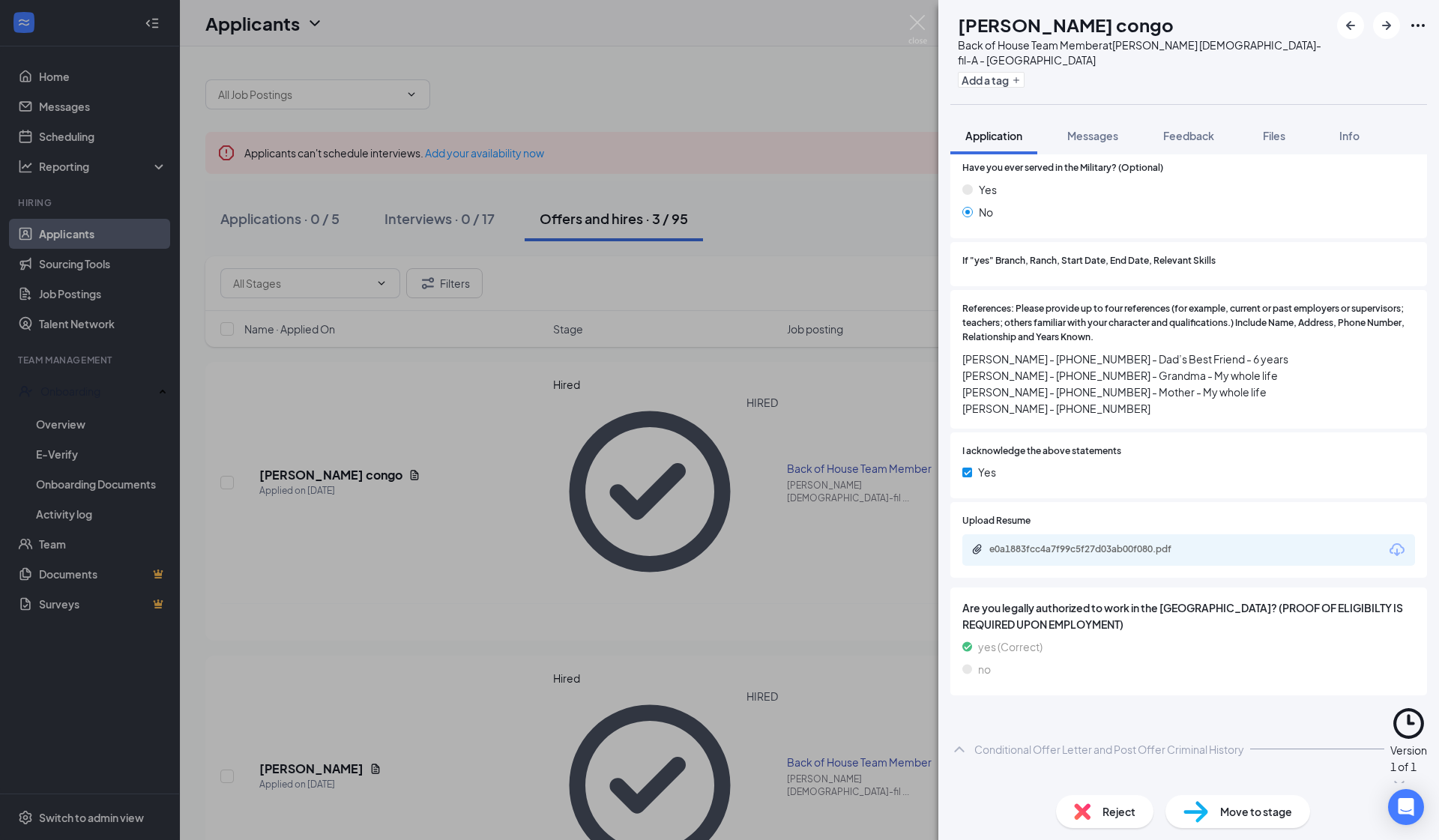
scroll to position [1661, 0]
click at [992, 664] on icon "Eye" at bounding box center [1391, 830] width 18 height 18
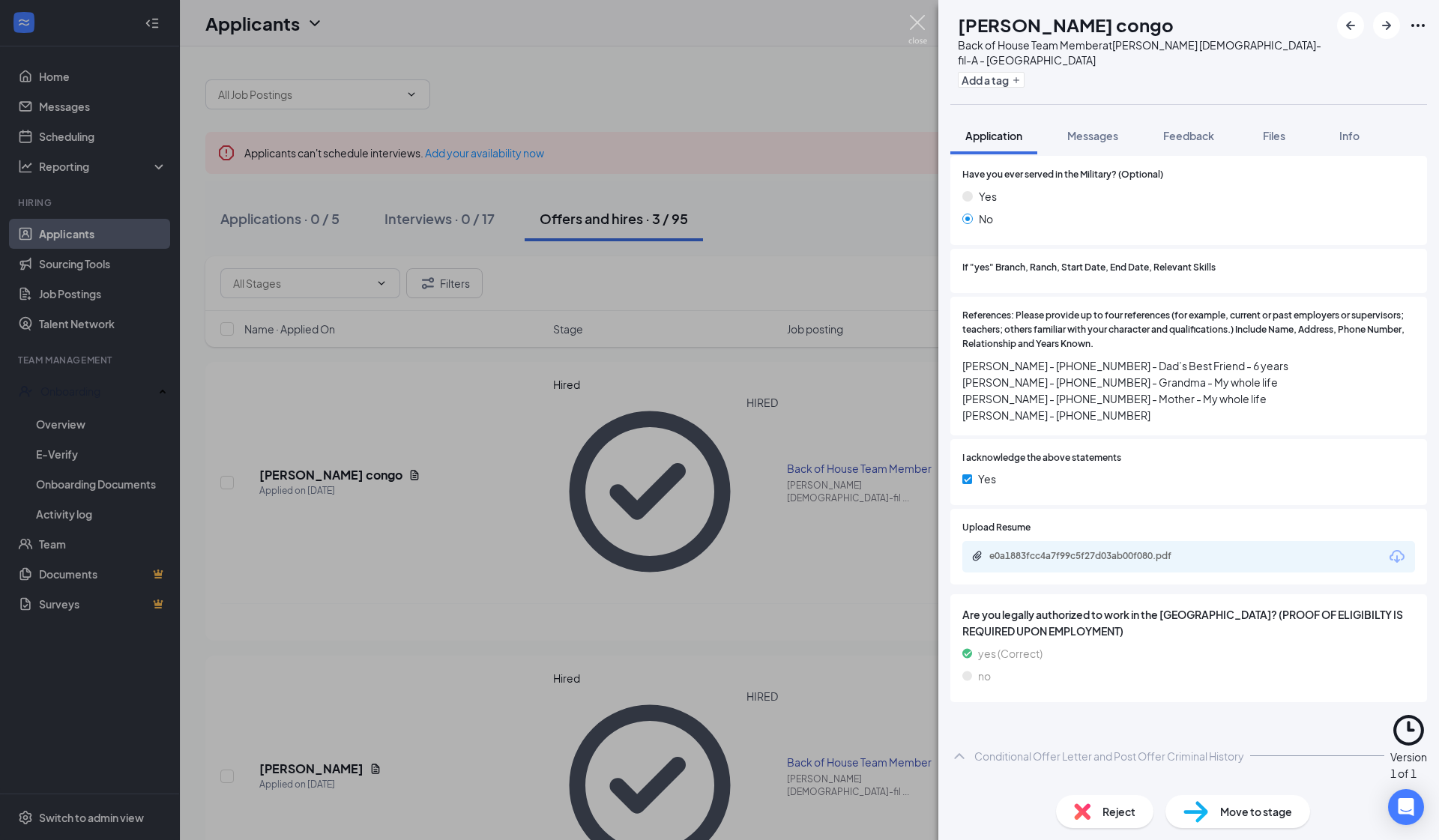
click at [913, 25] on img at bounding box center [918, 29] width 19 height 29
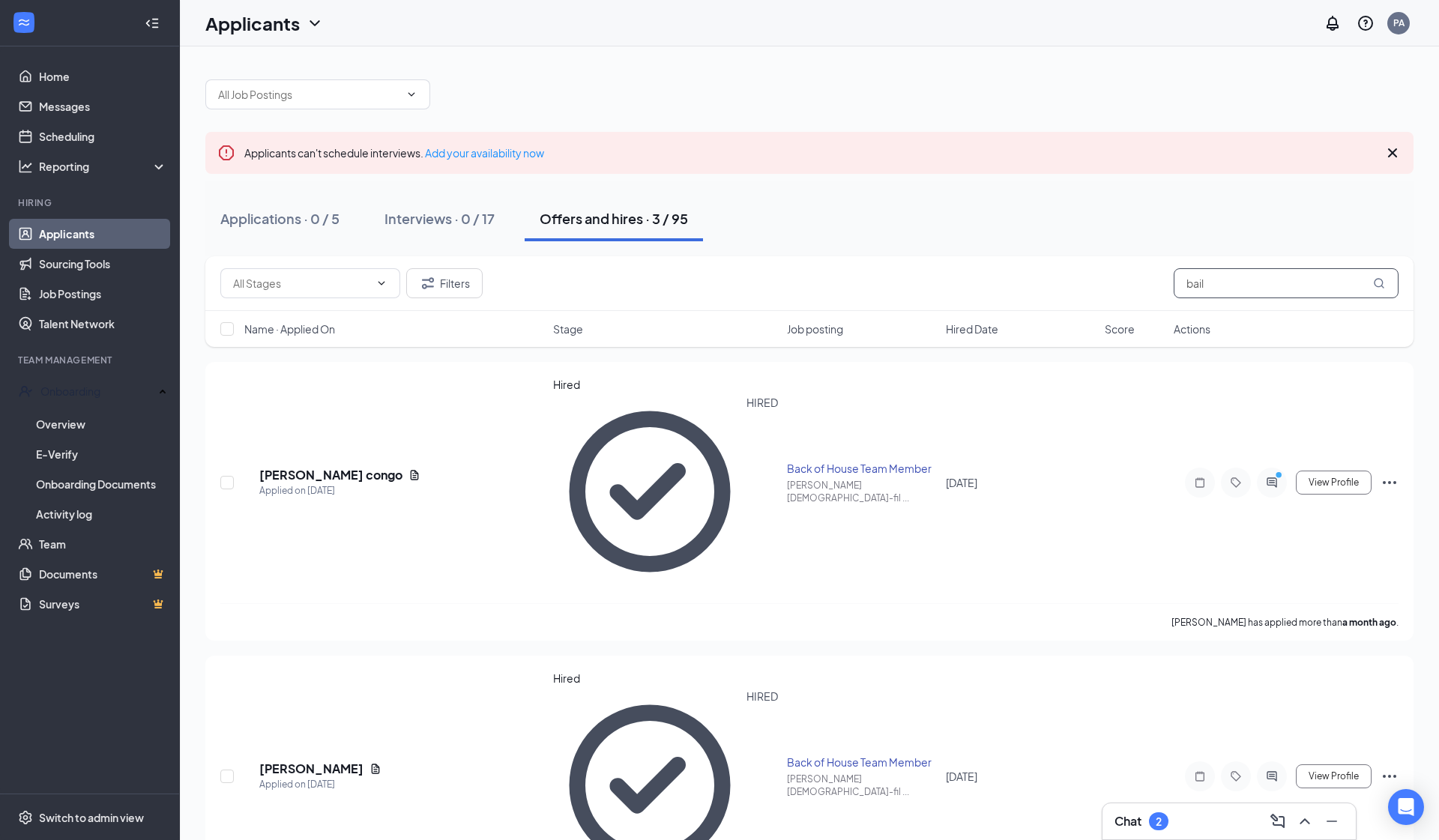
click at [992, 290] on input "bail" at bounding box center [1286, 283] width 225 height 30
type input "will"
click at [297, 467] on h5 "[PERSON_NAME]" at bounding box center [332, 475] width 104 height 17
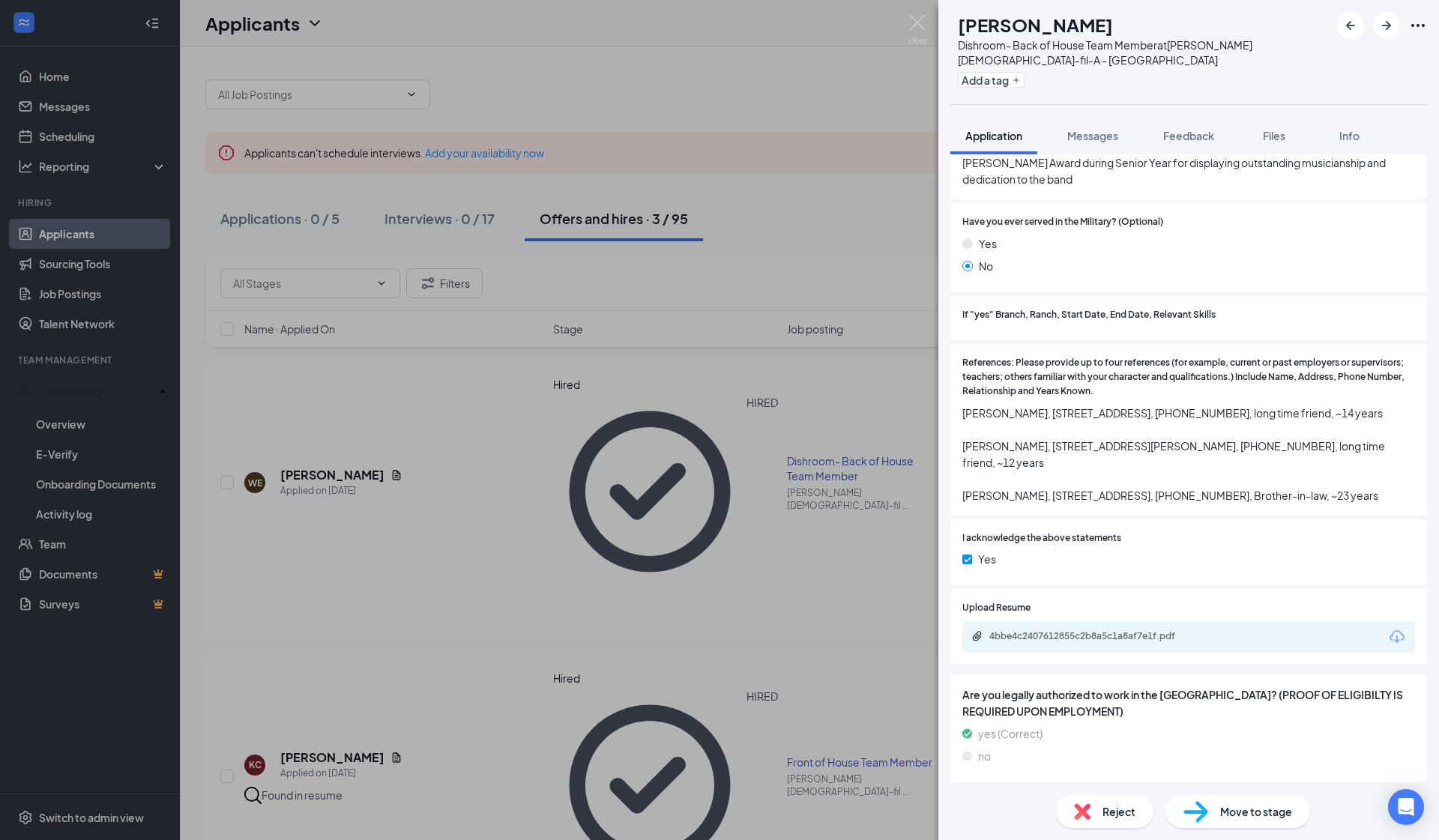
scroll to position [1874, 0]
click at [965, 664] on icon "ChevronDown" at bounding box center [959, 838] width 18 height 18
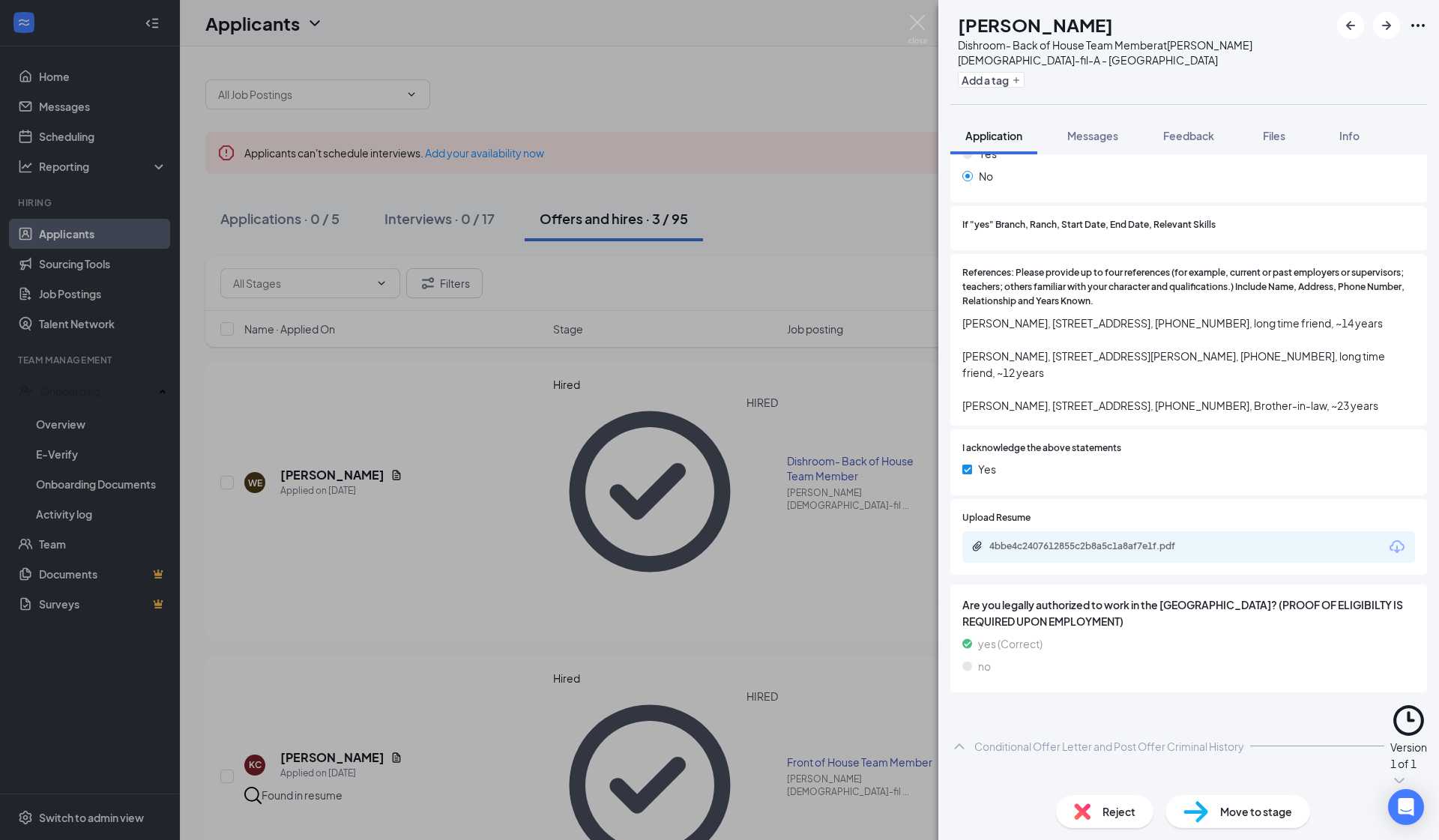
scroll to position [1965, 0]
click at [992, 664] on icon "Eye" at bounding box center [1391, 827] width 15 height 12
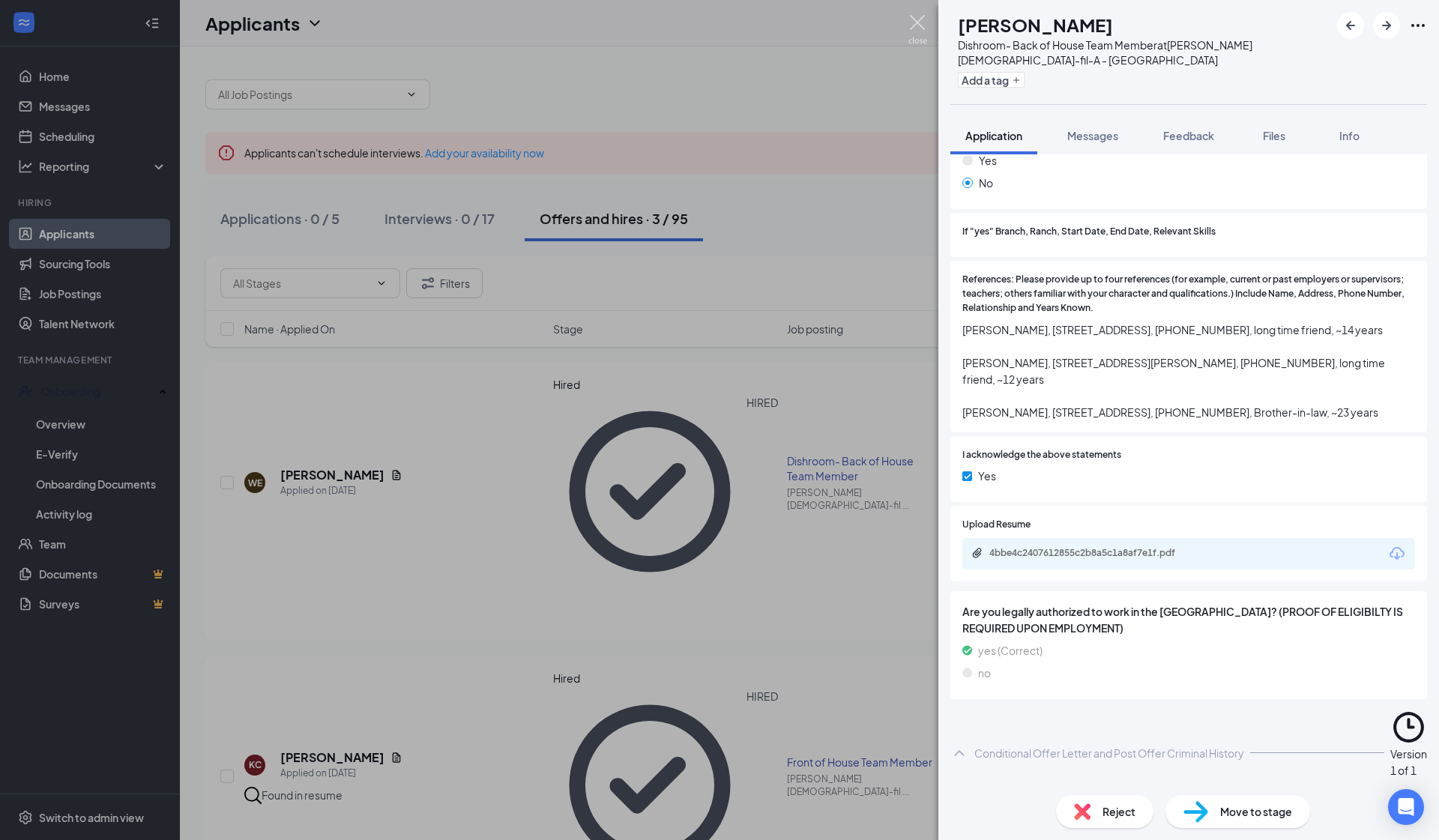
click at [919, 34] on img at bounding box center [918, 29] width 19 height 29
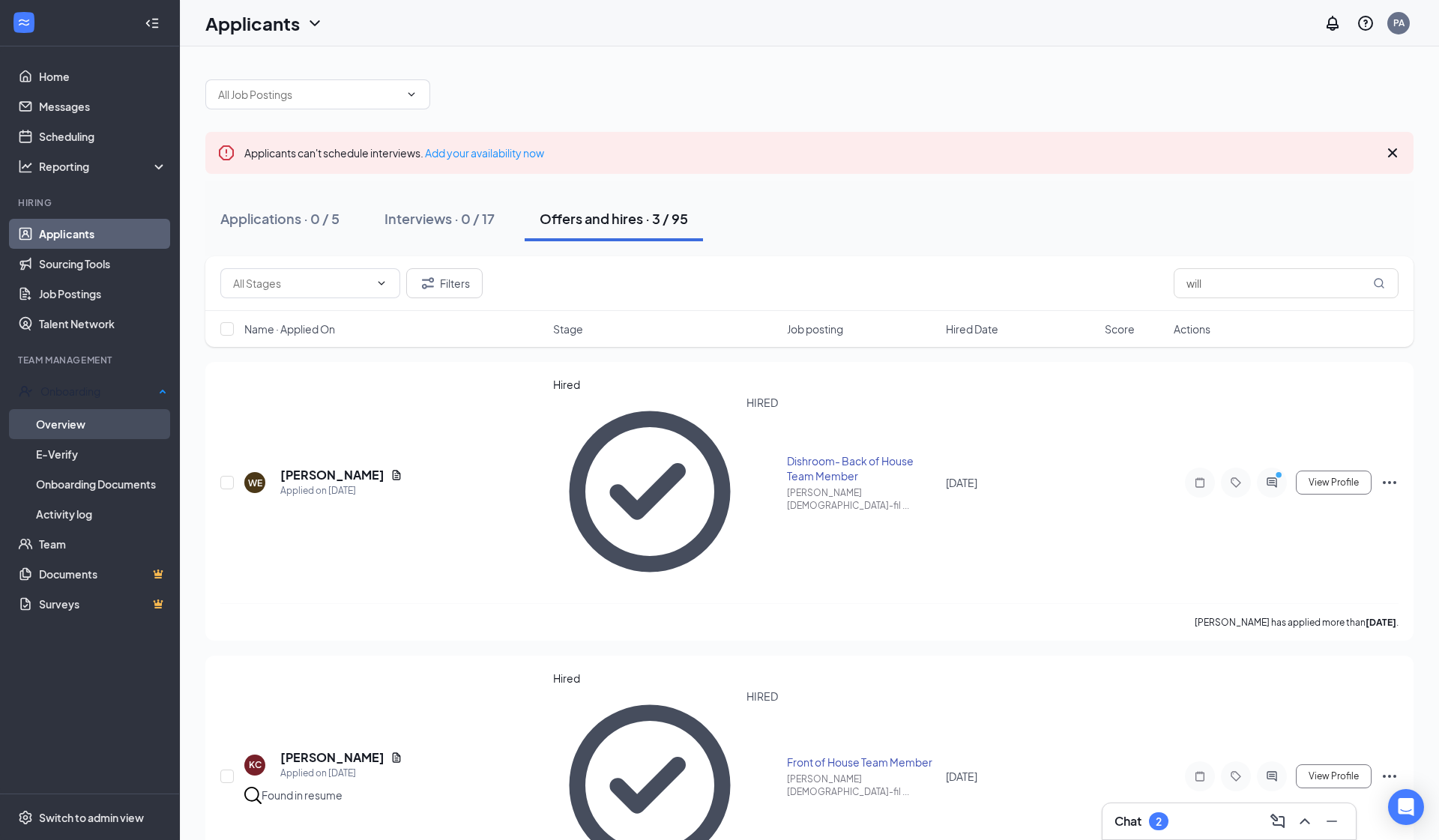
click at [86, 424] on link "Overview" at bounding box center [102, 424] width 132 height 30
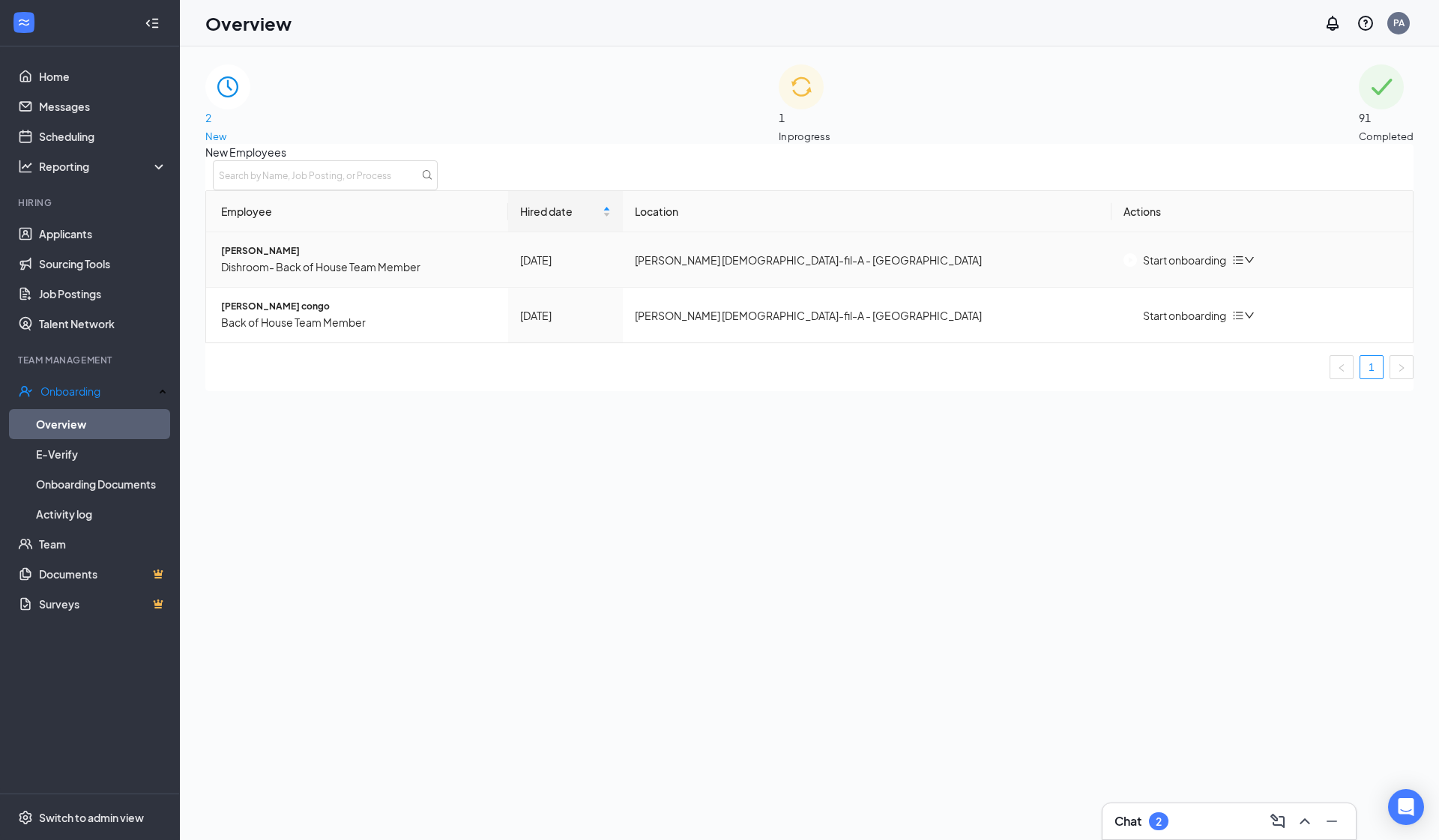
click at [992, 268] on div "Start onboarding" at bounding box center [1175, 260] width 102 height 17
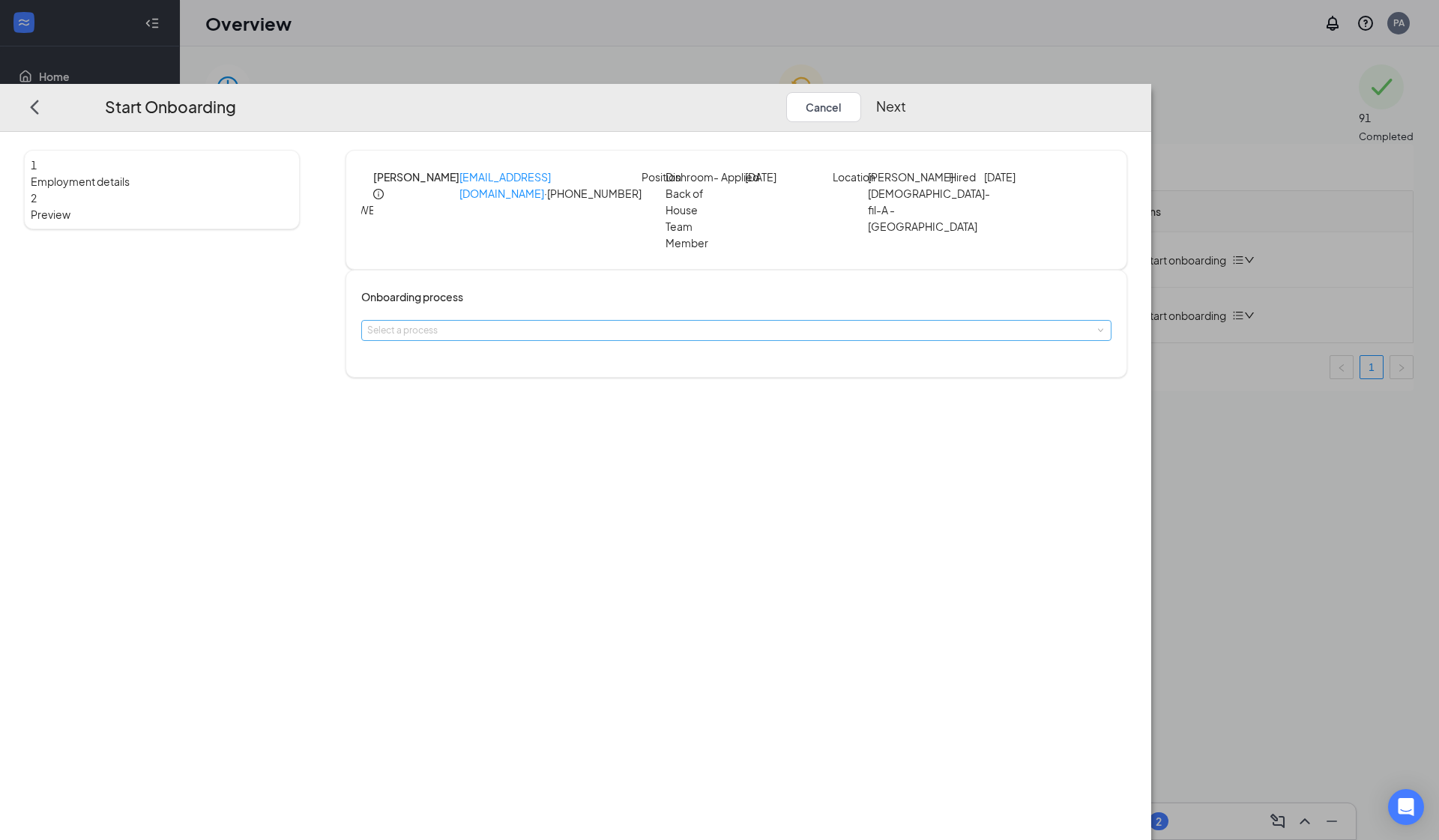
click at [583, 323] on div "Select a process" at bounding box center [732, 330] width 732 height 15
click at [694, 545] on div "1 Employment details 2 Preview WE Will Emory [EMAIL_ADDRESS][DOMAIN_NAME] · [PH…" at bounding box center [576, 486] width 1152 height 708
click at [862, 92] on button "Cancel" at bounding box center [823, 107] width 75 height 30
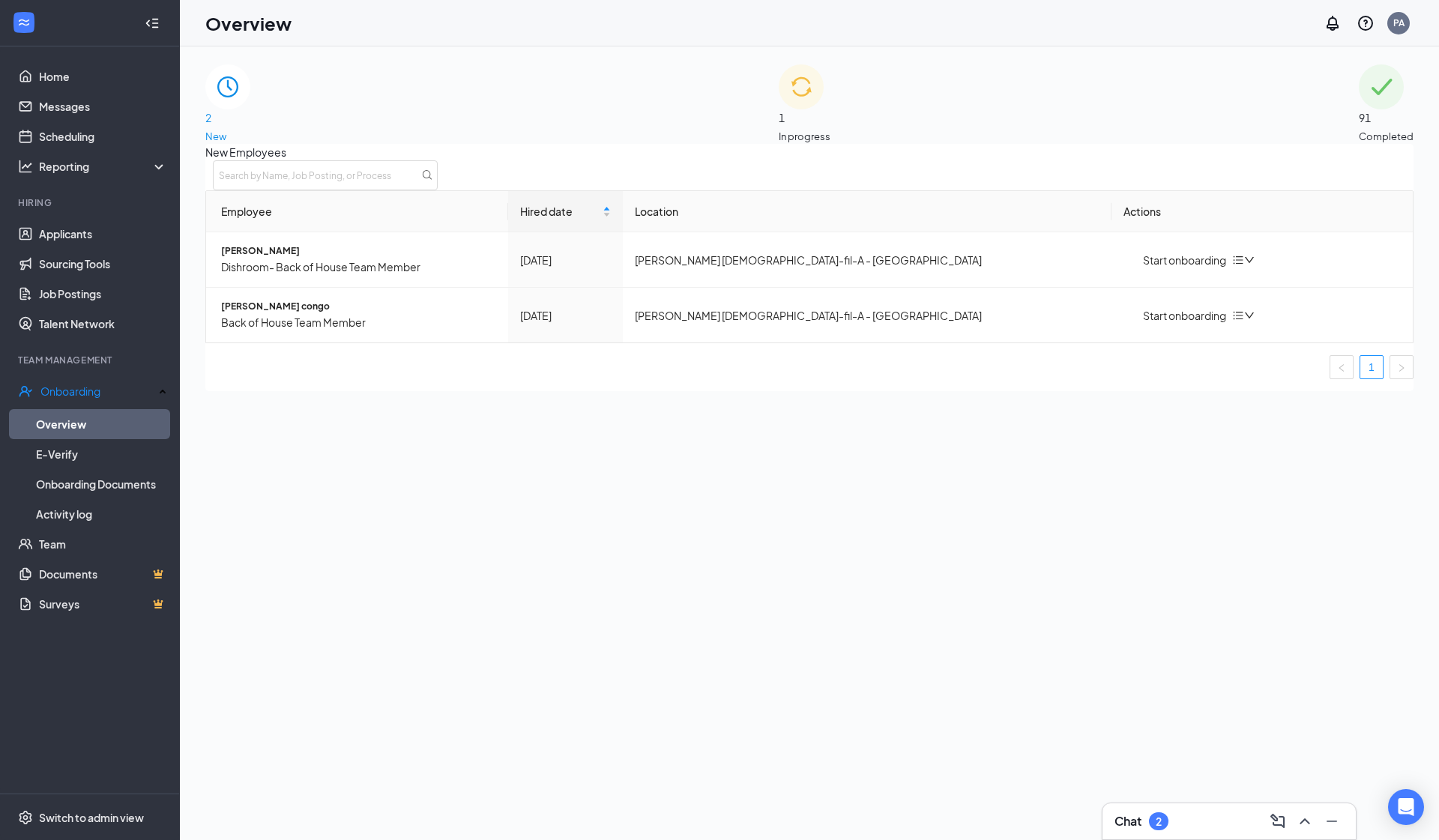
click at [599, 58] on div "2 New 1 In progress 91 Completed New Employees Employee Hired date Location Act…" at bounding box center [809, 477] width 1259 height 861
click at [779, 94] on div "1 In progress" at bounding box center [805, 104] width 52 height 80
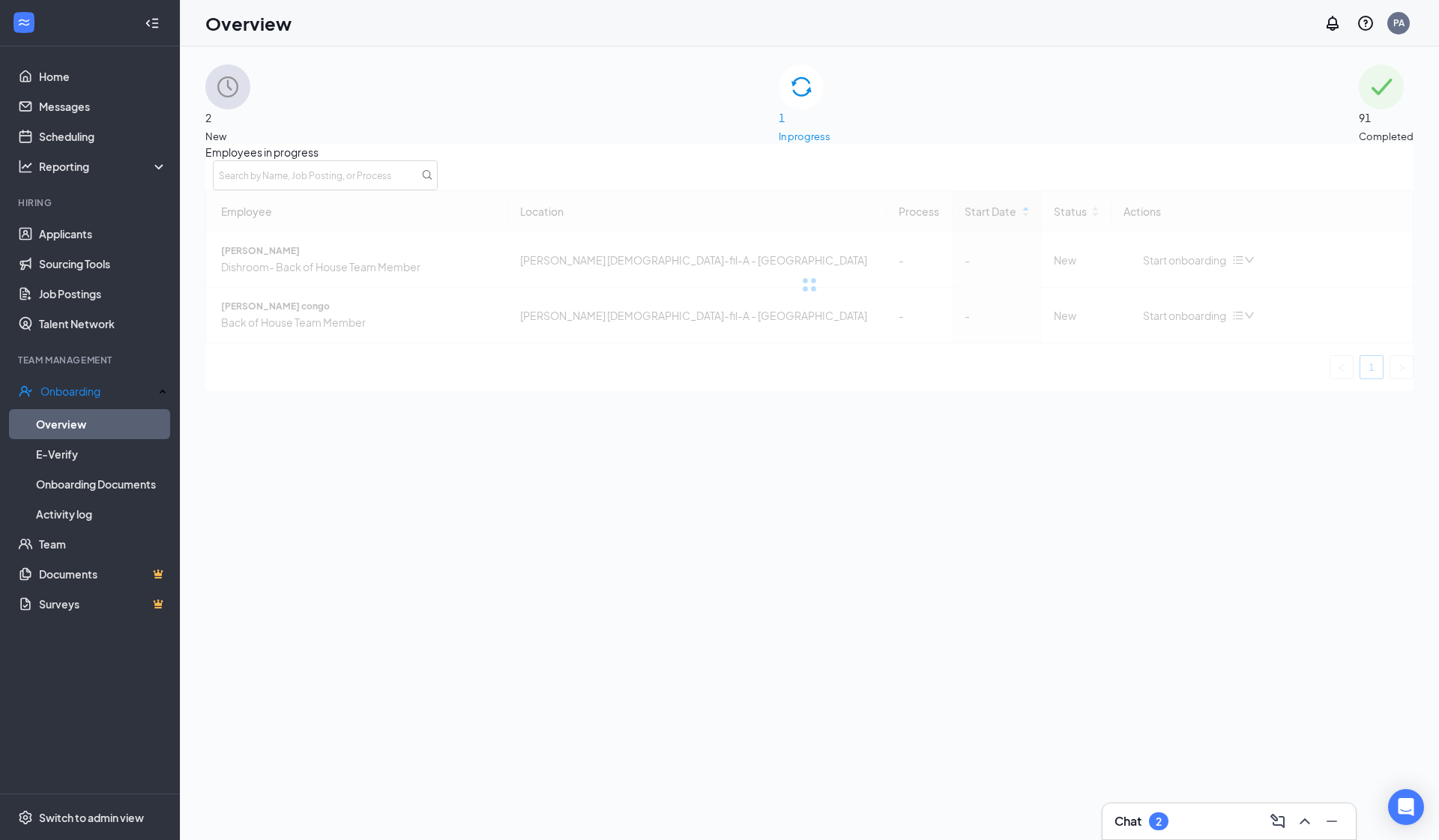
click at [250, 109] on span "2" at bounding box center [228, 117] width 45 height 17
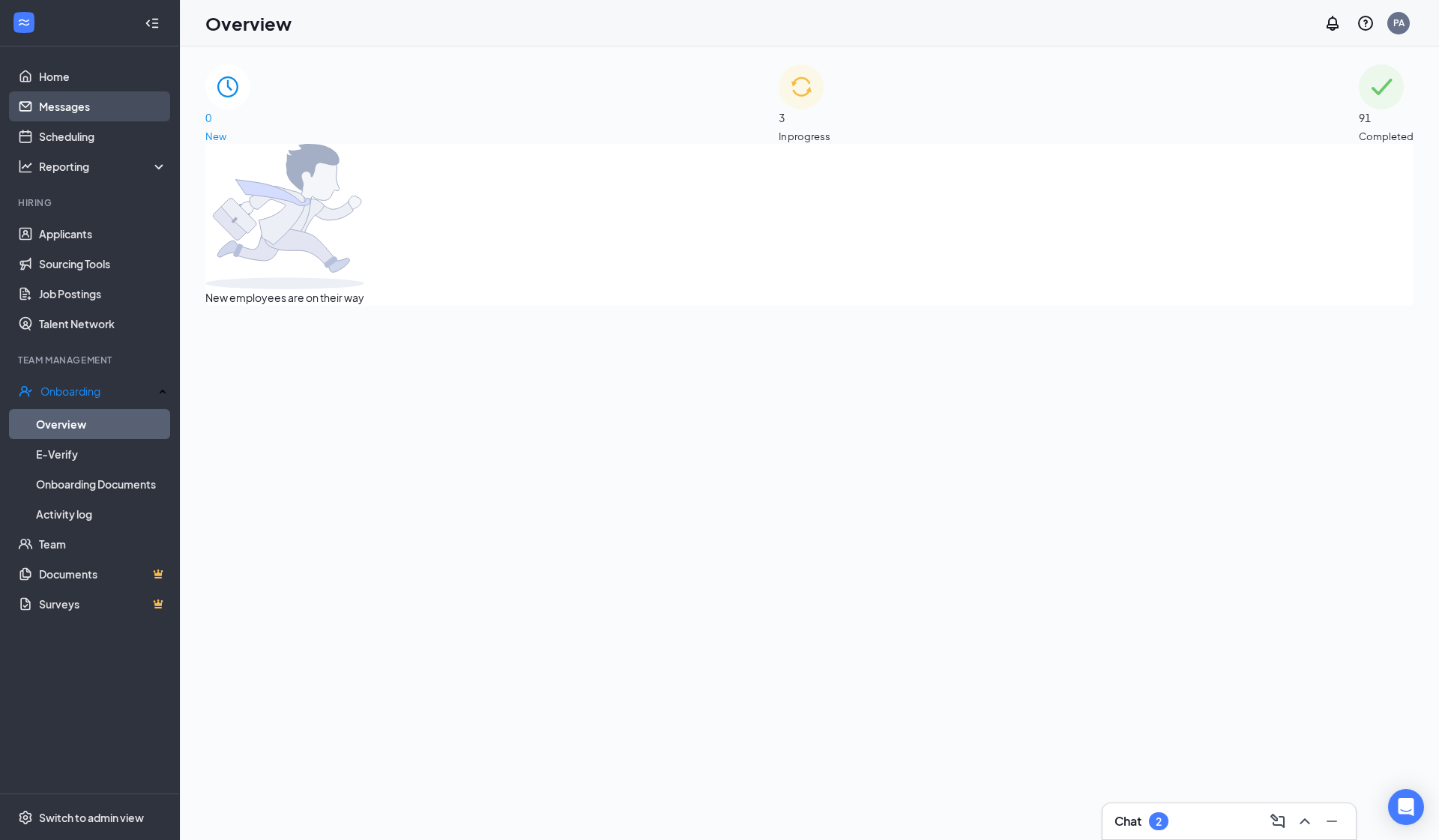
click at [58, 106] on link "Messages" at bounding box center [102, 106] width 128 height 30
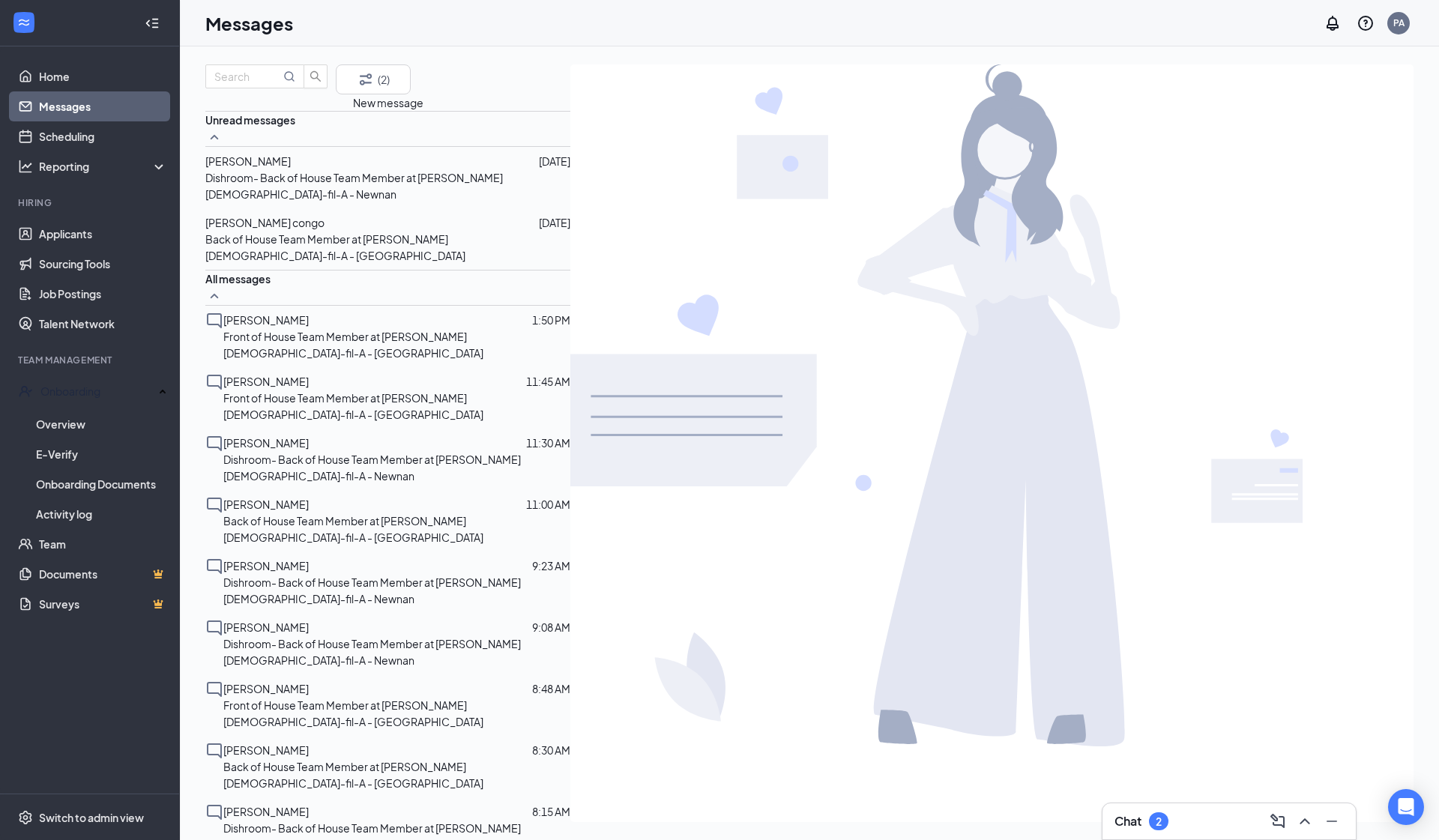
click at [295, 229] on span "[PERSON_NAME] congo" at bounding box center [265, 222] width 119 height 13
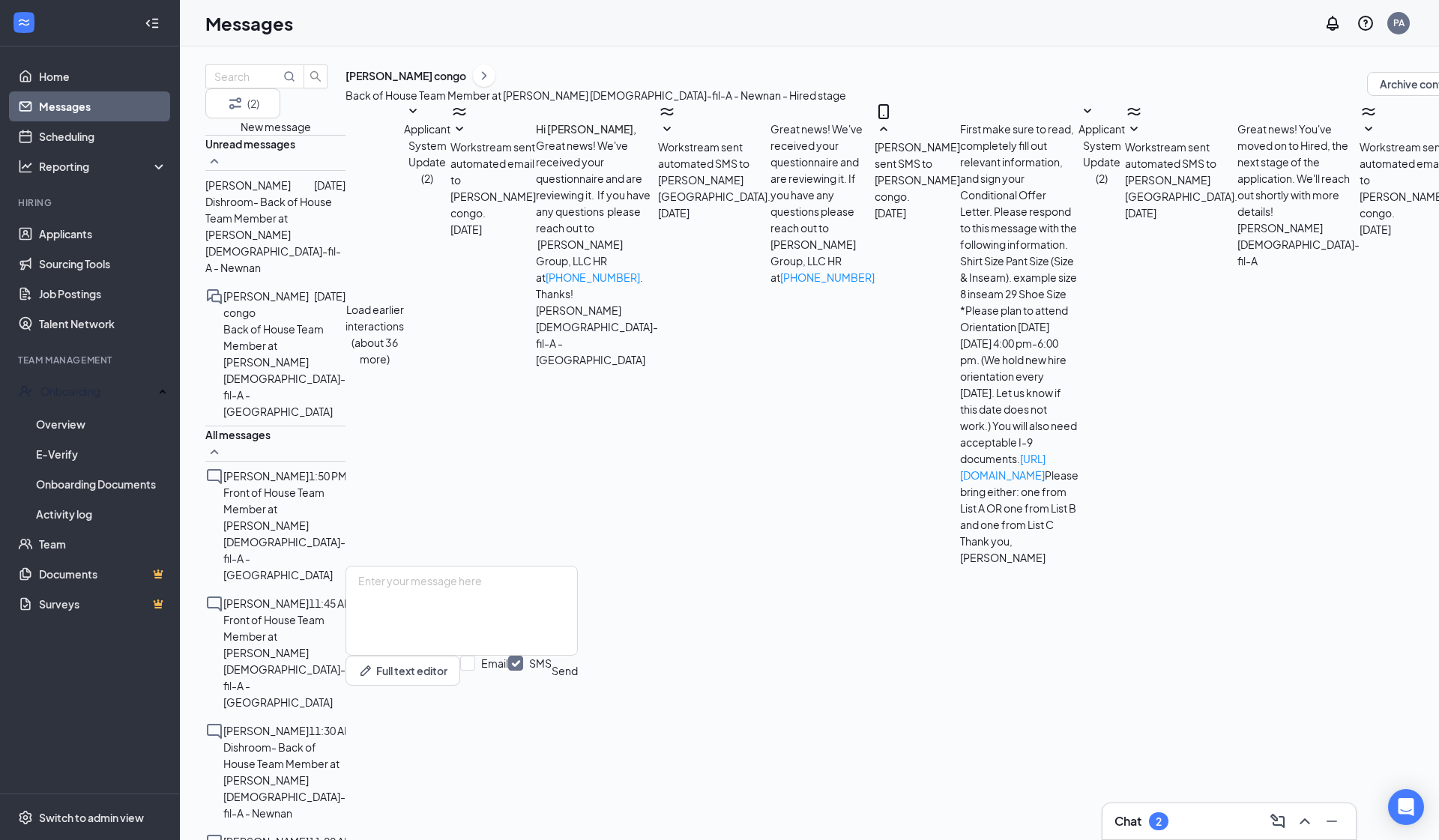
click at [314, 194] on div at bounding box center [302, 185] width 24 height 17
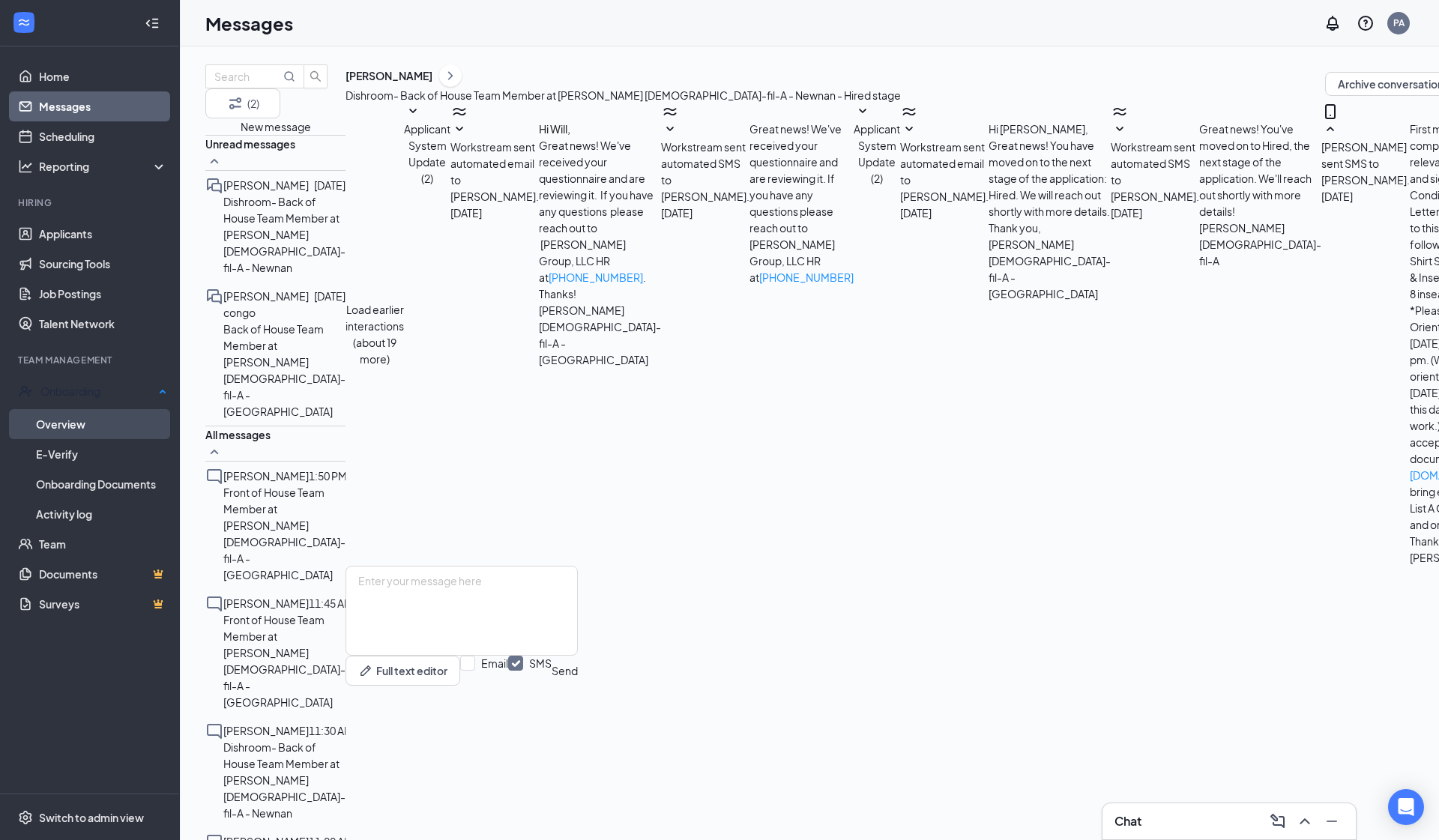
click at [71, 423] on link "Overview" at bounding box center [102, 424] width 132 height 30
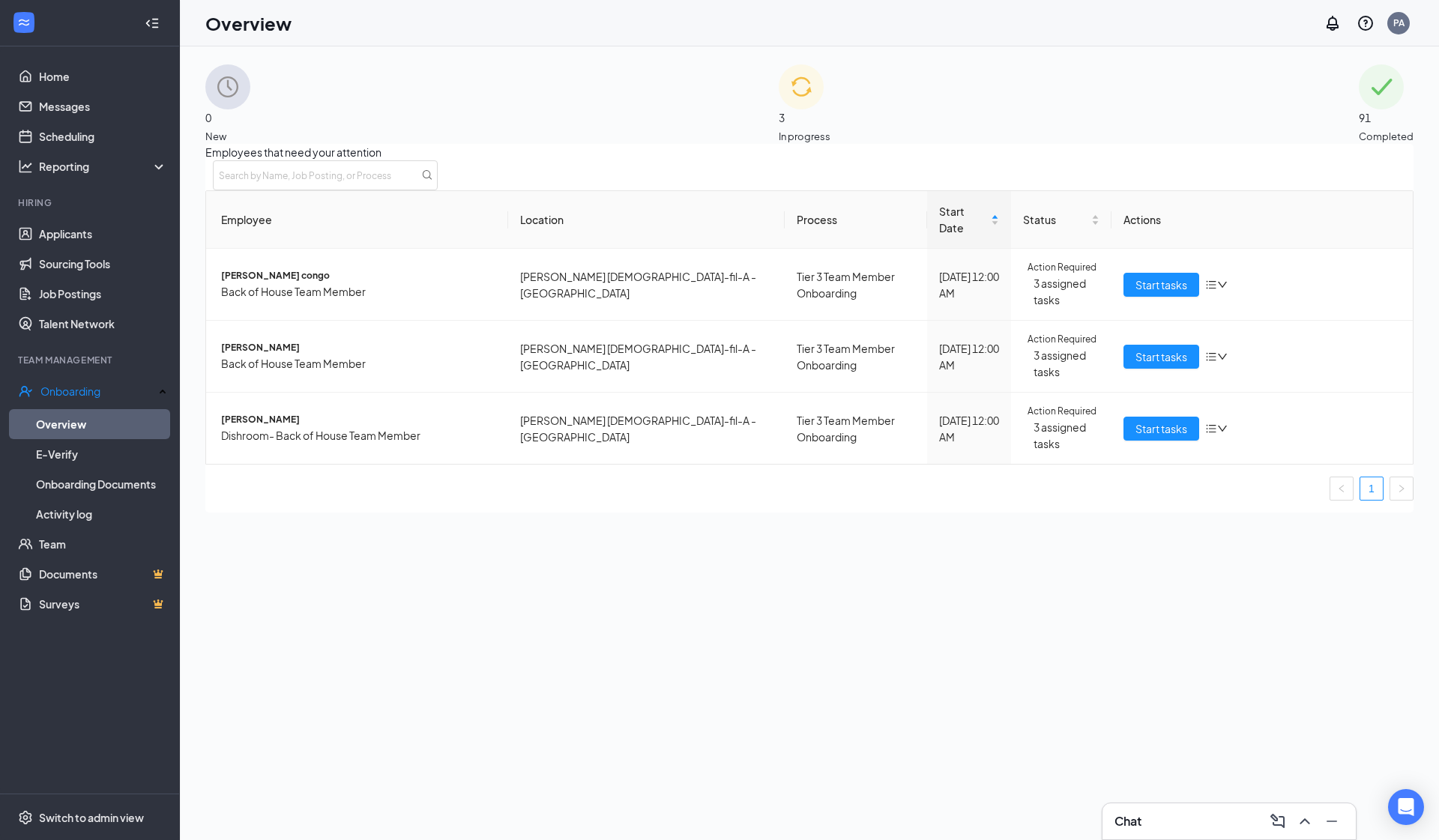
click at [786, 95] on img at bounding box center [801, 87] width 45 height 45
click at [992, 101] on div "91 Completed" at bounding box center [1386, 104] width 54 height 80
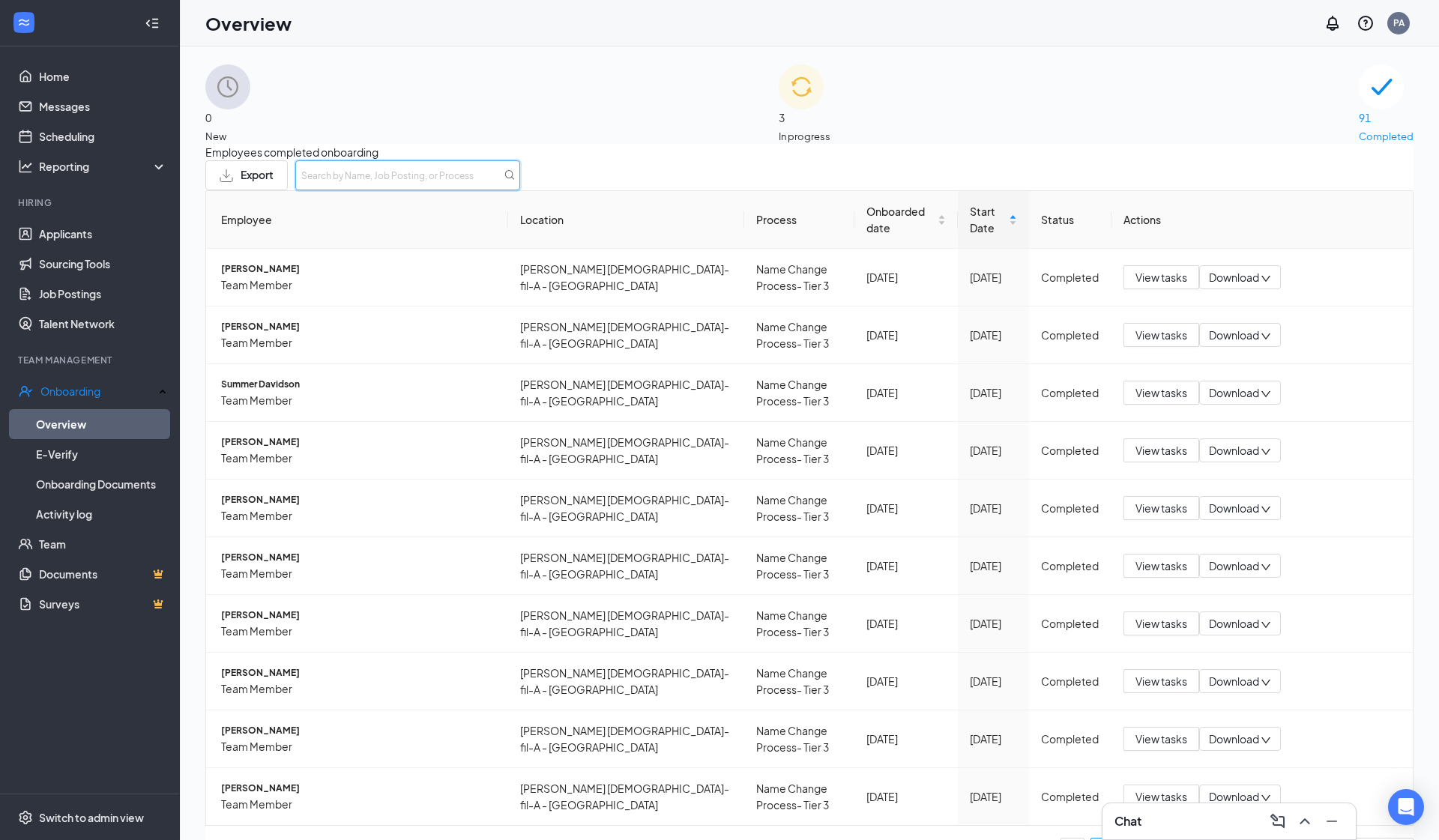
click at [521, 191] on input "text" at bounding box center [408, 176] width 225 height 30
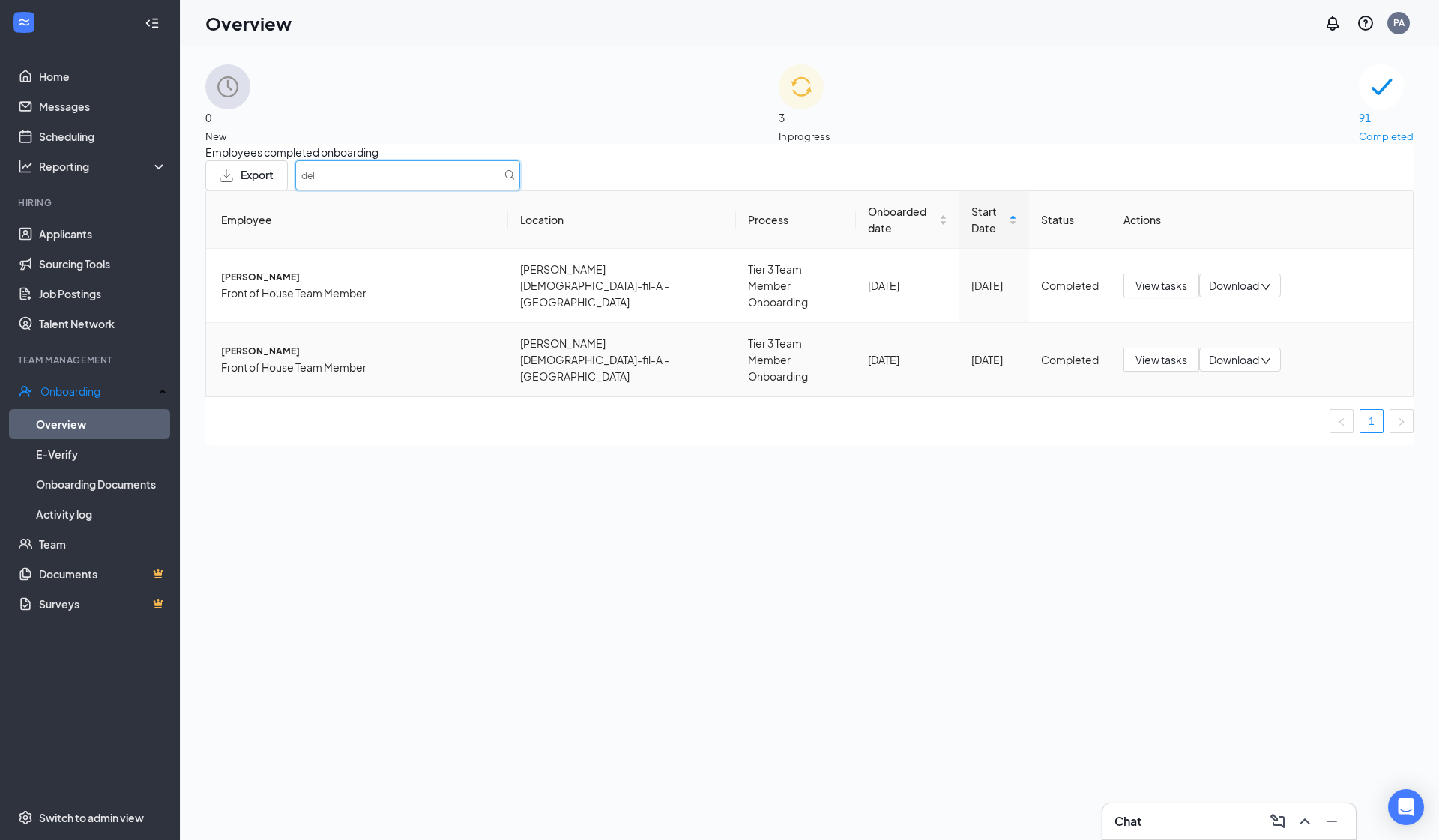
type input "del"
click at [278, 350] on span "[PERSON_NAME]" at bounding box center [358, 352] width 275 height 14
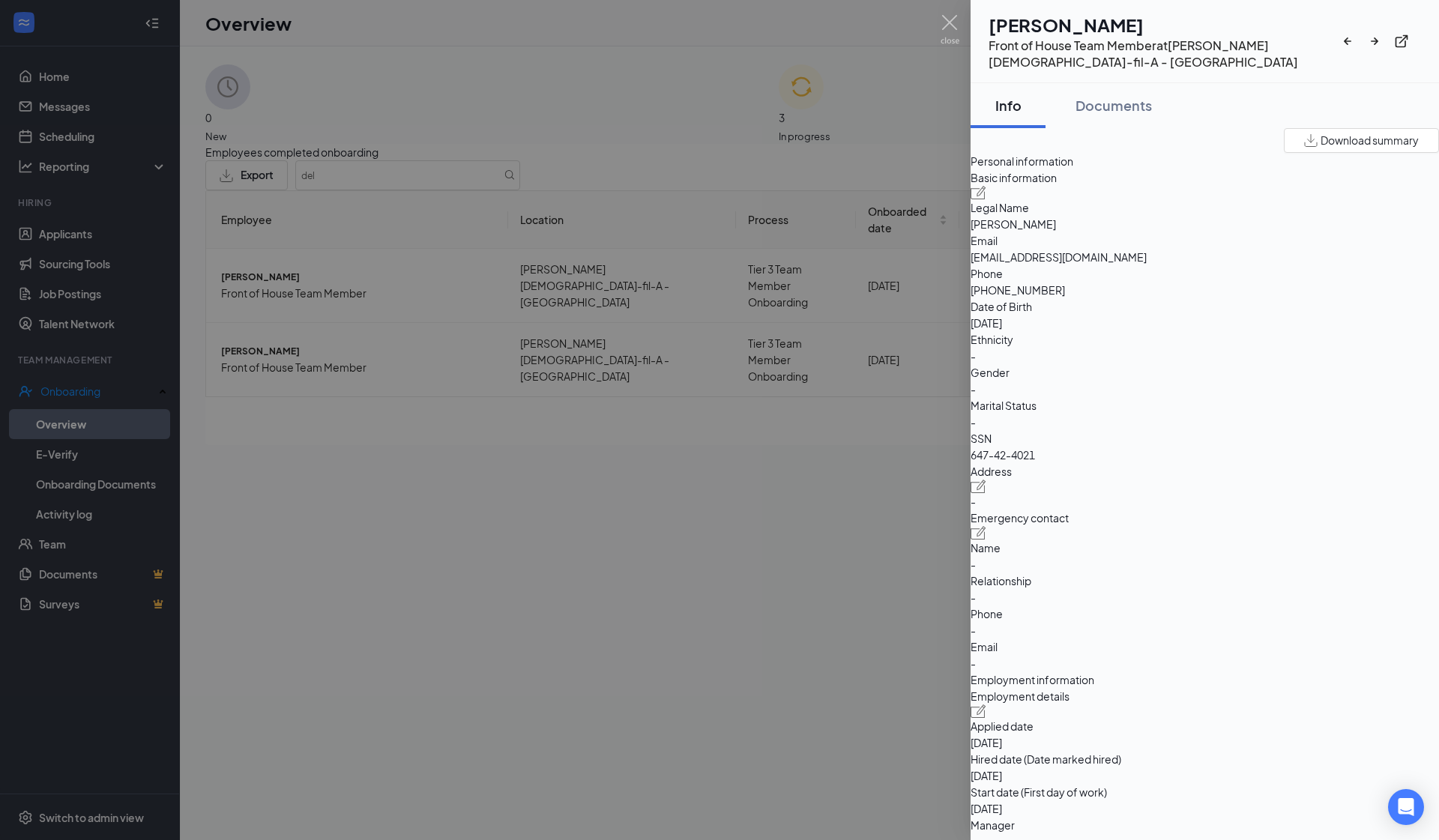
drag, startPoint x: 1186, startPoint y: 251, endPoint x: 1304, endPoint y: 254, distance: 118.0
click at [992, 232] on span "[PERSON_NAME]" at bounding box center [1205, 224] width 469 height 17
click at [992, 242] on div "Basic information Legal Name [PERSON_NAME] Email [EMAIL_ADDRESS][DOMAIN_NAME] P…" at bounding box center [1205, 316] width 469 height 294
drag, startPoint x: 1181, startPoint y: 279, endPoint x: 1339, endPoint y: 287, distance: 158.2
click at [992, 265] on span "[EMAIL_ADDRESS][DOMAIN_NAME]" at bounding box center [1205, 257] width 469 height 17
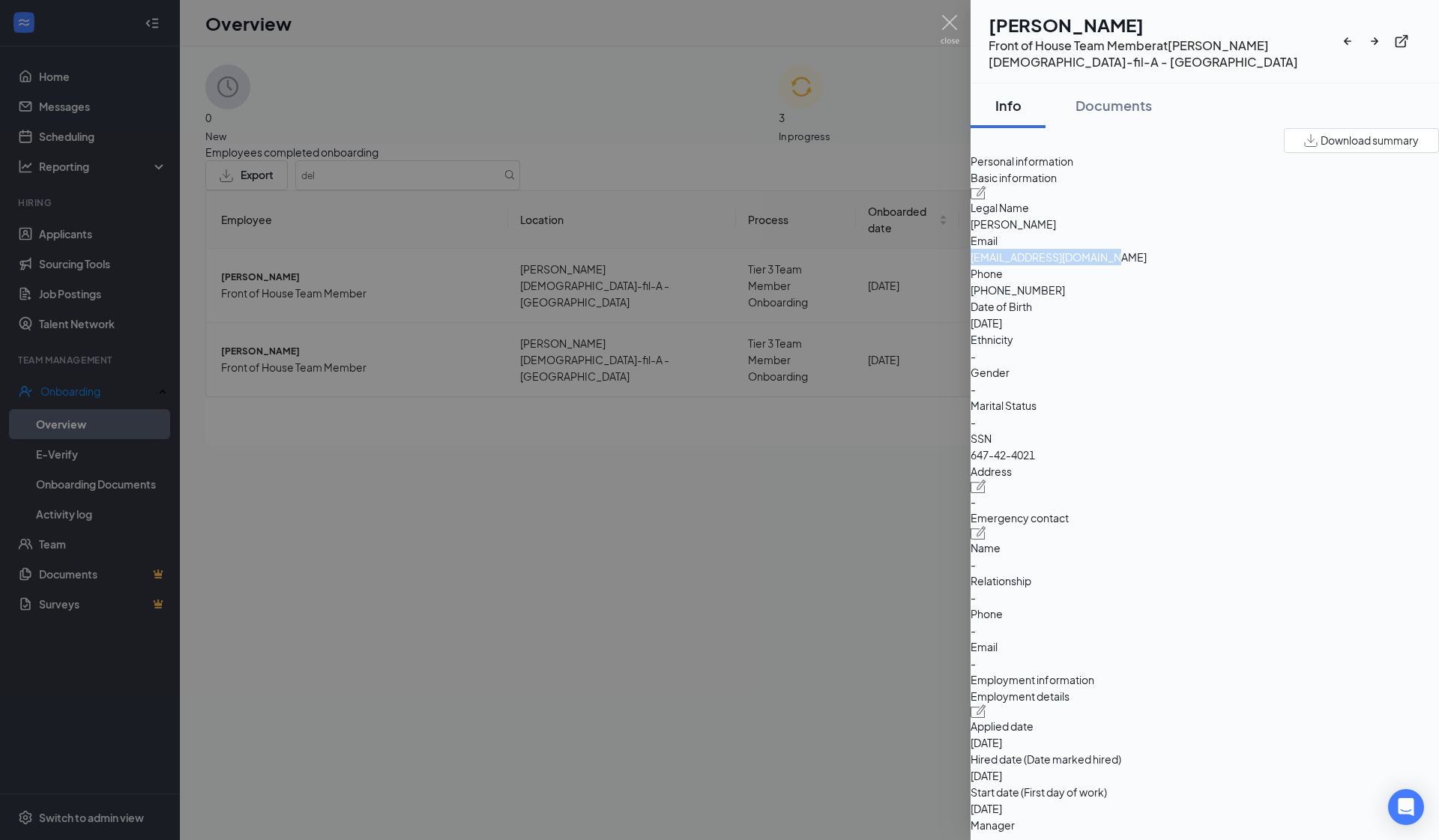
copy span "[EMAIL_ADDRESS][DOMAIN_NAME]"
click at [992, 298] on span "[PHONE_NUMBER]" at bounding box center [1205, 290] width 469 height 17
drag, startPoint x: 1192, startPoint y: 313, endPoint x: 1261, endPoint y: 319, distance: 69.3
click at [992, 319] on div "Basic information Legal Name [PERSON_NAME] Email [EMAIL_ADDRESS][DOMAIN_NAME] P…" at bounding box center [1205, 316] width 469 height 294
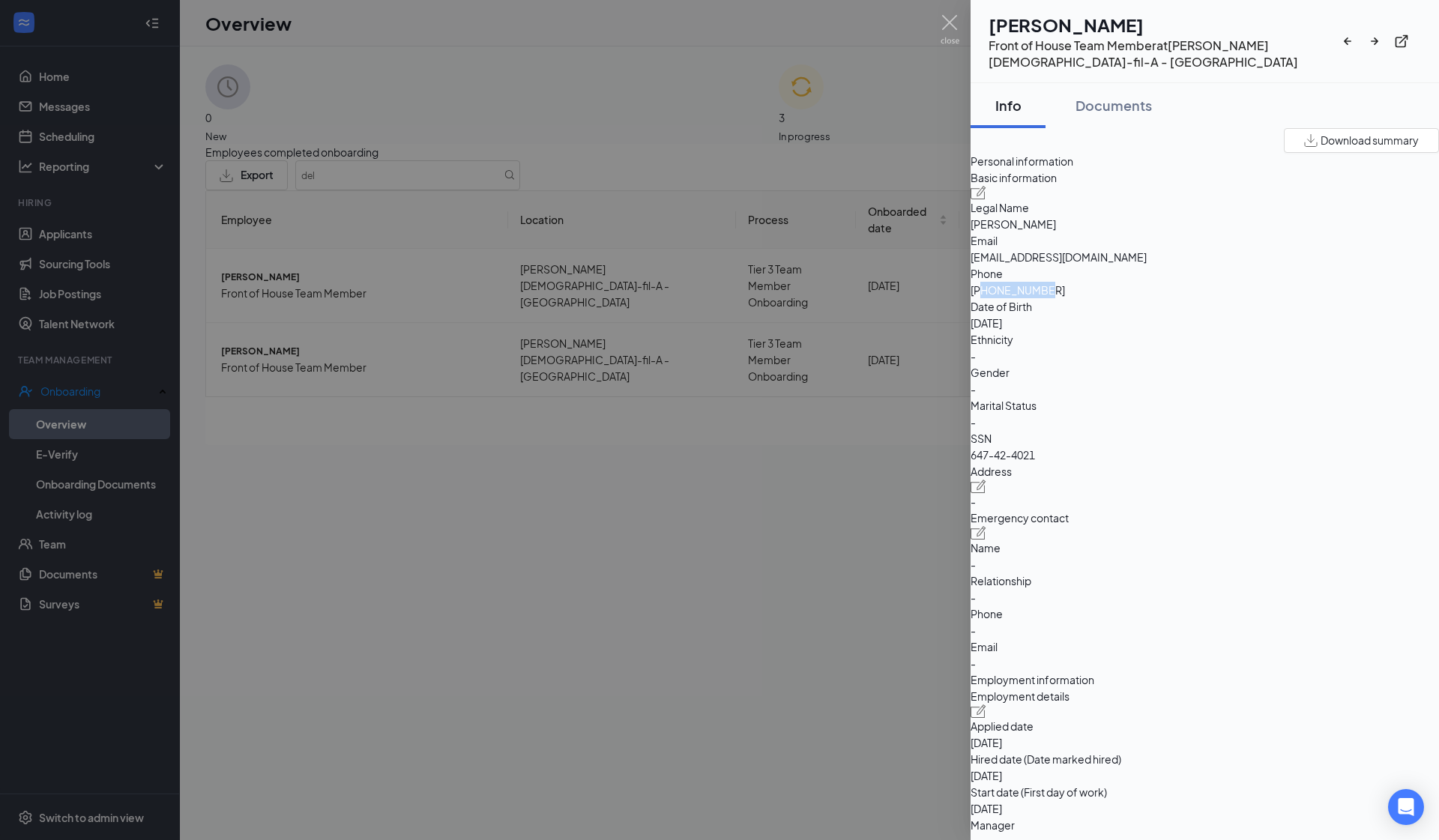
drag, startPoint x: 1194, startPoint y: 309, endPoint x: 1271, endPoint y: 311, distance: 77.0
click at [992, 298] on span "[PHONE_NUMBER]" at bounding box center [1205, 290] width 469 height 17
copy span "6789535684"
